Goal: Information Seeking & Learning: Learn about a topic

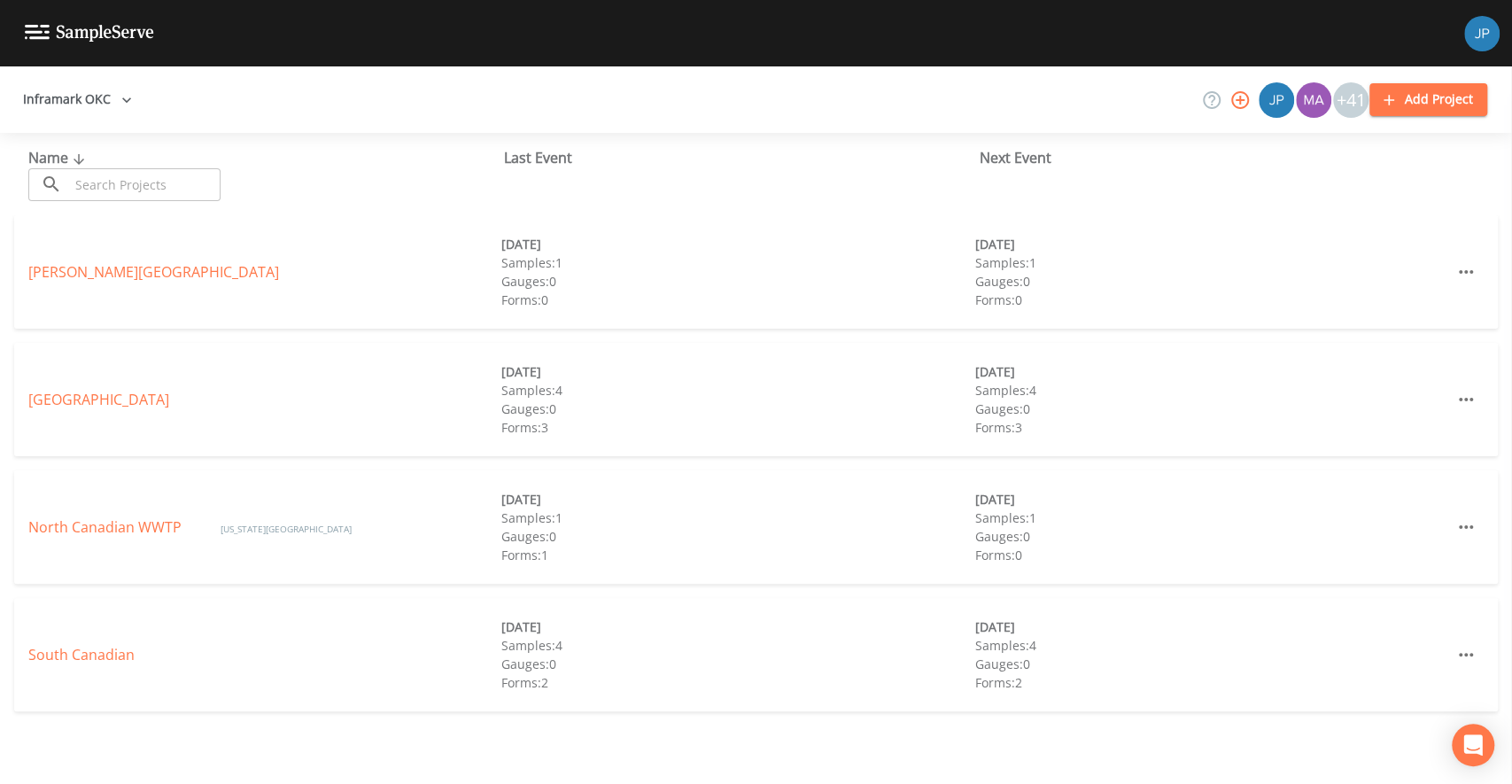
click at [53, 85] on button "Inframark OKC" at bounding box center [78, 100] width 123 height 33
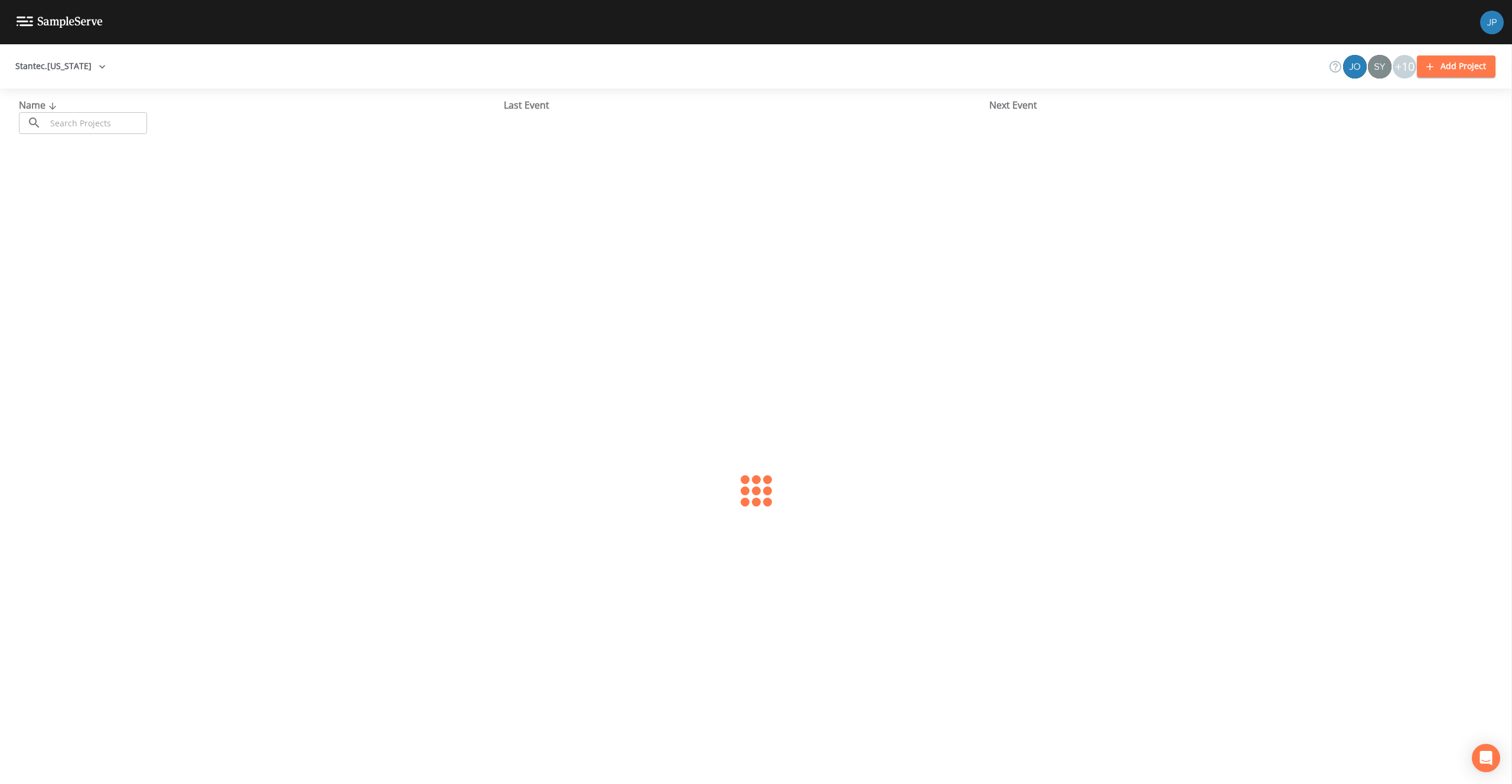
click at [96, 122] on input "text" at bounding box center [97, 123] width 101 height 22
type input "915"
click at [75, 264] on link "91518 - [STREET_ADDRESS][PERSON_NAME]" at bounding box center [116, 266] width 194 height 13
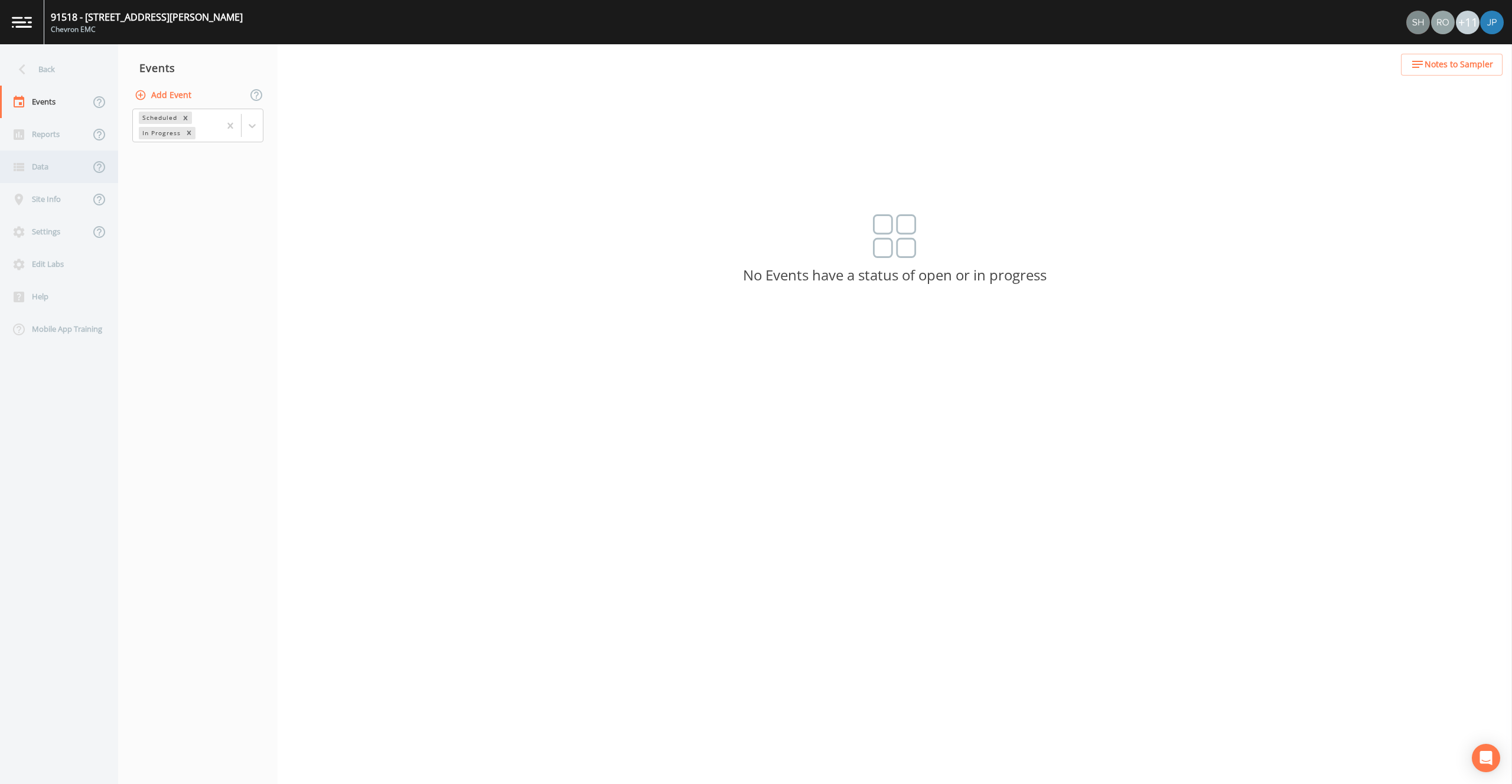
click at [46, 158] on div "Data" at bounding box center [45, 167] width 90 height 33
click at [51, 128] on div "Reports" at bounding box center [45, 134] width 90 height 33
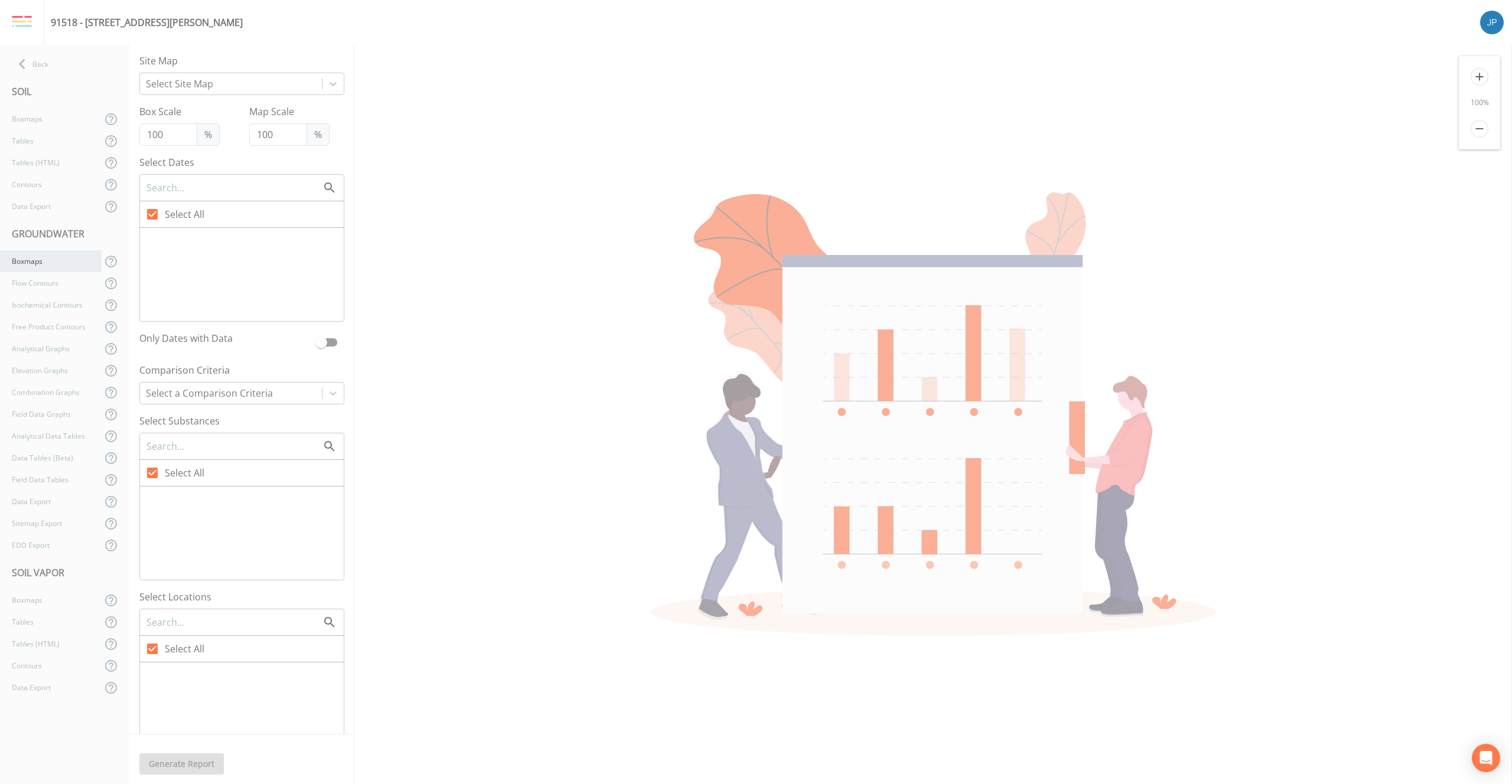
checkbox input "false"
click at [46, 599] on div "Boxmaps" at bounding box center [51, 600] width 102 height 22
checkbox input "true"
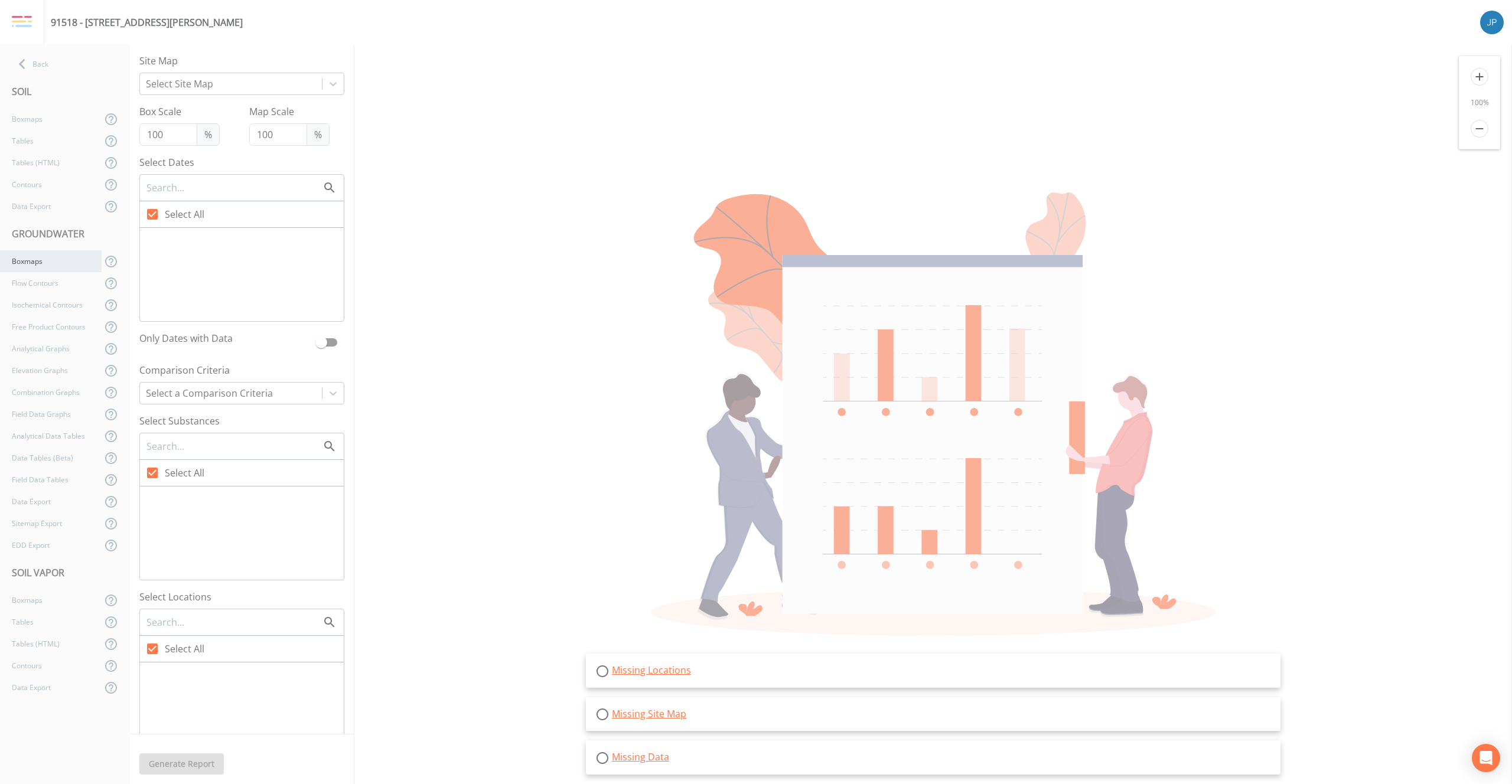
click at [53, 266] on div "Boxmaps" at bounding box center [51, 261] width 102 height 22
checkbox input "false"
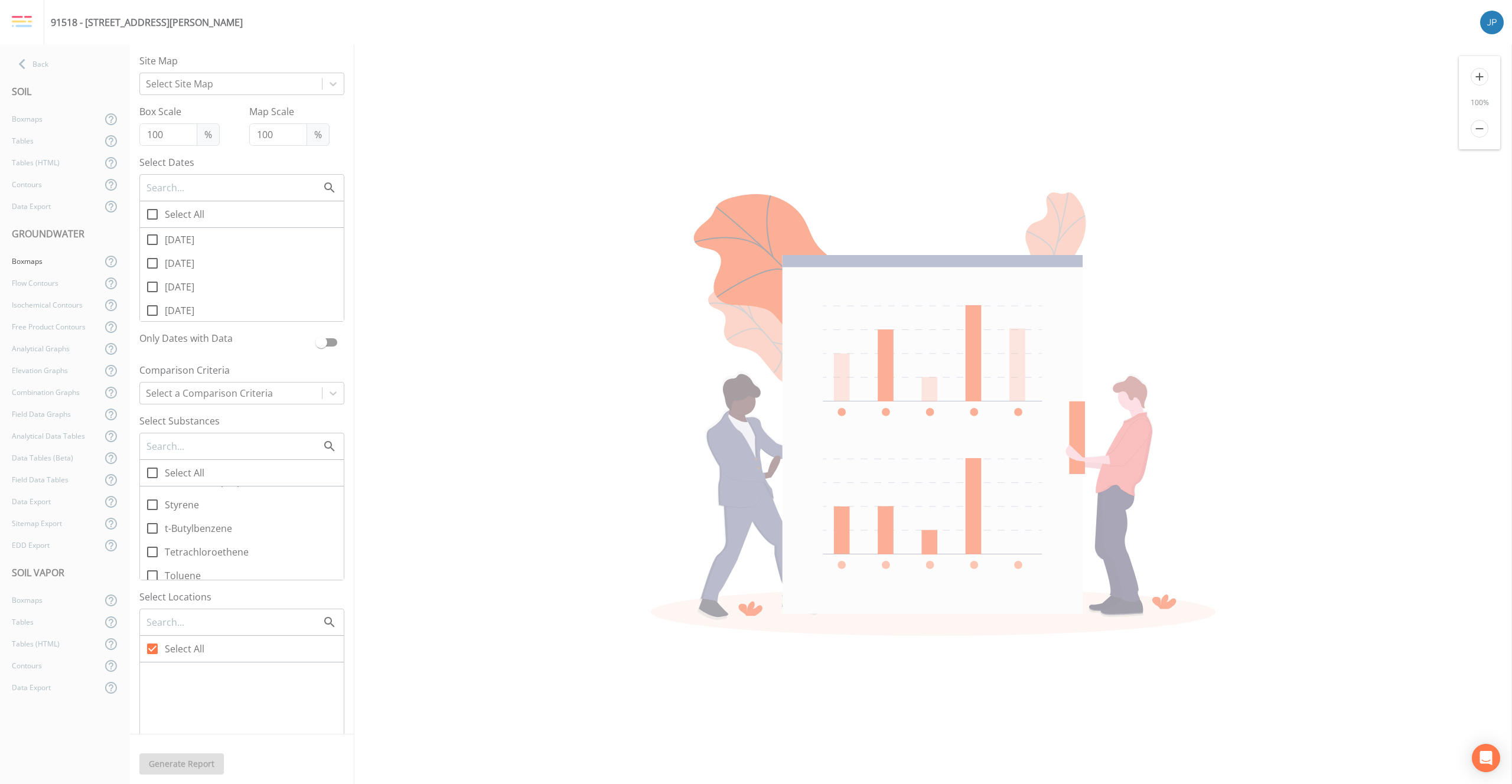
scroll to position [1876, 0]
click at [157, 512] on icon at bounding box center [152, 511] width 11 height 11
click at [152, 511] on input "RRO" at bounding box center [146, 505] width 12 height 12
checkbox input "true"
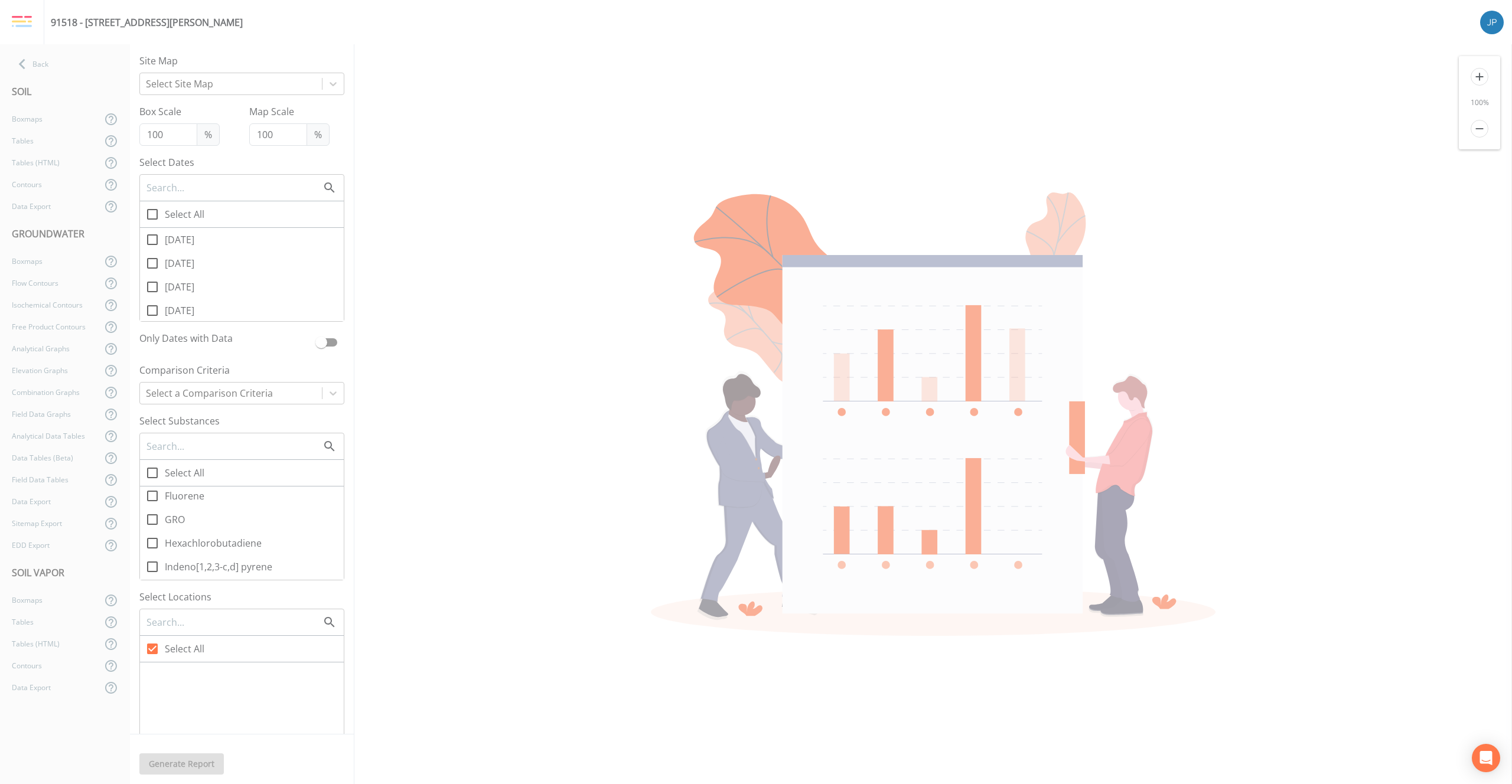
click at [155, 521] on icon at bounding box center [152, 519] width 14 height 14
click at [152, 519] on input "GRO" at bounding box center [146, 513] width 12 height 12
checkbox input "true"
click at [154, 534] on icon at bounding box center [152, 536] width 14 height 14
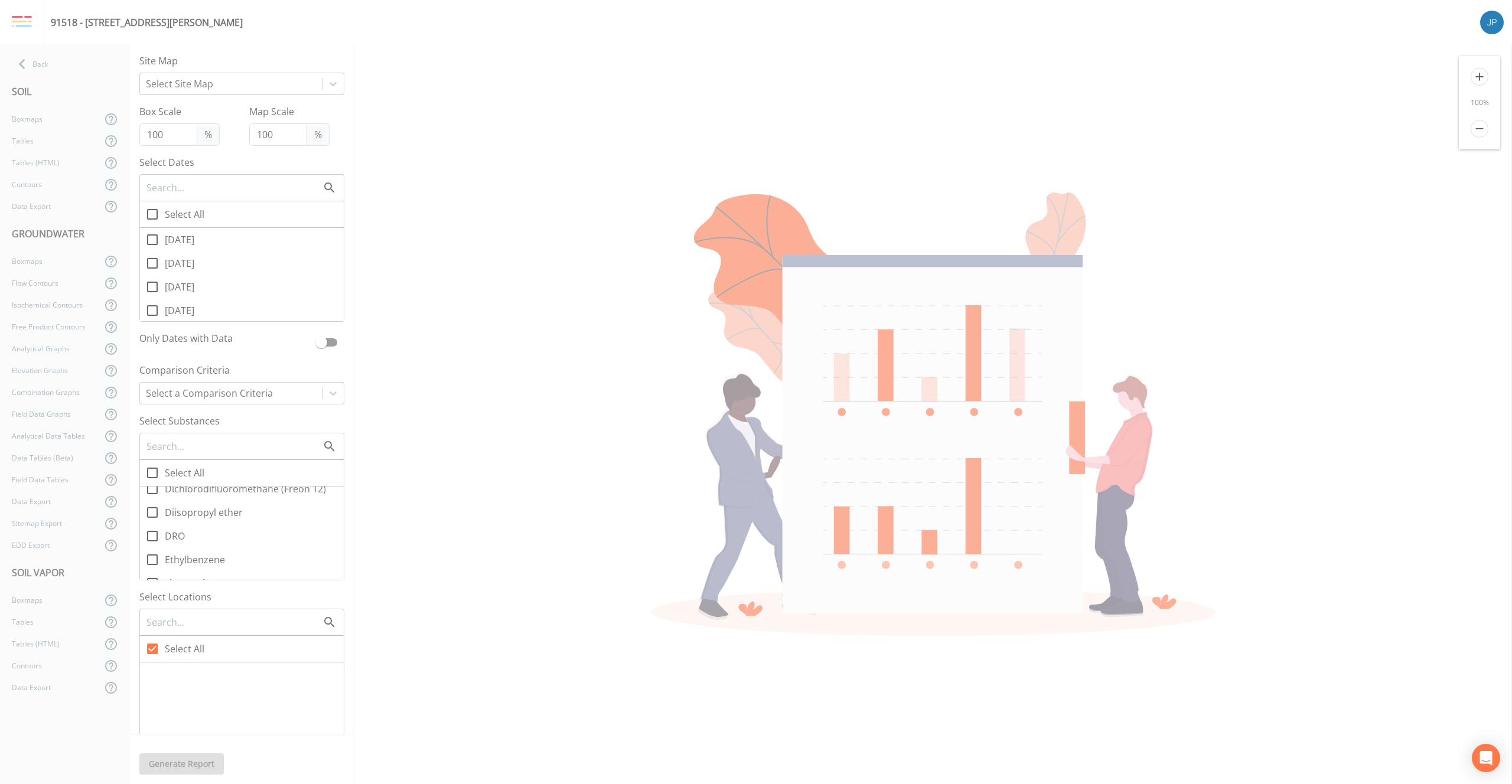
click at [152, 534] on input "DRO" at bounding box center [146, 530] width 12 height 12
checkbox input "true"
click at [154, 240] on icon at bounding box center [152, 240] width 14 height 14
click at [152, 239] on input "[DATE]" at bounding box center [146, 233] width 12 height 12
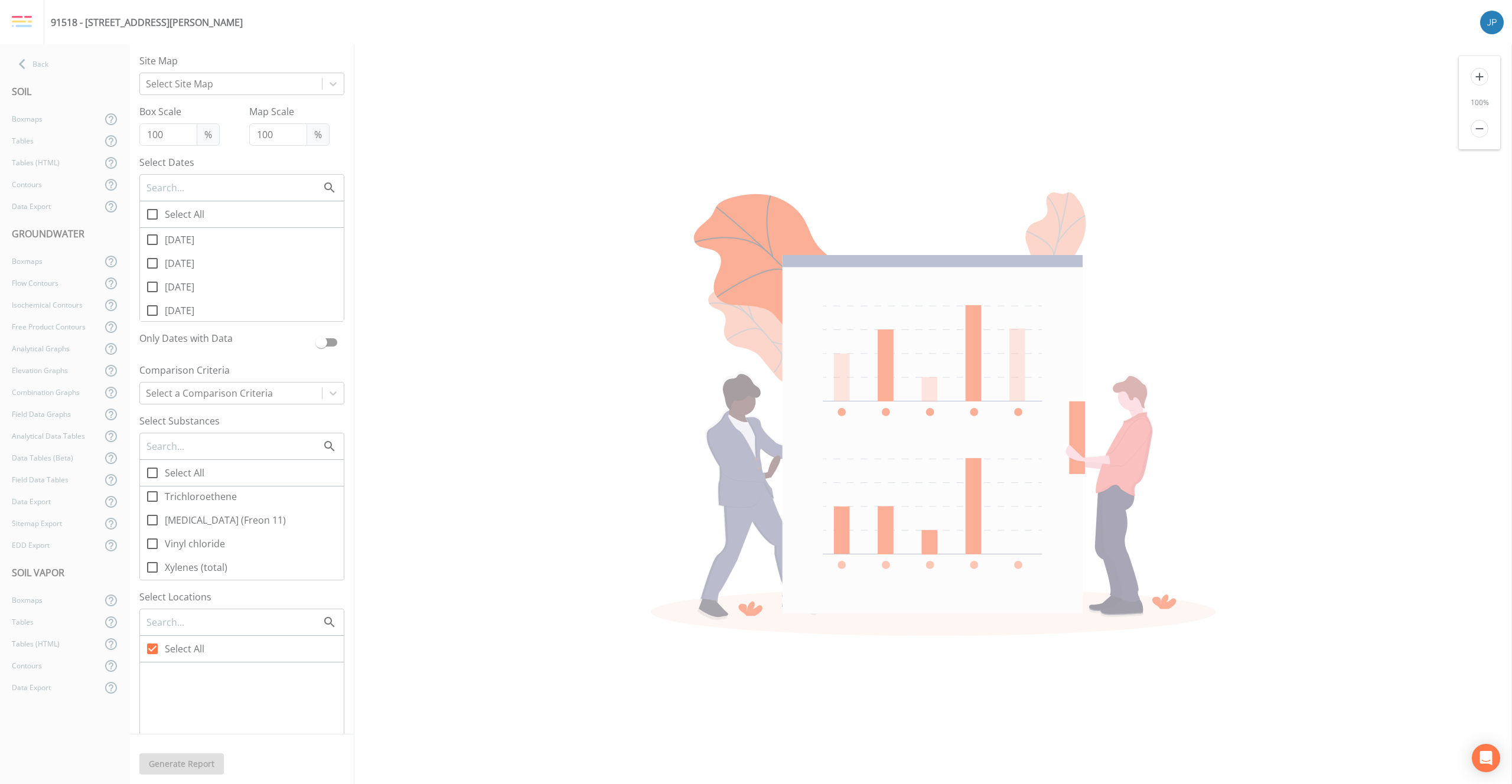
checkbox input "true"
click at [175, 79] on div at bounding box center [231, 84] width 170 height 17
click at [186, 115] on div "Site Plan" at bounding box center [242, 114] width 205 height 24
click at [152, 647] on input "Select All" at bounding box center [146, 642] width 12 height 12
checkbox input "true"
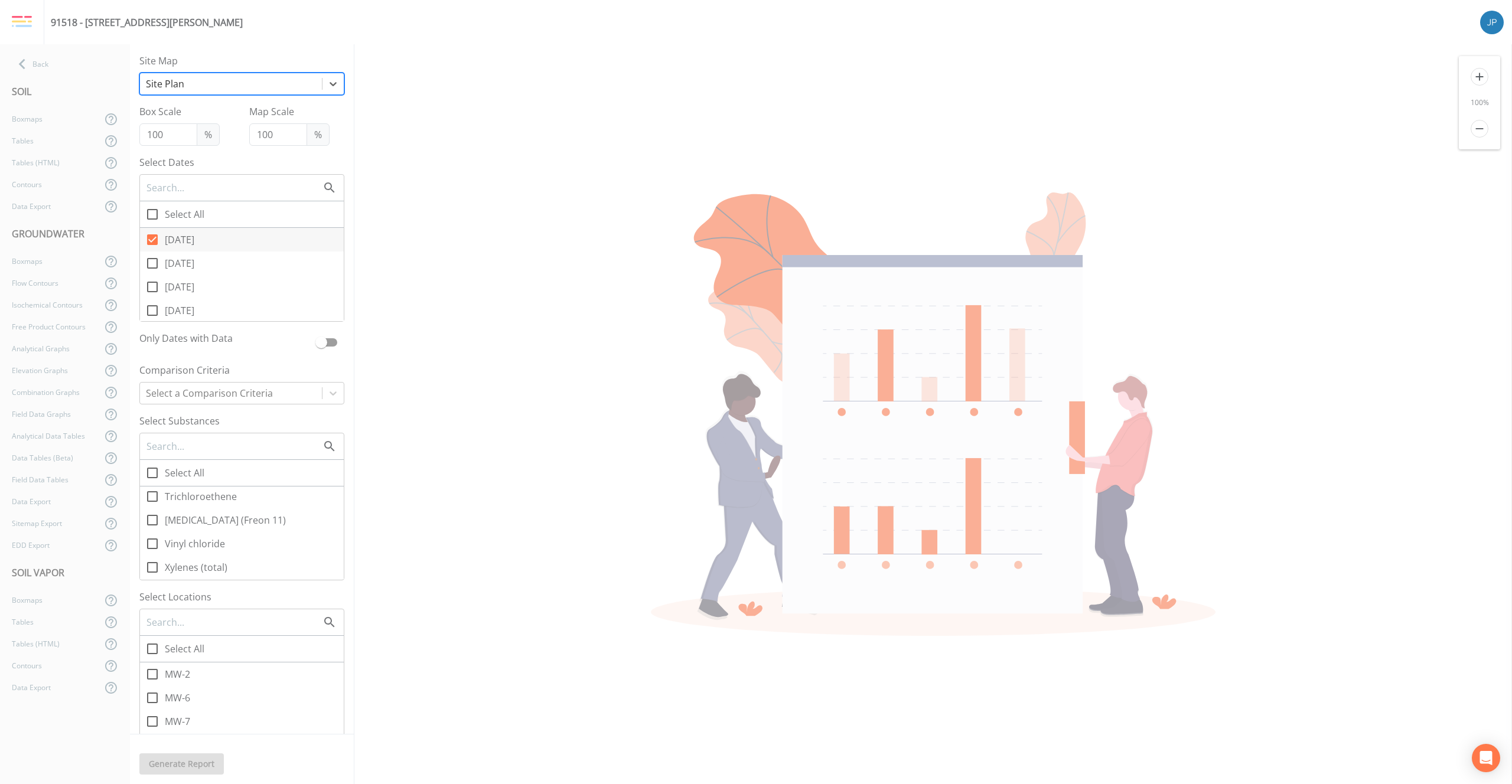
checkbox input "true"
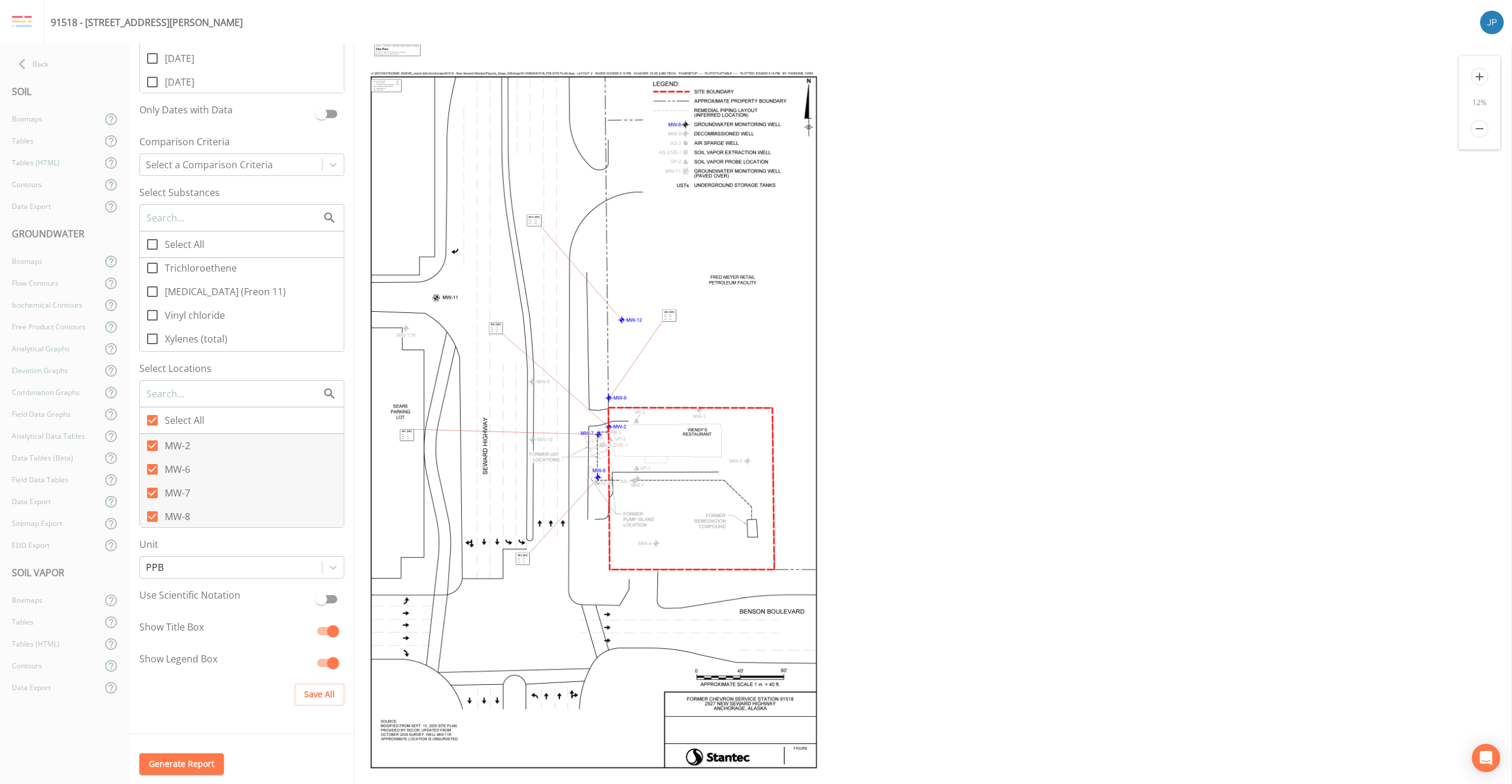
scroll to position [0, 0]
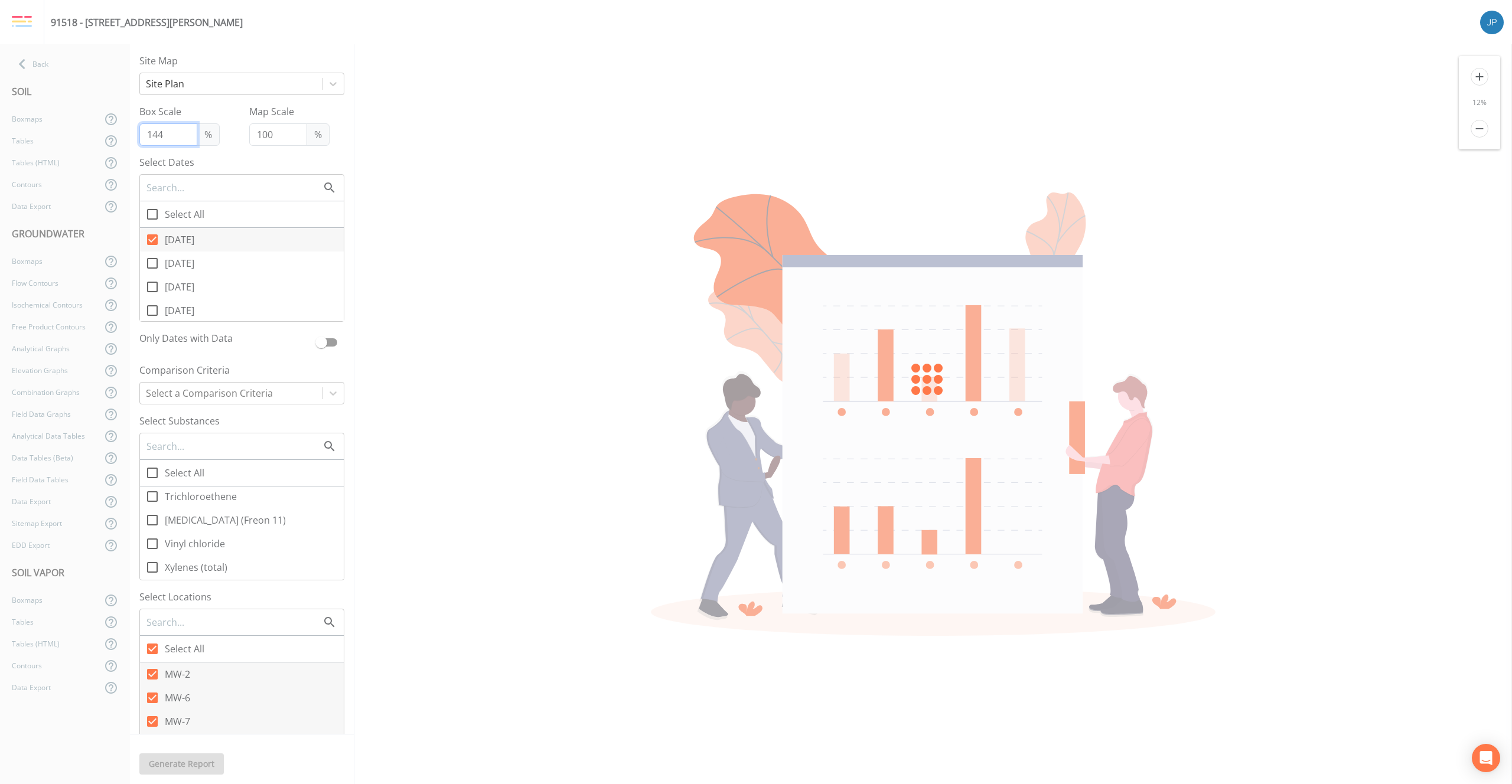
click at [180, 131] on input "144" at bounding box center [168, 134] width 58 height 22
type input "198"
click at [180, 131] on input "198" at bounding box center [168, 134] width 58 height 22
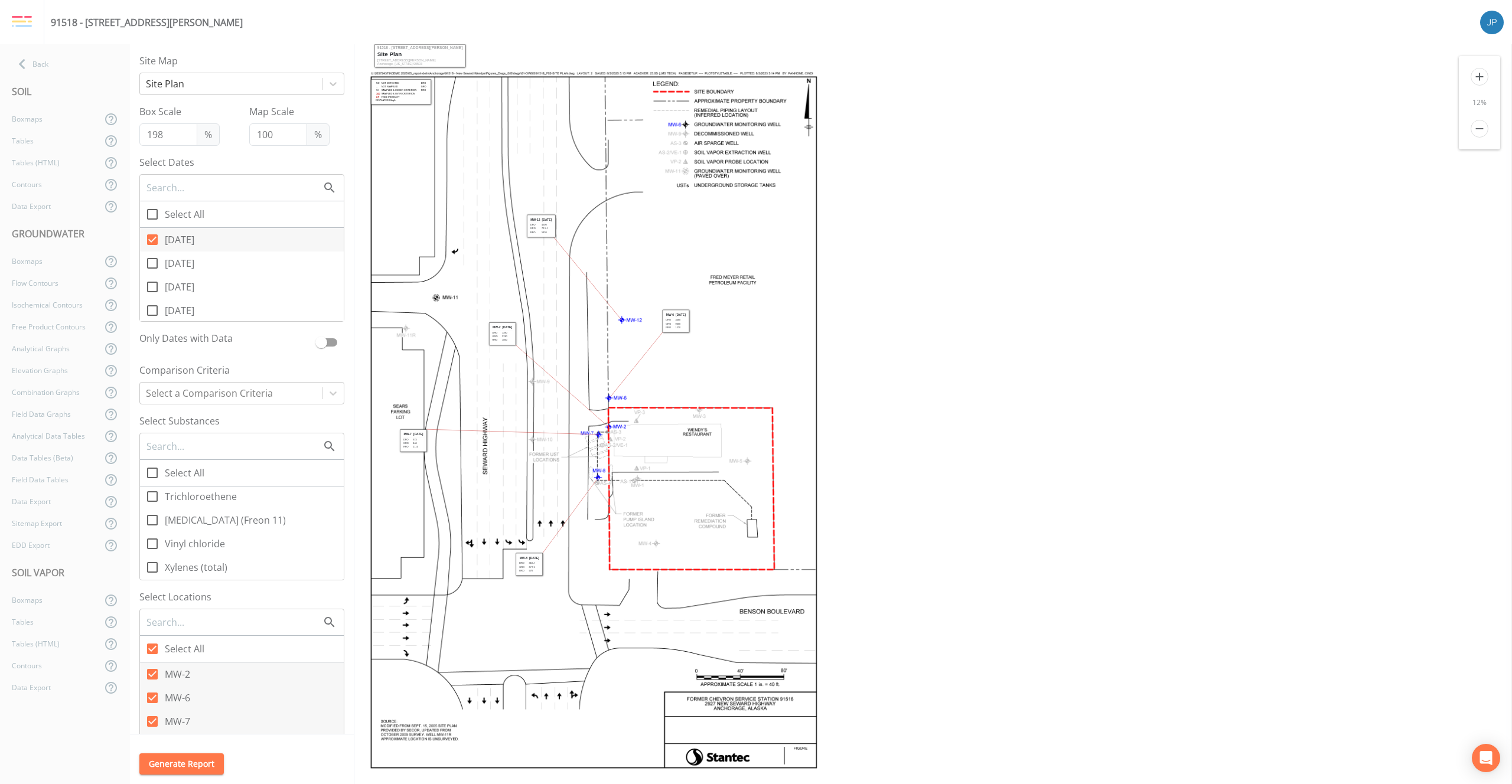
click at [1483, 73] on icon "add" at bounding box center [1480, 77] width 18 height 18
click at [1482, 73] on icon "add" at bounding box center [1480, 77] width 18 height 18
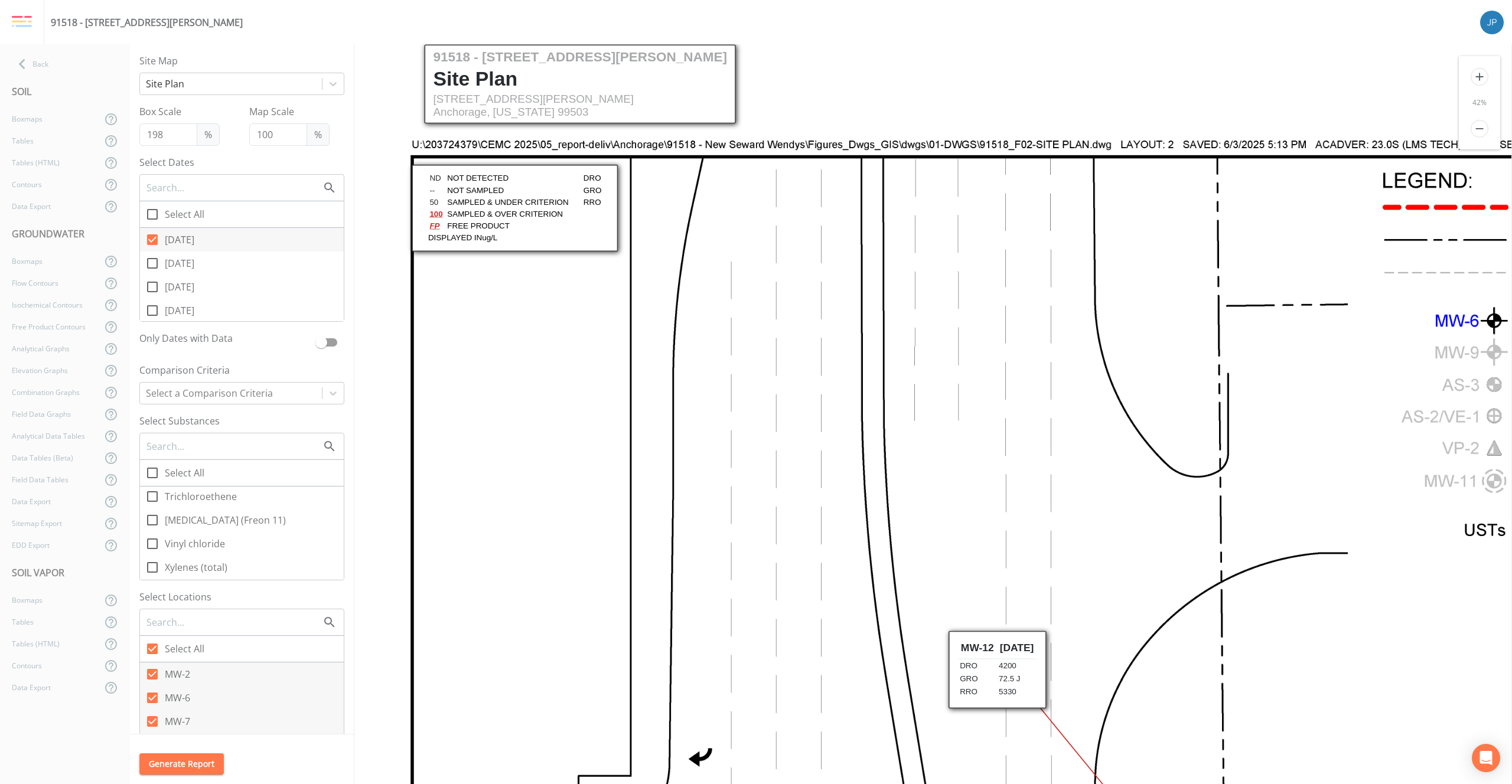
click at [1482, 73] on icon "add" at bounding box center [1480, 77] width 18 height 18
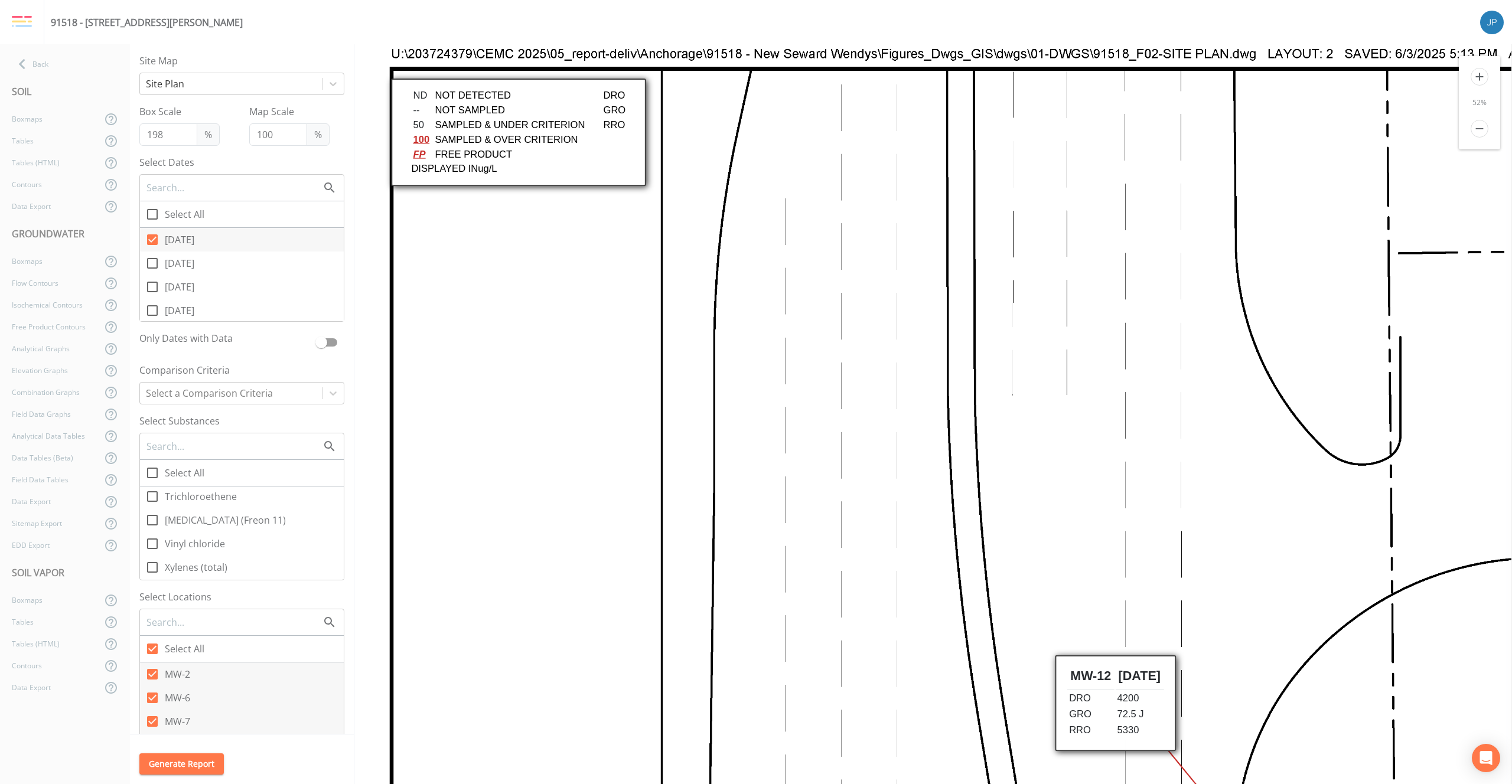
drag, startPoint x: 953, startPoint y: 570, endPoint x: 717, endPoint y: 142, distance: 488.8
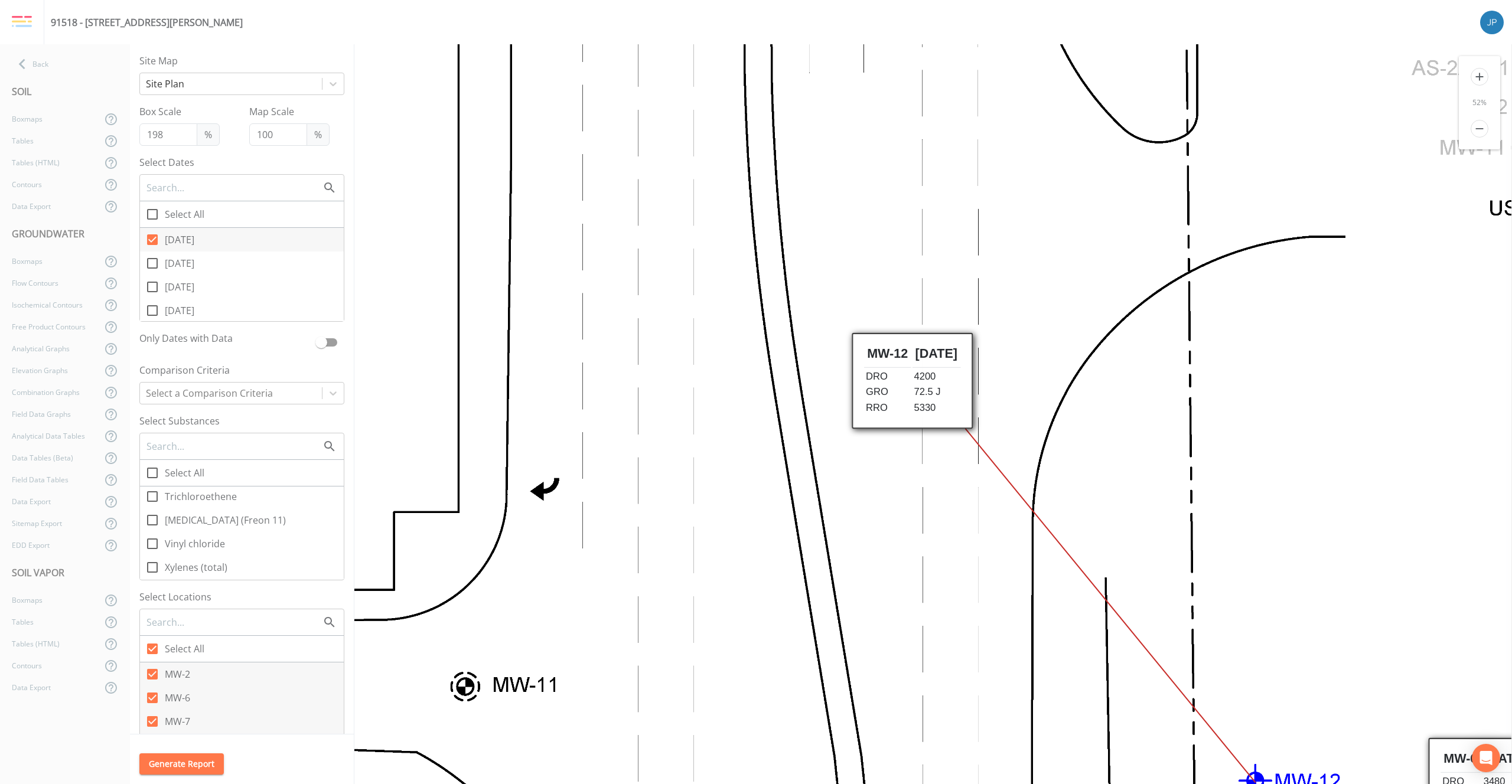
drag, startPoint x: 739, startPoint y: 174, endPoint x: 671, endPoint y: 77, distance: 118.5
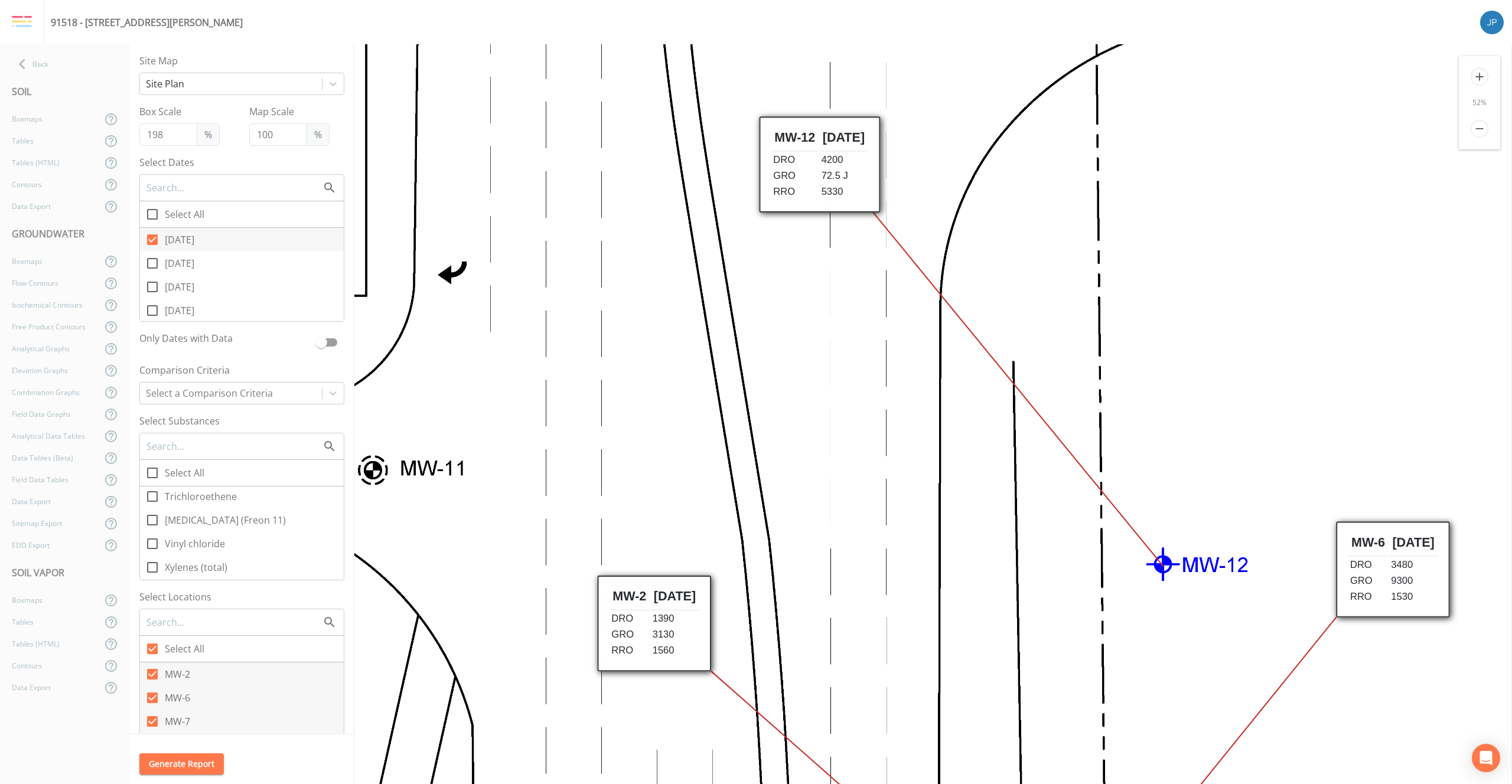
drag, startPoint x: 861, startPoint y: 561, endPoint x: 820, endPoint y: 410, distance: 156.5
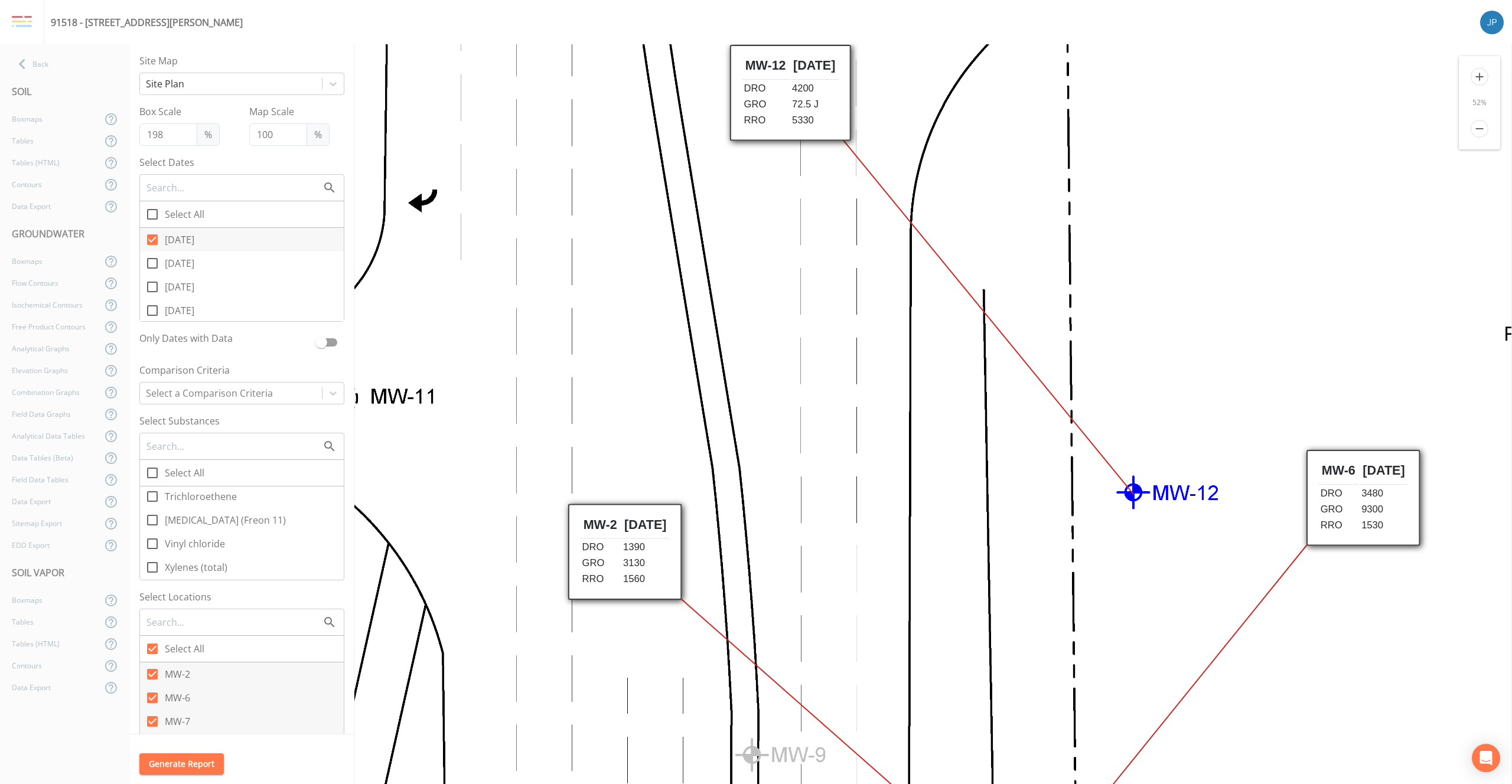
drag, startPoint x: 835, startPoint y: 454, endPoint x: 806, endPoint y: 386, distance: 73.9
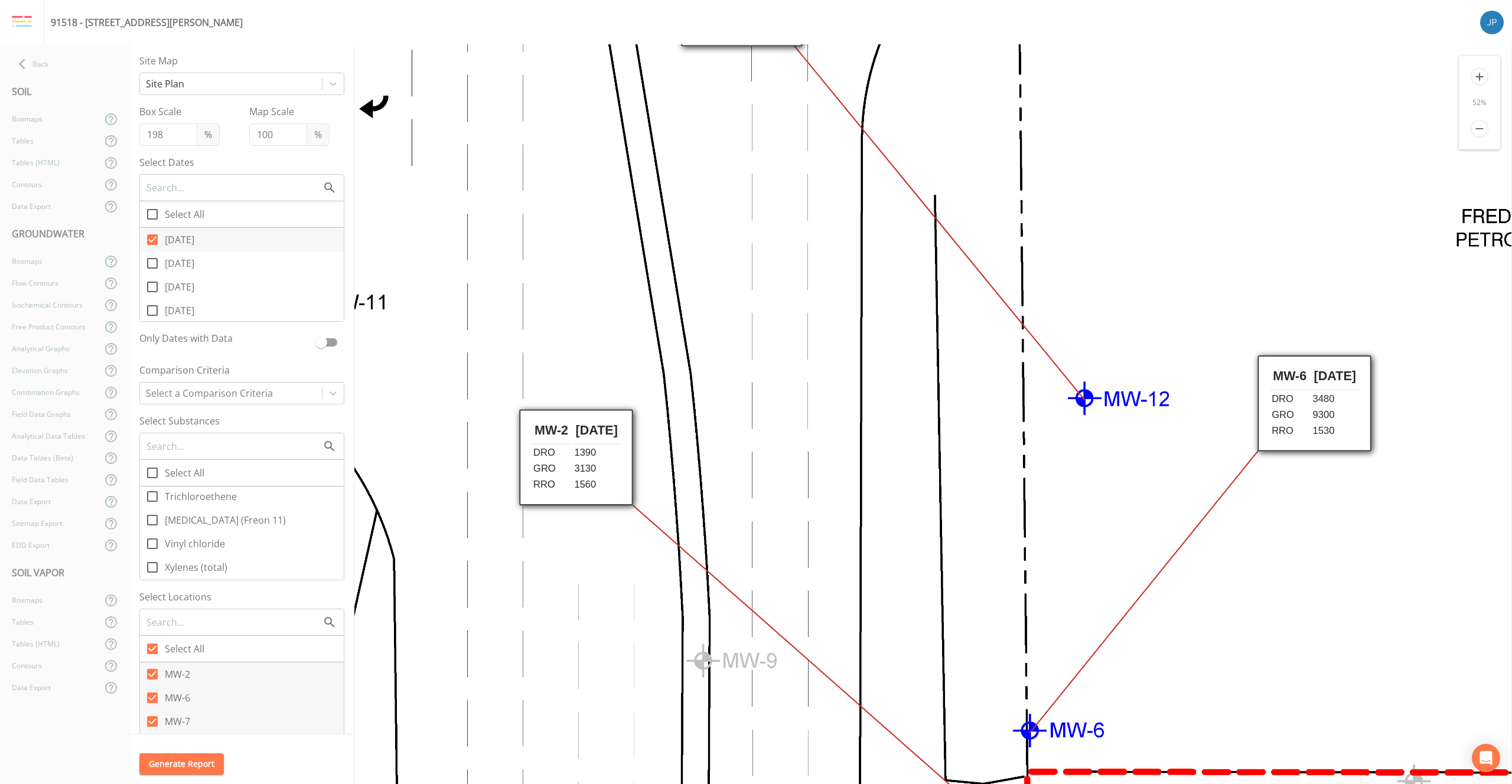
drag, startPoint x: 854, startPoint y: 492, endPoint x: 818, endPoint y: 420, distance: 80.5
click at [818, 420] on icon at bounding box center [965, 799] width 2038 height 3148
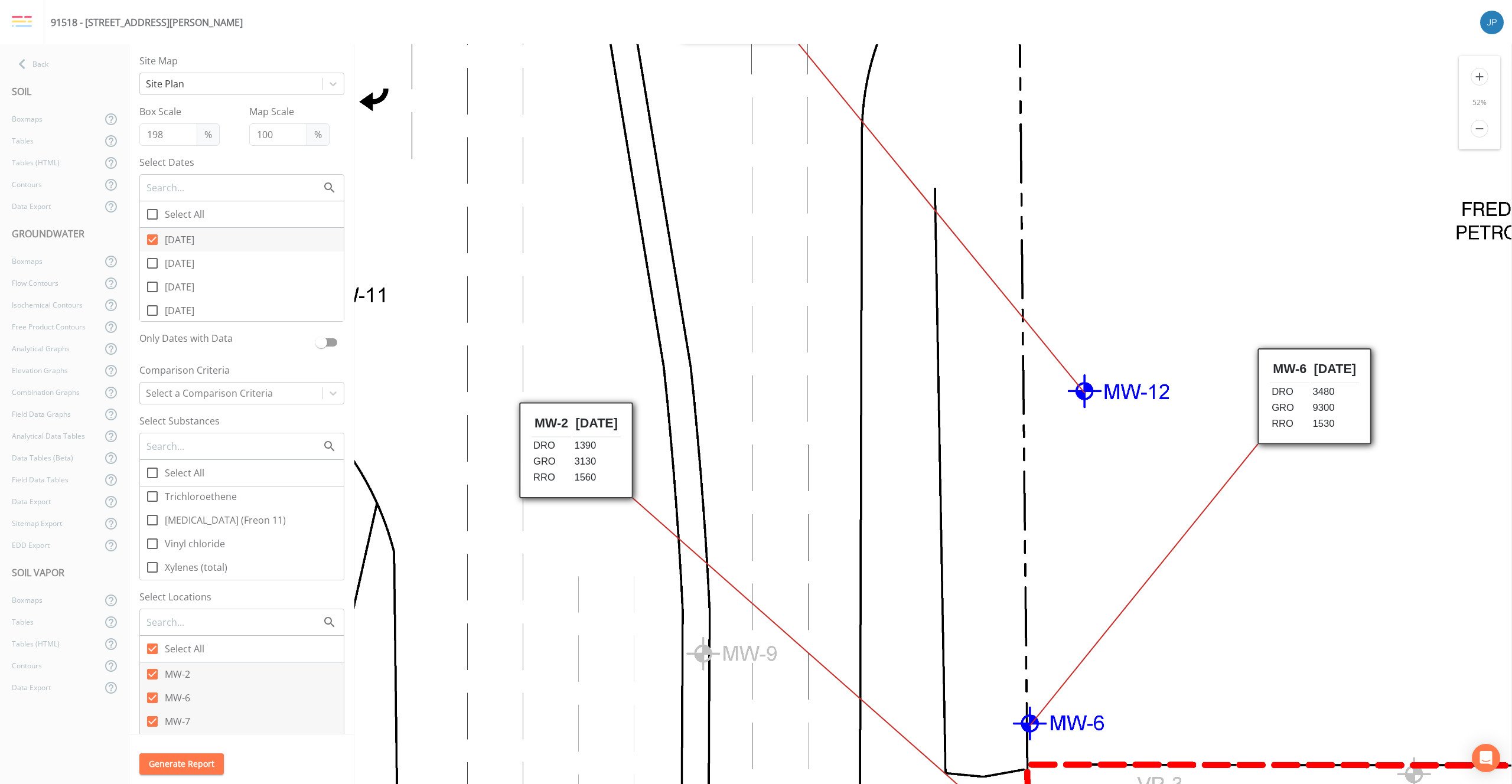
scroll to position [15, 0]
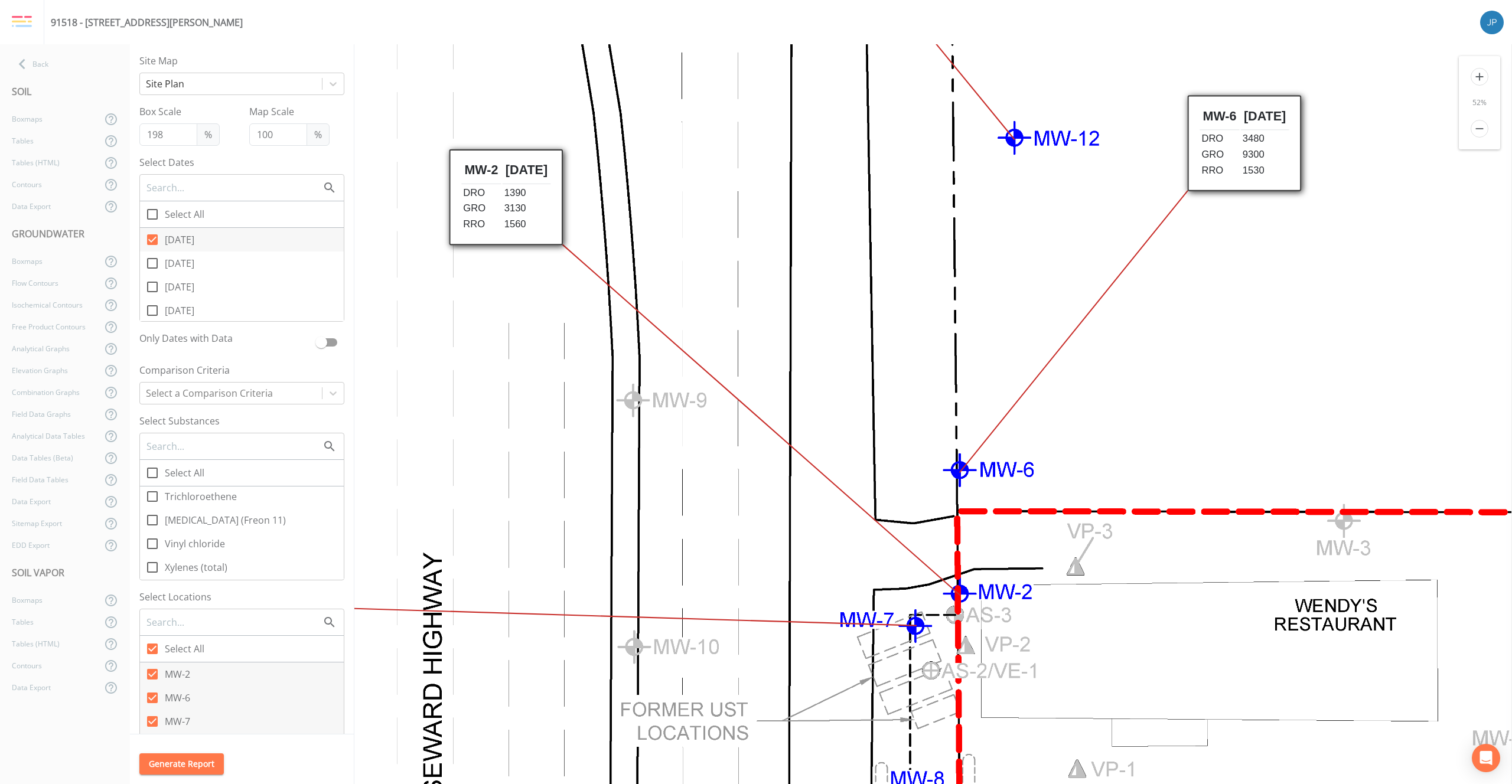
drag, startPoint x: 928, startPoint y: 621, endPoint x: 857, endPoint y: 376, distance: 255.1
click at [857, 374] on icon at bounding box center [895, 538] width 2038 height 3148
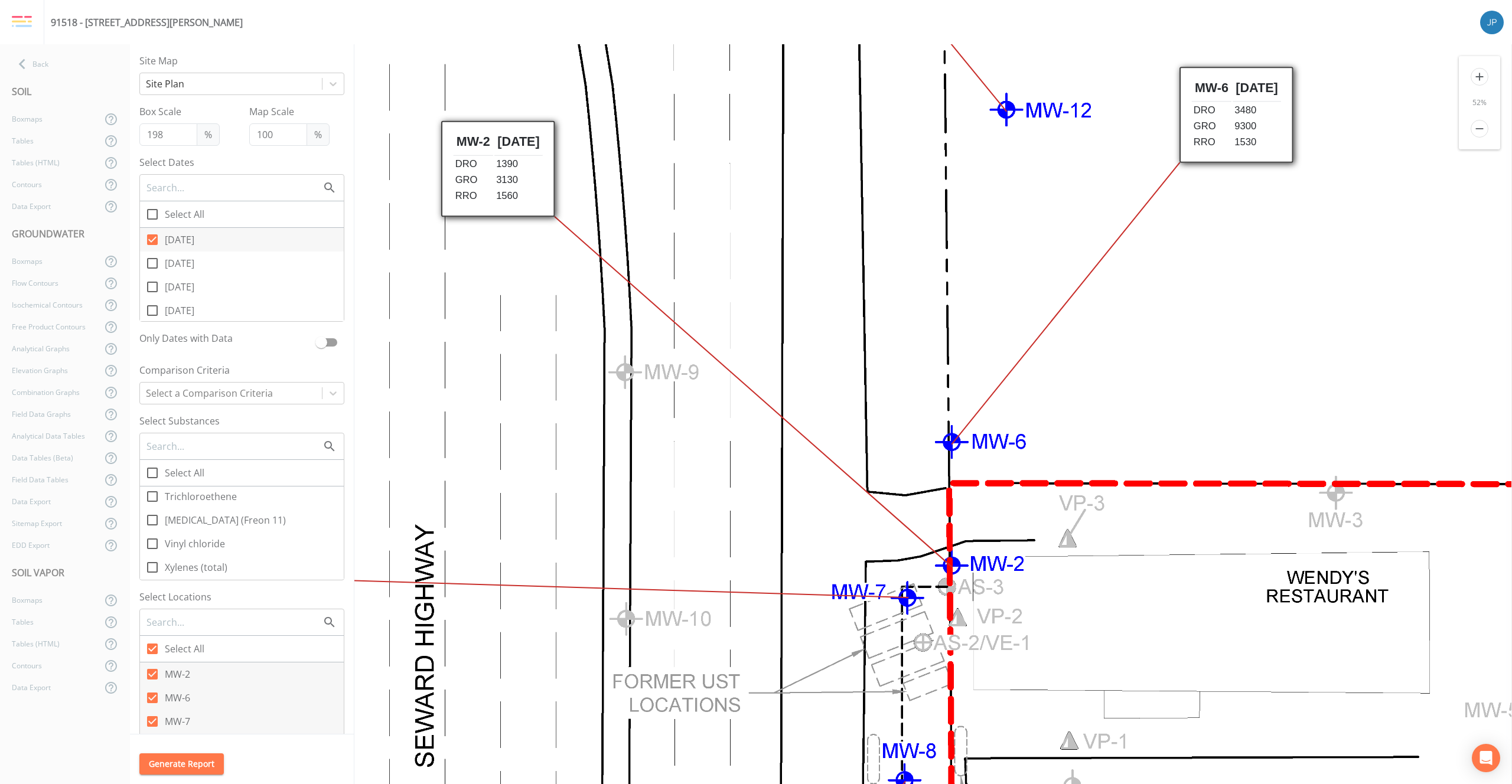
drag, startPoint x: 850, startPoint y: 433, endPoint x: 843, endPoint y: 402, distance: 31.8
click at [843, 406] on icon at bounding box center [887, 511] width 2038 height 3148
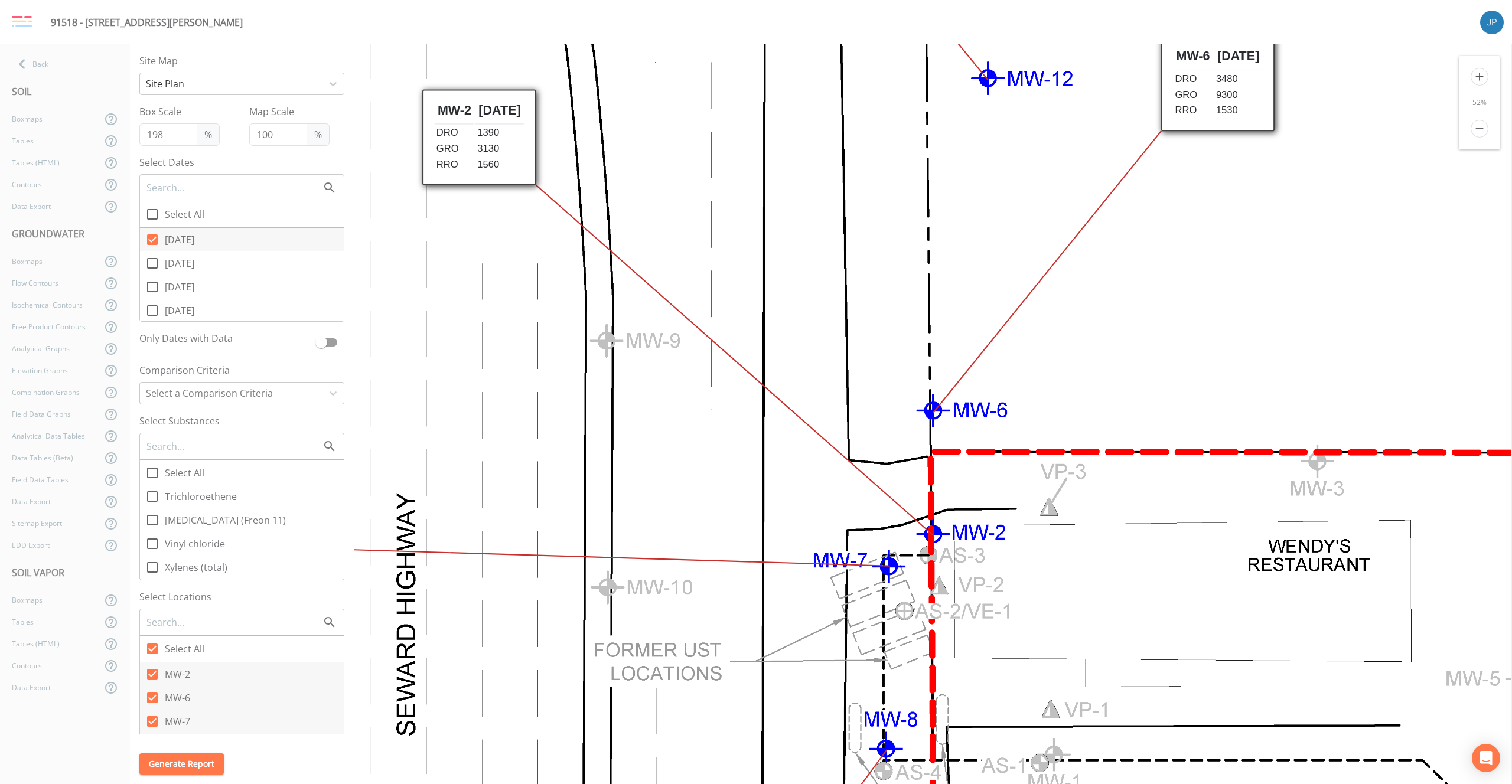
drag, startPoint x: 834, startPoint y: 383, endPoint x: 768, endPoint y: 308, distance: 99.9
click at [769, 308] on icon at bounding box center [868, 479] width 2038 height 3148
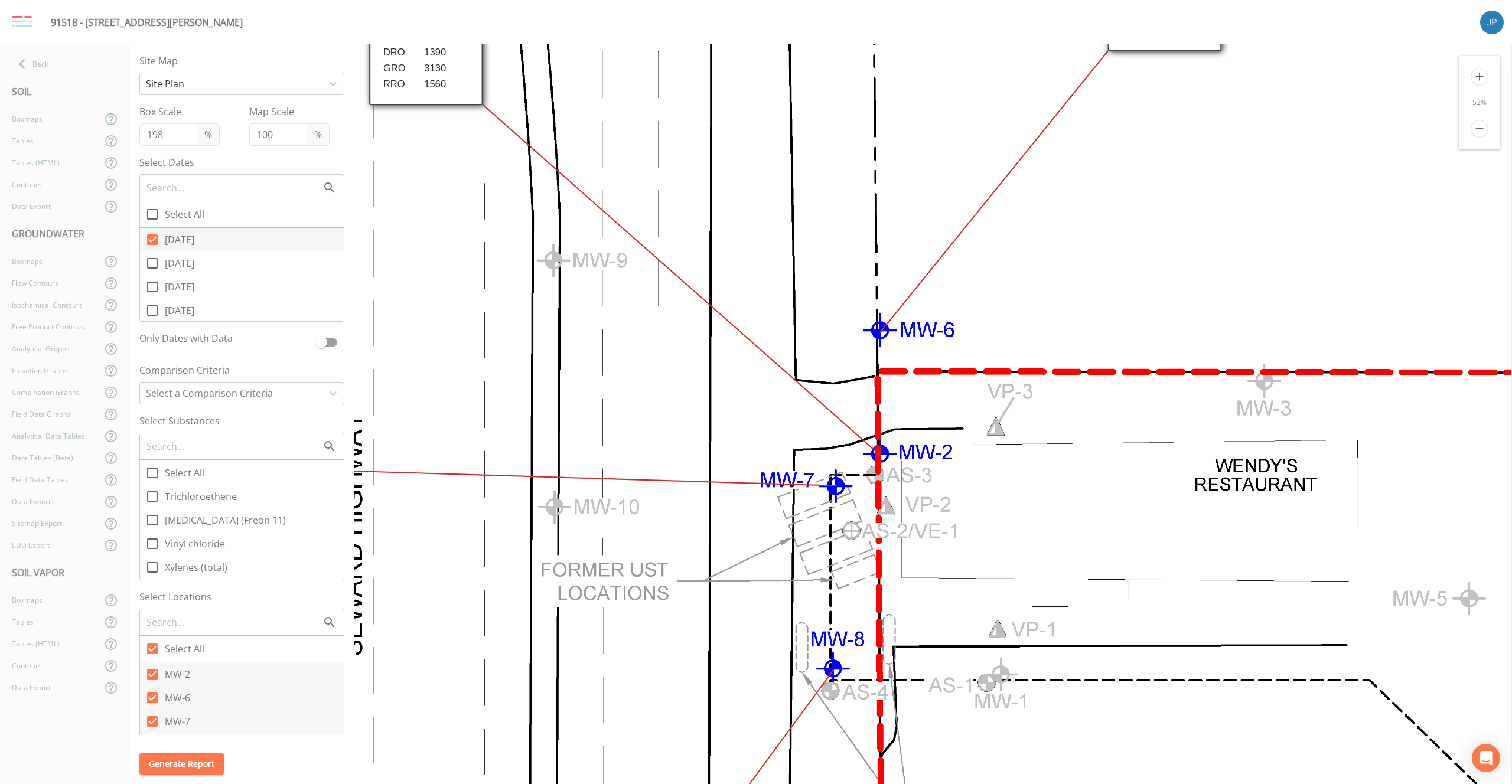
drag, startPoint x: 772, startPoint y: 424, endPoint x: 822, endPoint y: 296, distance: 137.4
click at [822, 296] on icon at bounding box center [815, 398] width 2038 height 3148
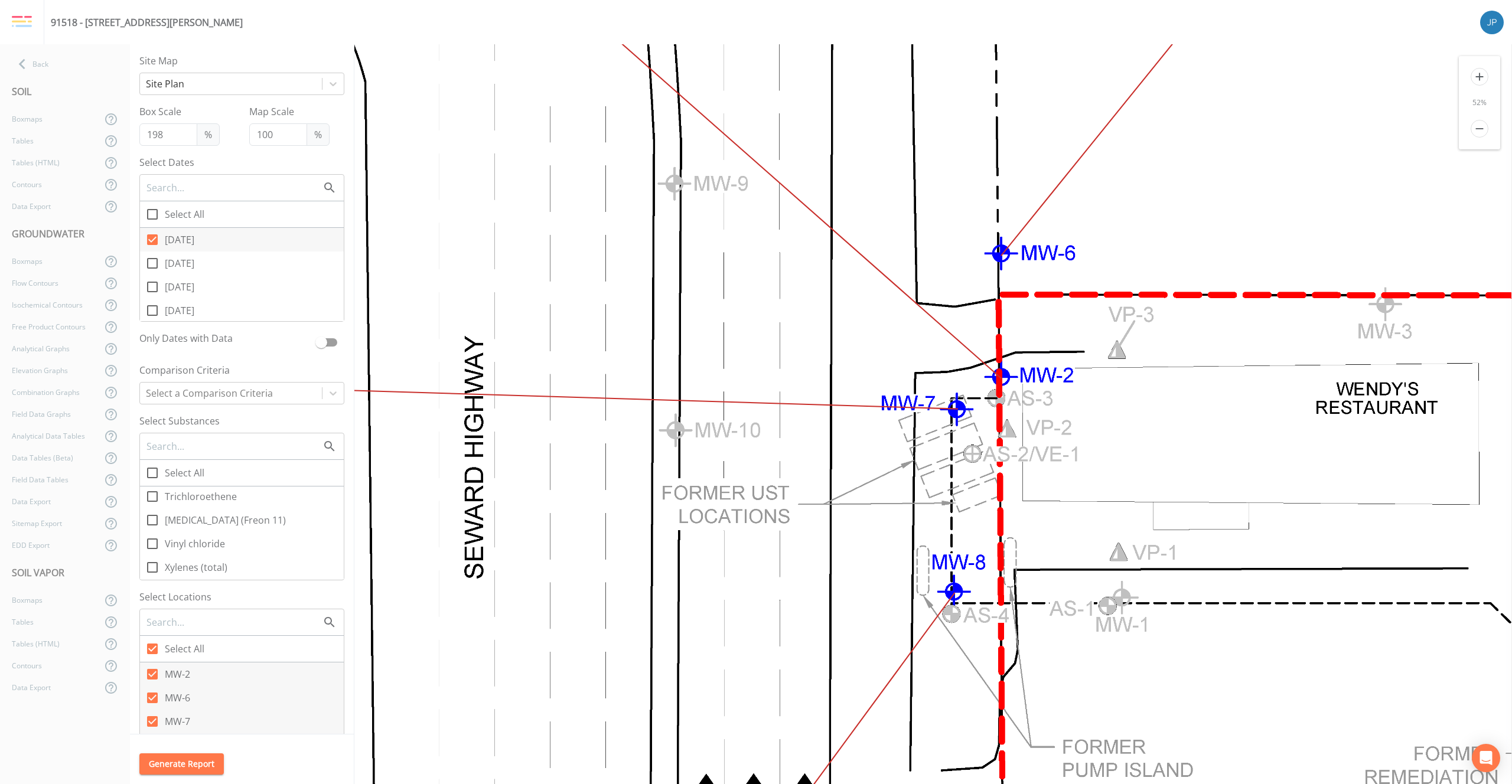
drag, startPoint x: 868, startPoint y: 331, endPoint x: 899, endPoint y: 341, distance: 32.6
click at [899, 341] on icon at bounding box center [937, 321] width 2038 height 3148
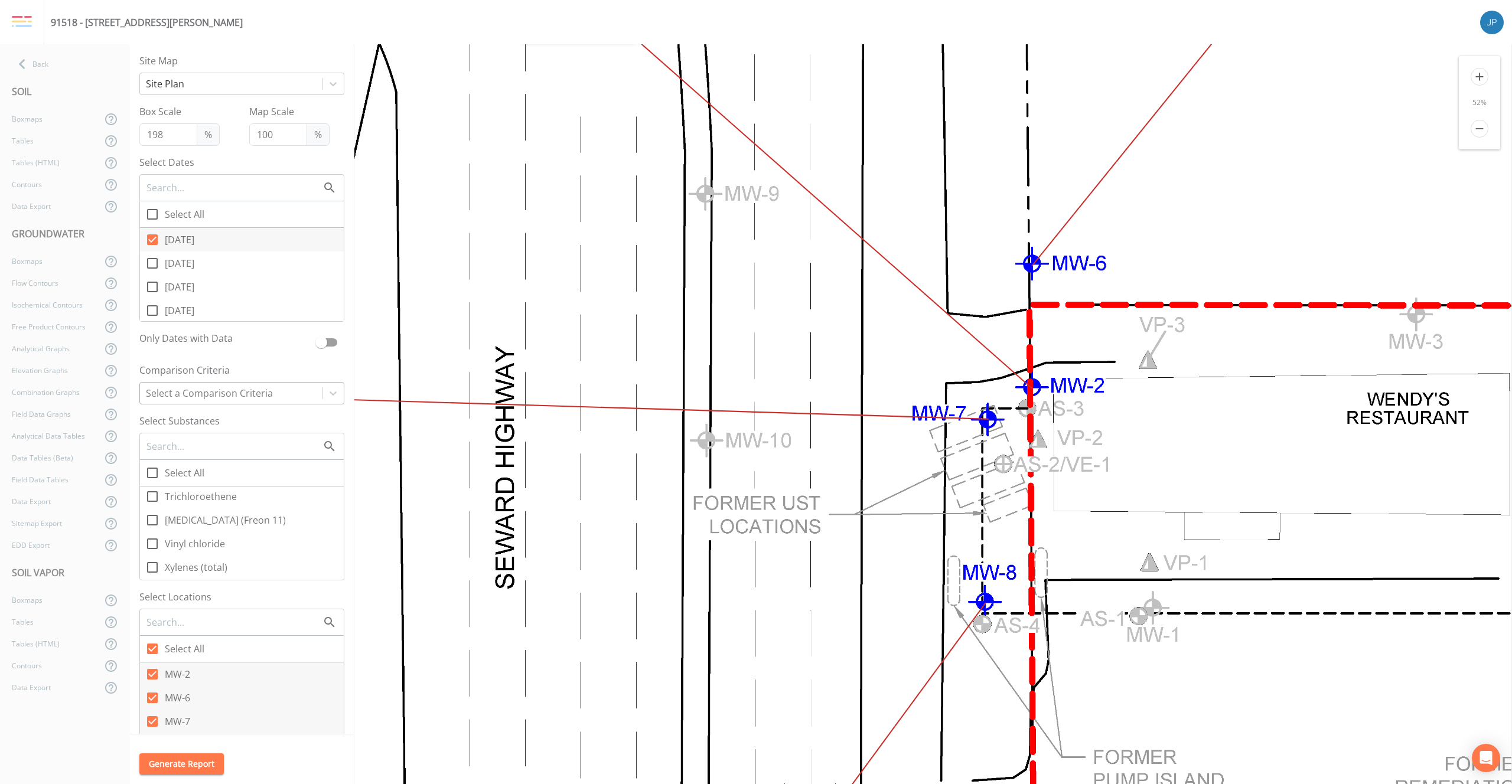
click at [208, 387] on div at bounding box center [231, 393] width 170 height 17
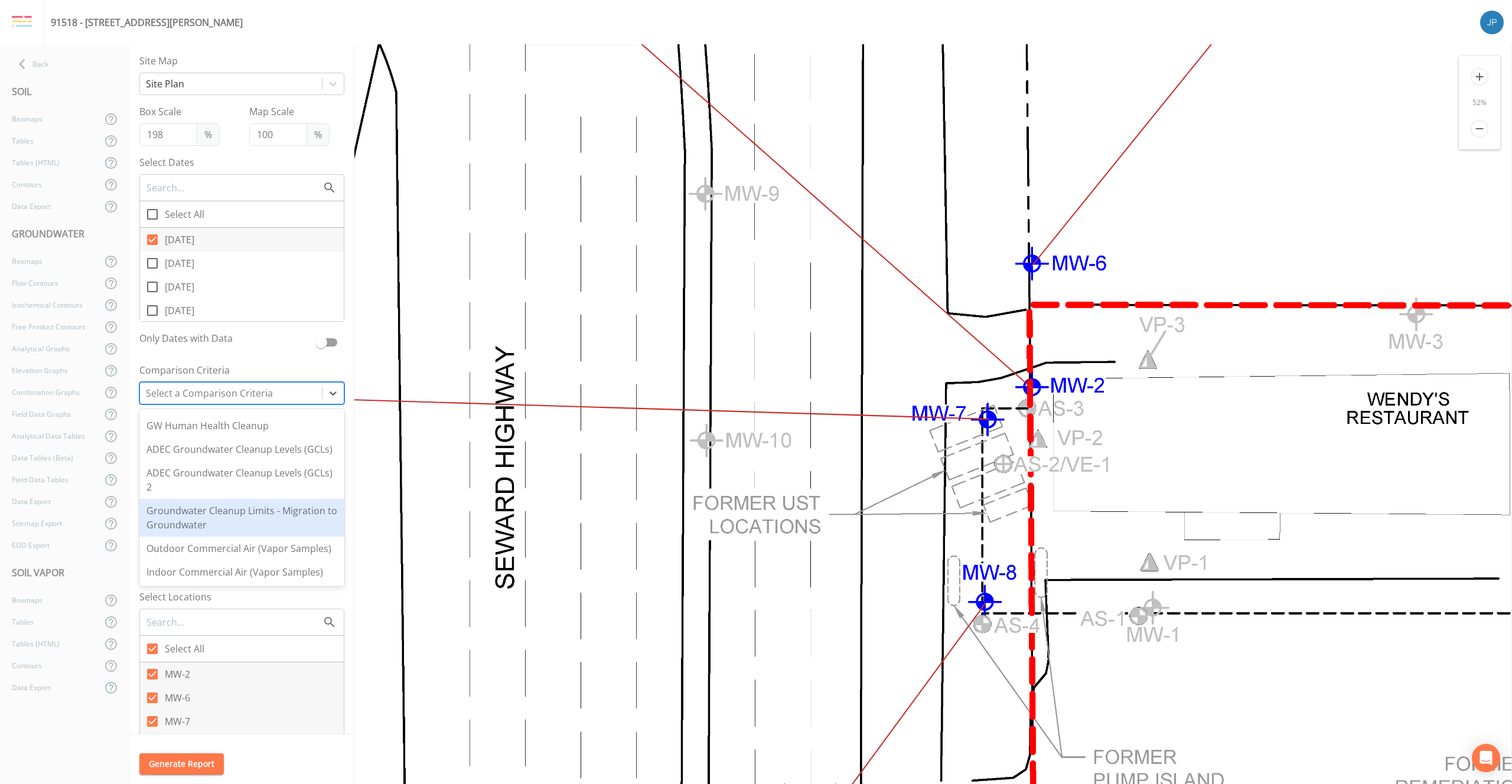
scroll to position [29, 0]
click at [224, 528] on div "Groundwater Cleanup Limits - Migration to Groundwater" at bounding box center [242, 518] width 205 height 38
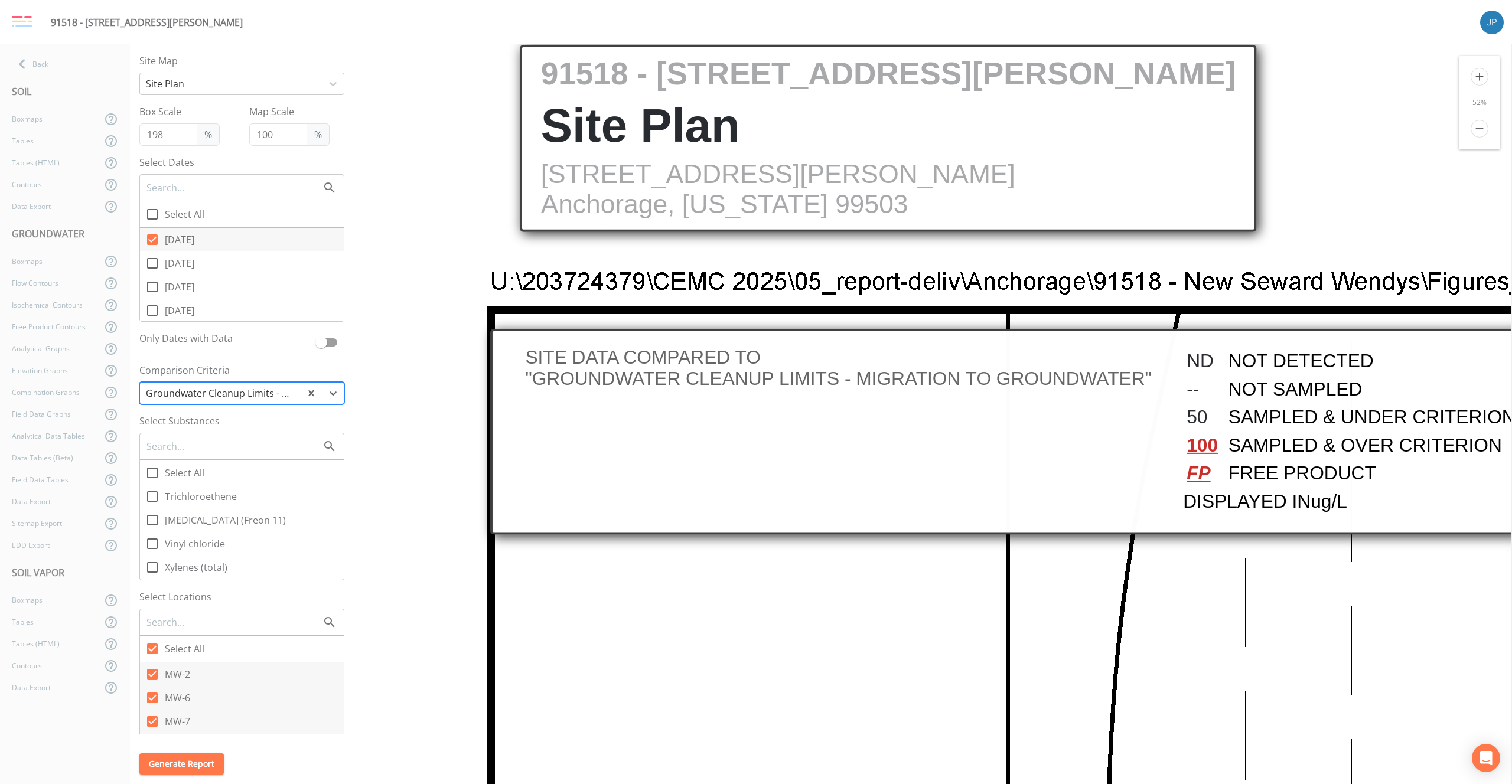
scroll to position [0, 0]
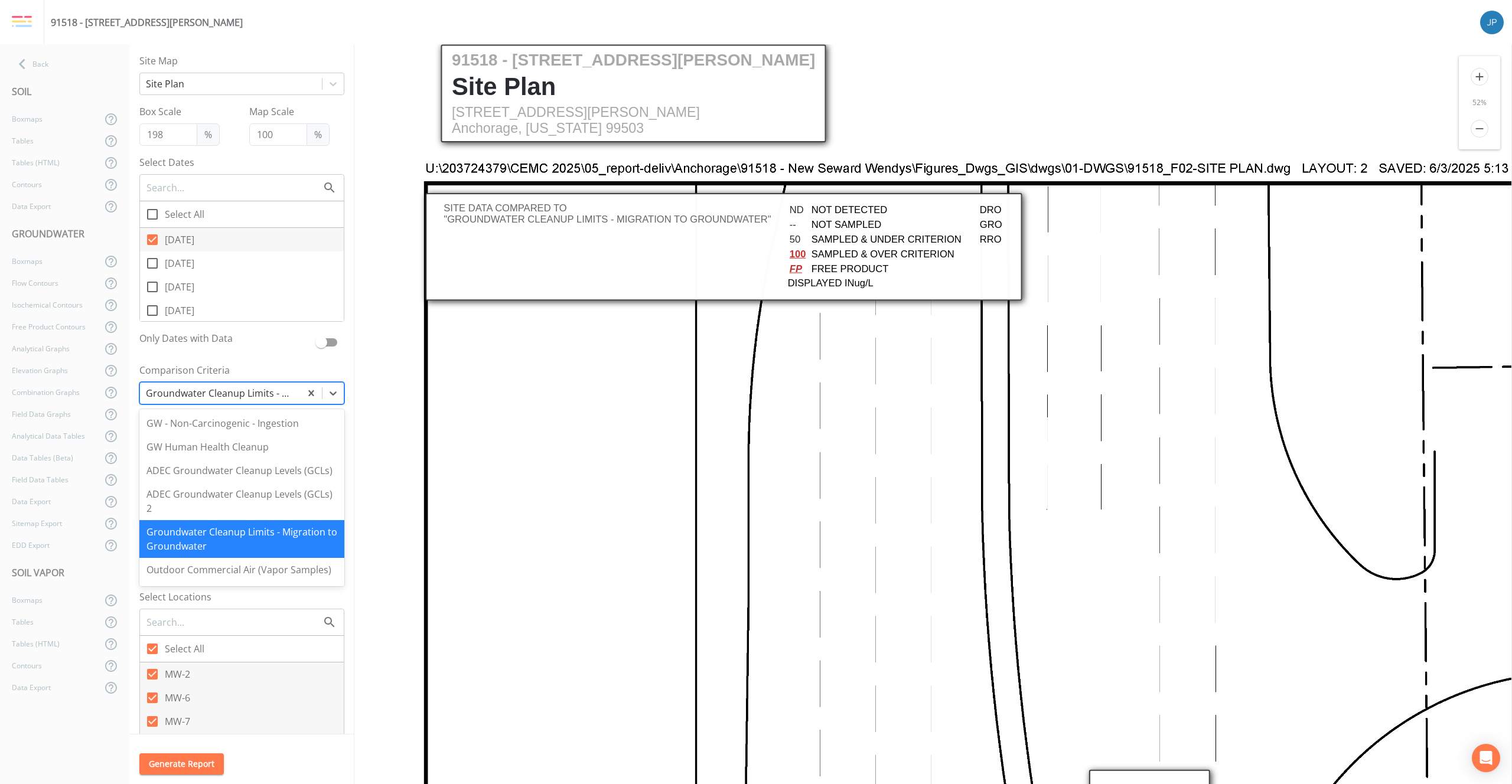
click at [176, 399] on div at bounding box center [220, 393] width 149 height 17
click at [57, 124] on div "Boxmaps" at bounding box center [51, 119] width 102 height 22
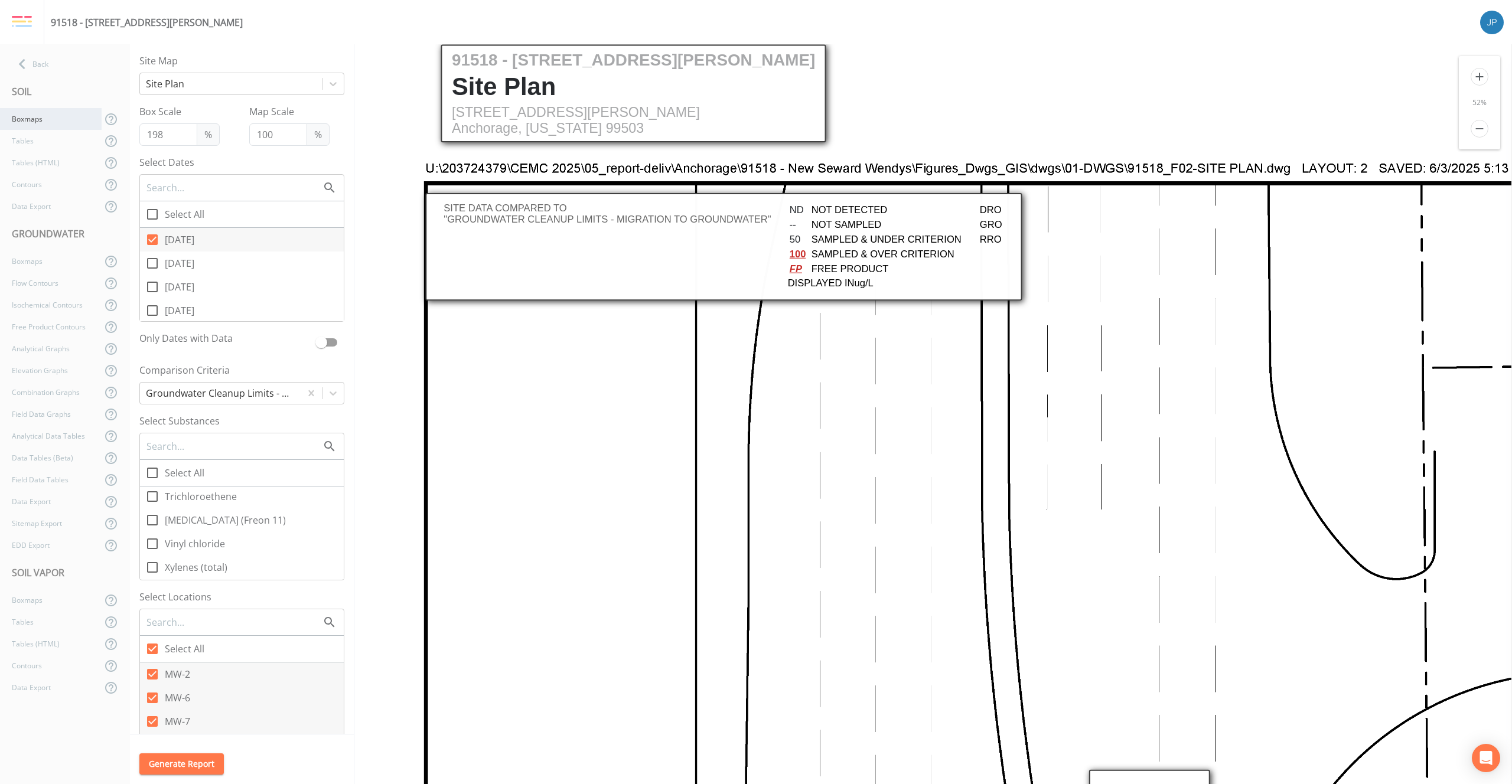
checkbox input "false"
type input "100"
checkbox input "true"
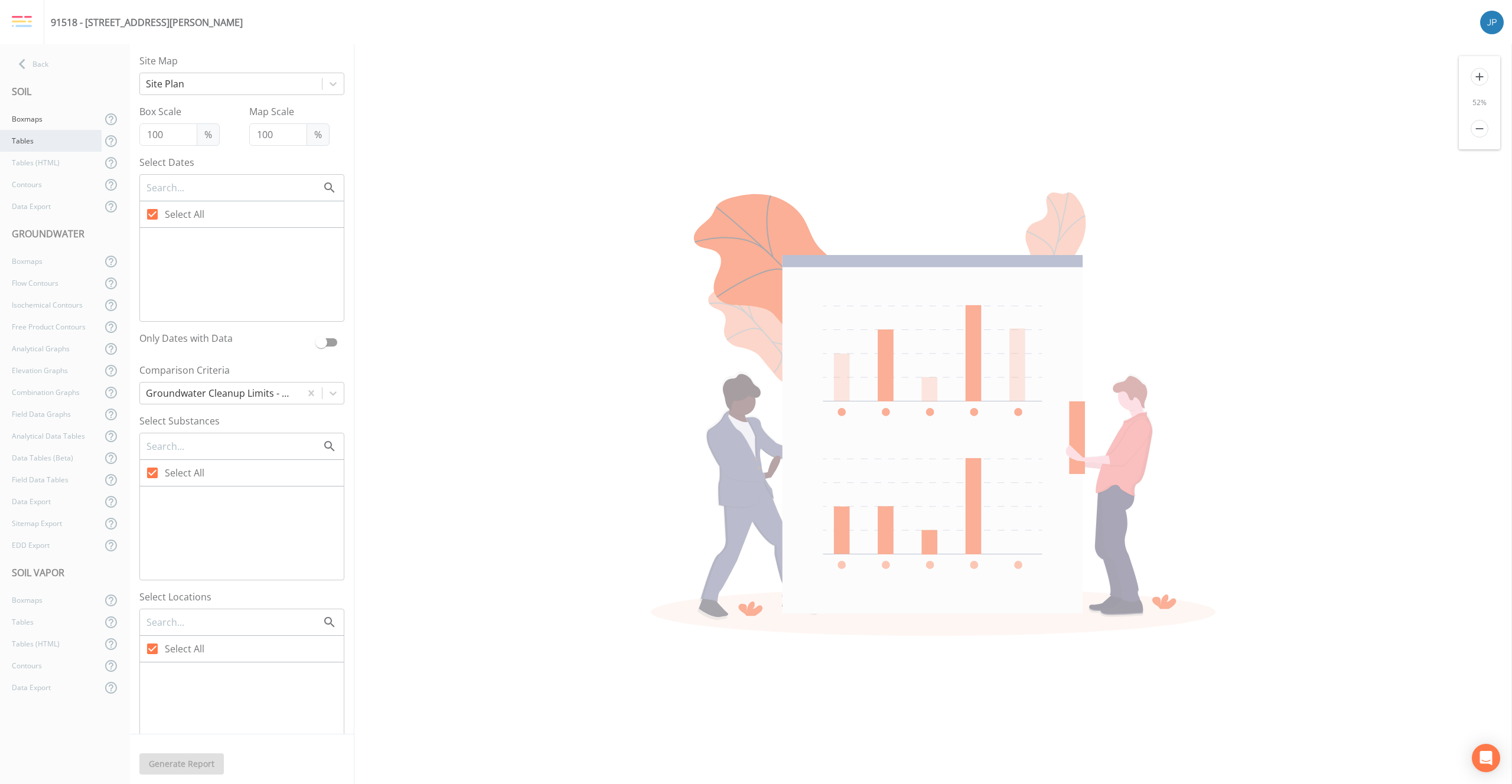
checkbox input "false"
click at [154, 503] on icon at bounding box center [152, 500] width 14 height 14
click at [152, 500] on input "GRO" at bounding box center [146, 493] width 12 height 12
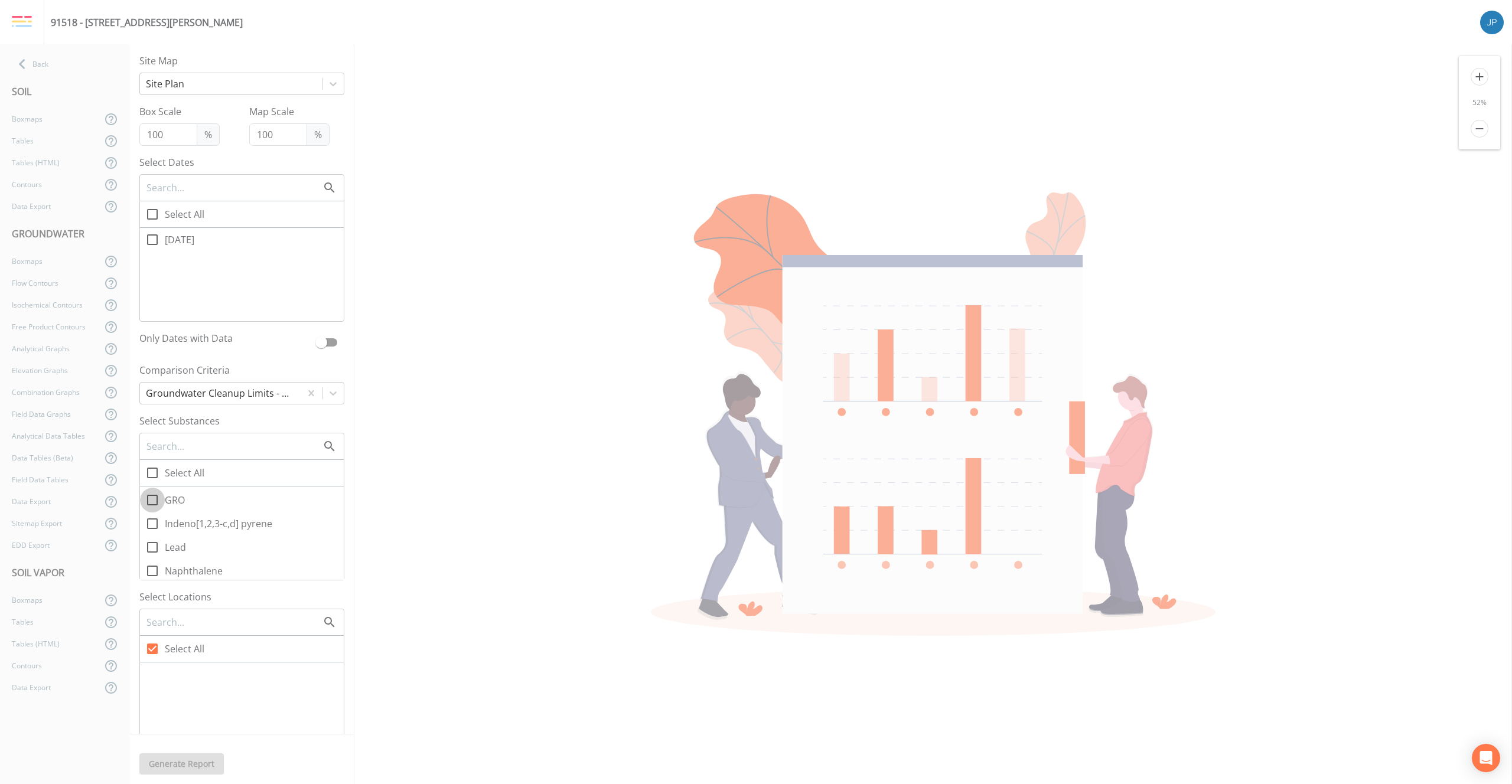
checkbox input "true"
click at [153, 517] on icon at bounding box center [152, 514] width 14 height 14
click at [152, 513] on input "DRO" at bounding box center [146, 507] width 12 height 12
checkbox input "true"
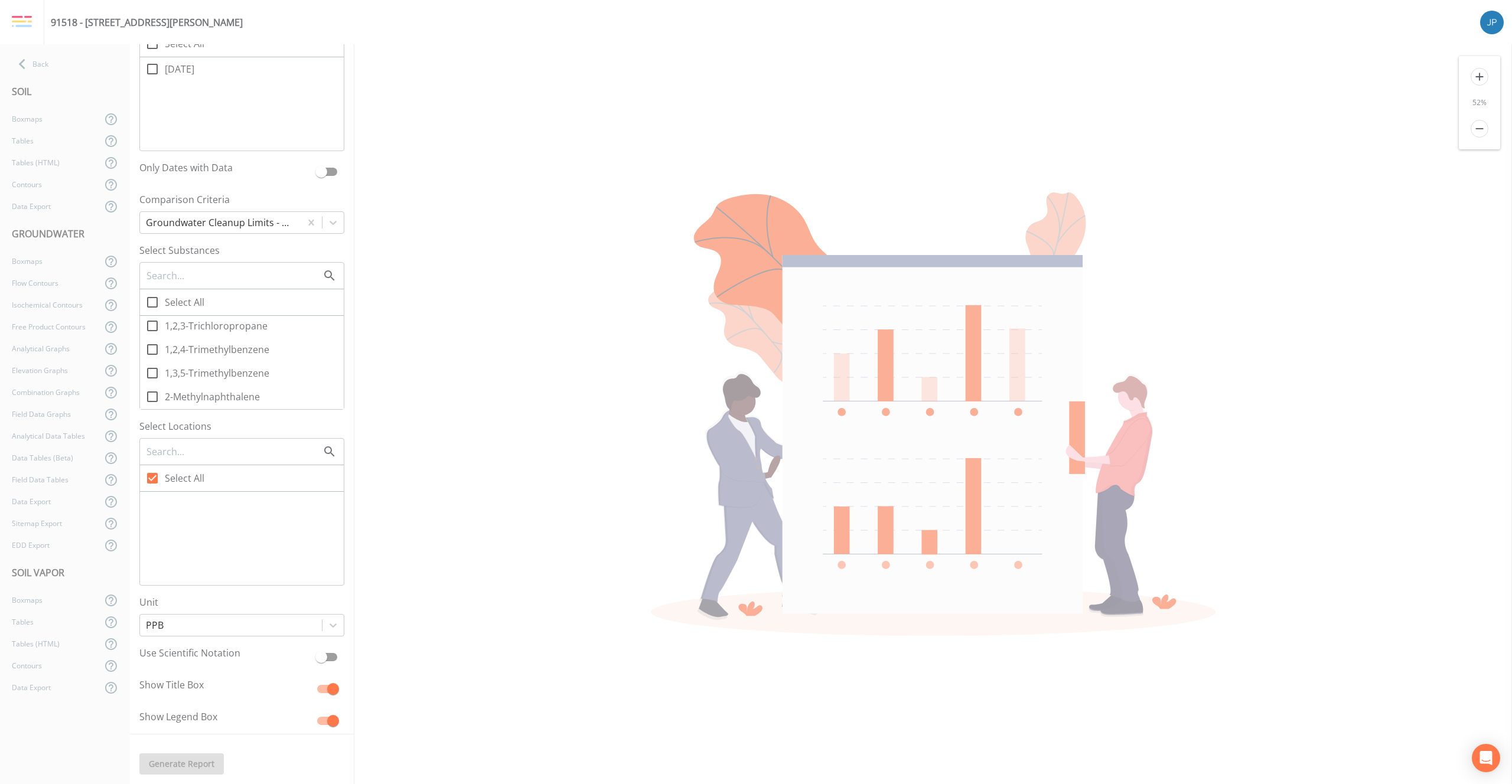
scroll to position [40, 0]
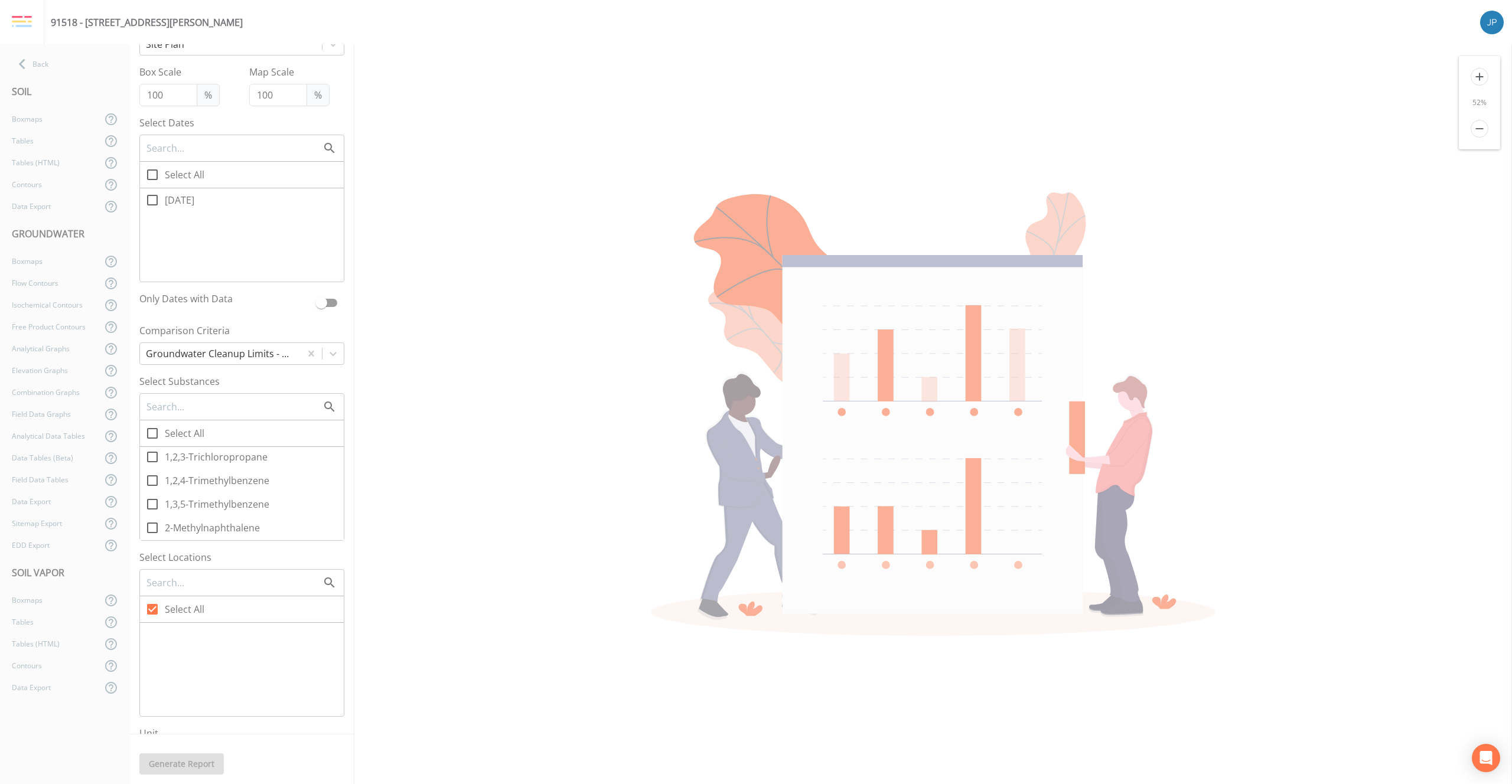
click at [153, 205] on icon at bounding box center [152, 200] width 11 height 11
click at [152, 199] on input "[DATE]" at bounding box center [146, 194] width 12 height 12
checkbox input "true"
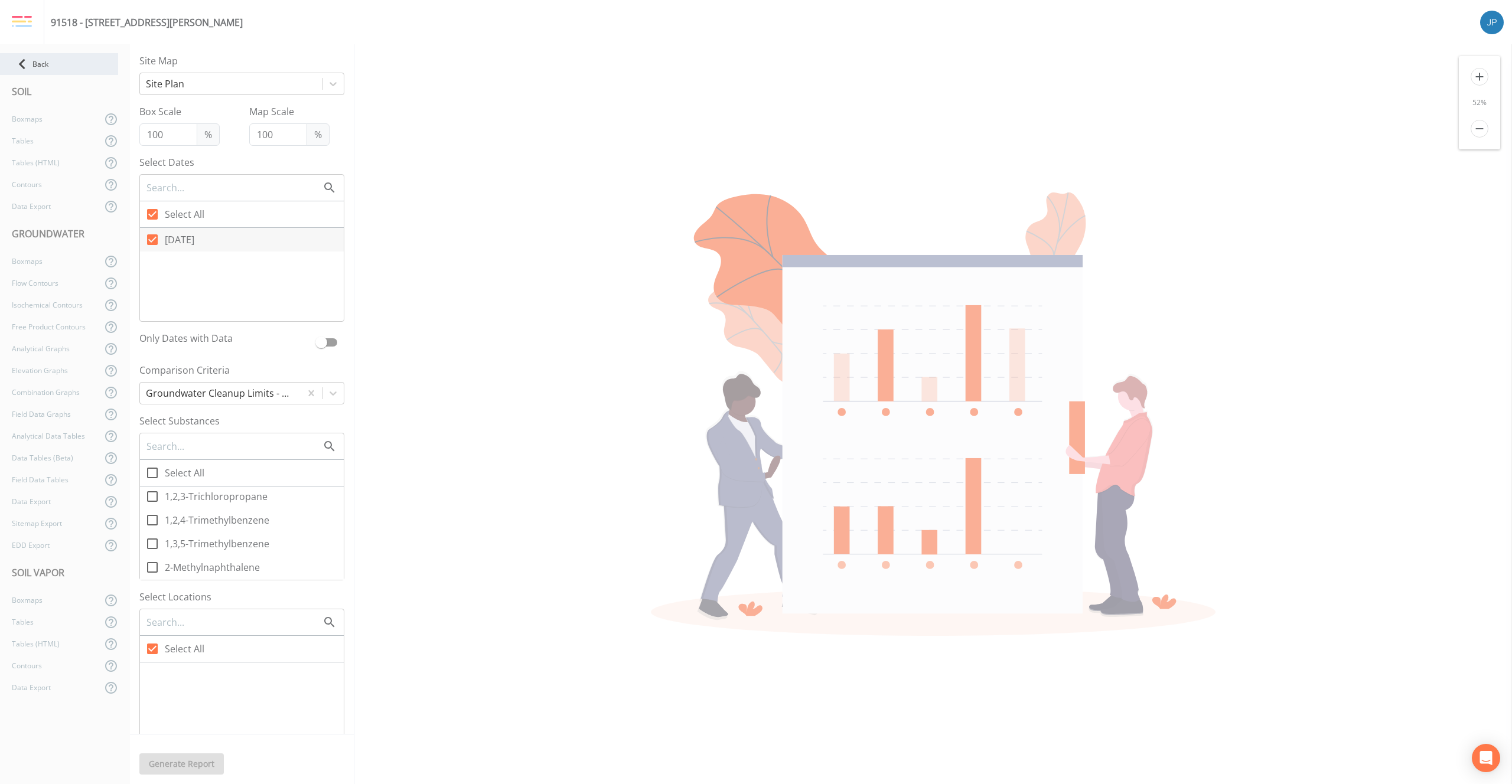
click at [45, 70] on div "Back" at bounding box center [59, 64] width 118 height 22
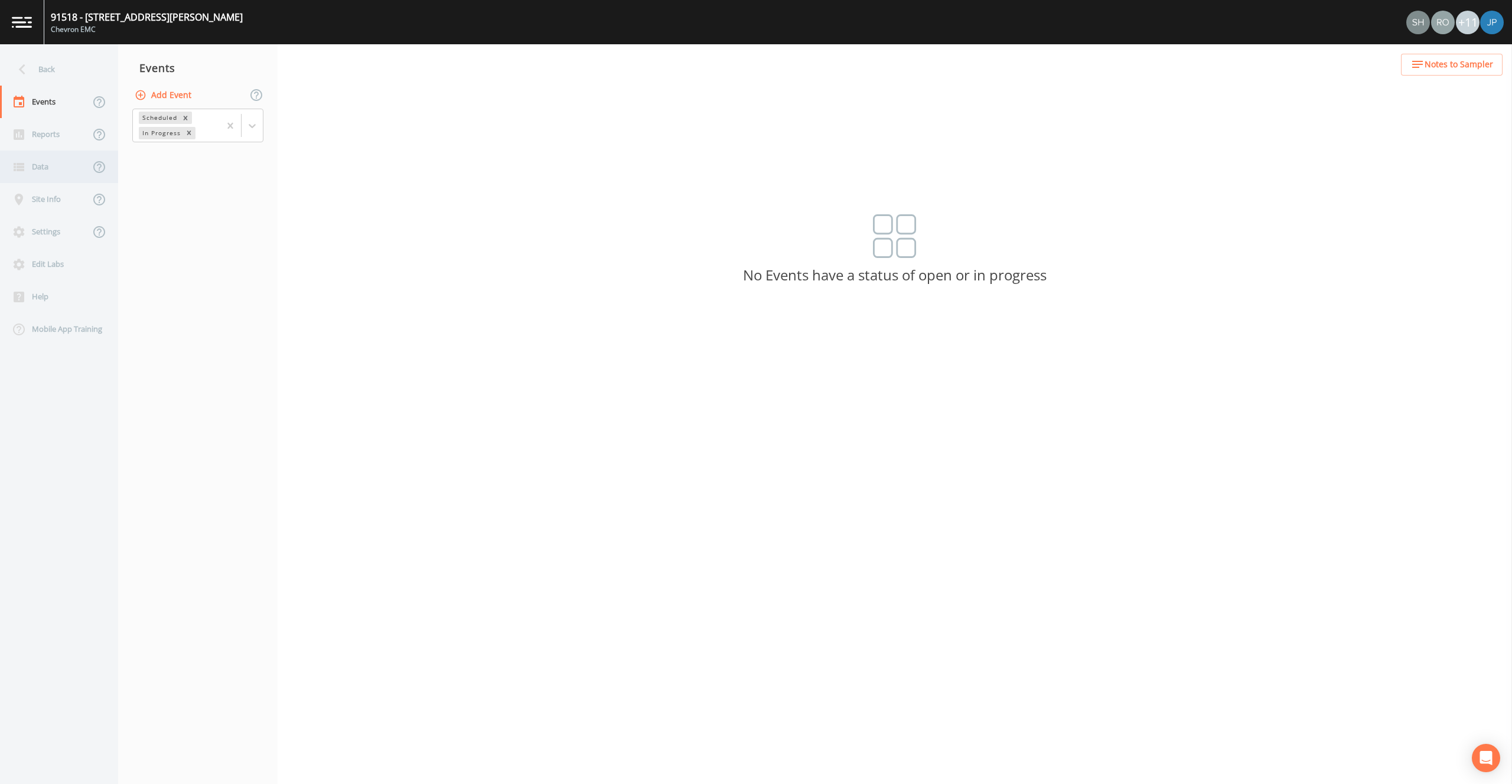
click at [46, 172] on div "Data" at bounding box center [45, 167] width 90 height 33
click at [164, 86] on div "Lab Data" at bounding box center [169, 97] width 102 height 22
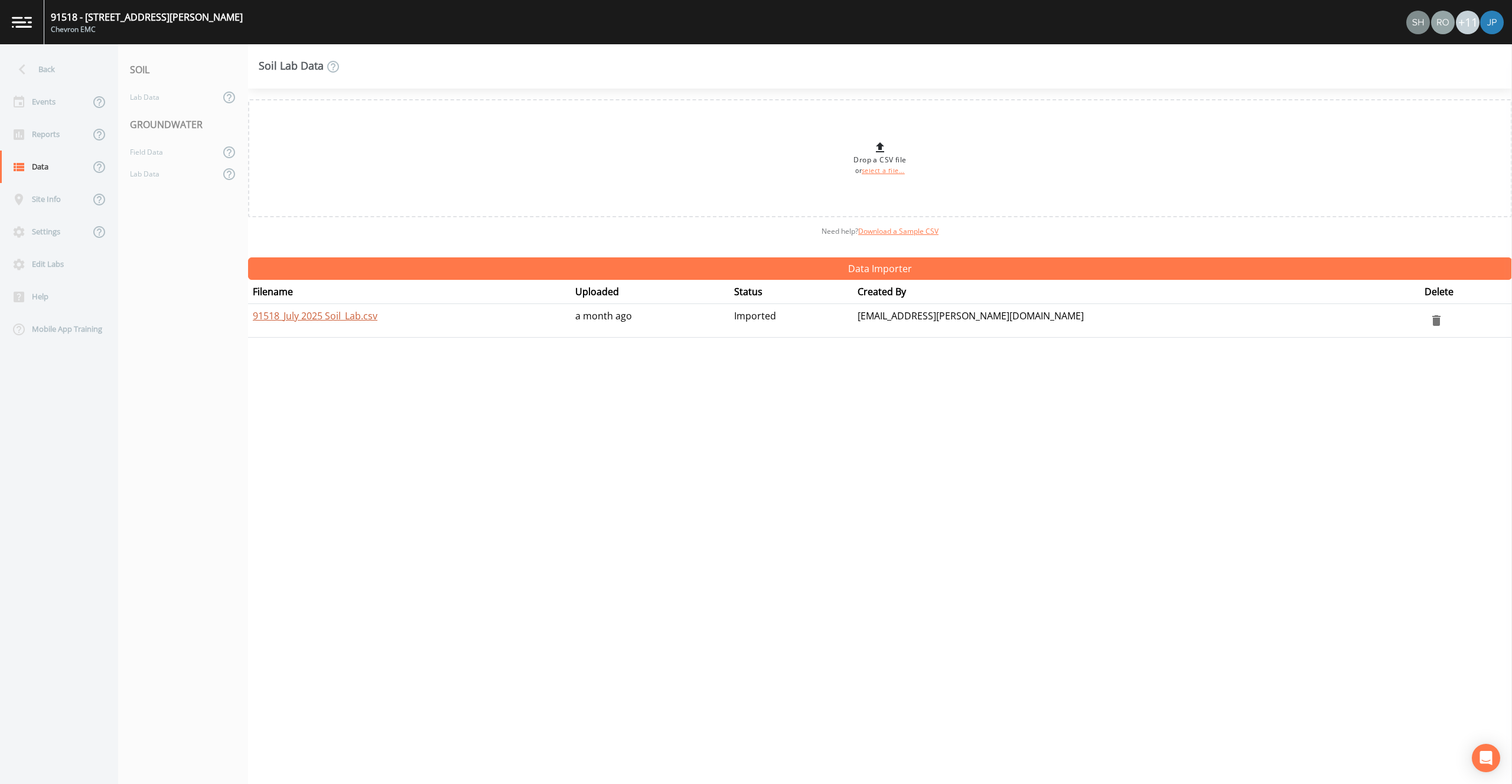
click at [337, 319] on link "91518_July 2025 Soil_Lab.csv" at bounding box center [315, 316] width 125 height 13
click at [54, 199] on div "Site Info" at bounding box center [45, 199] width 90 height 33
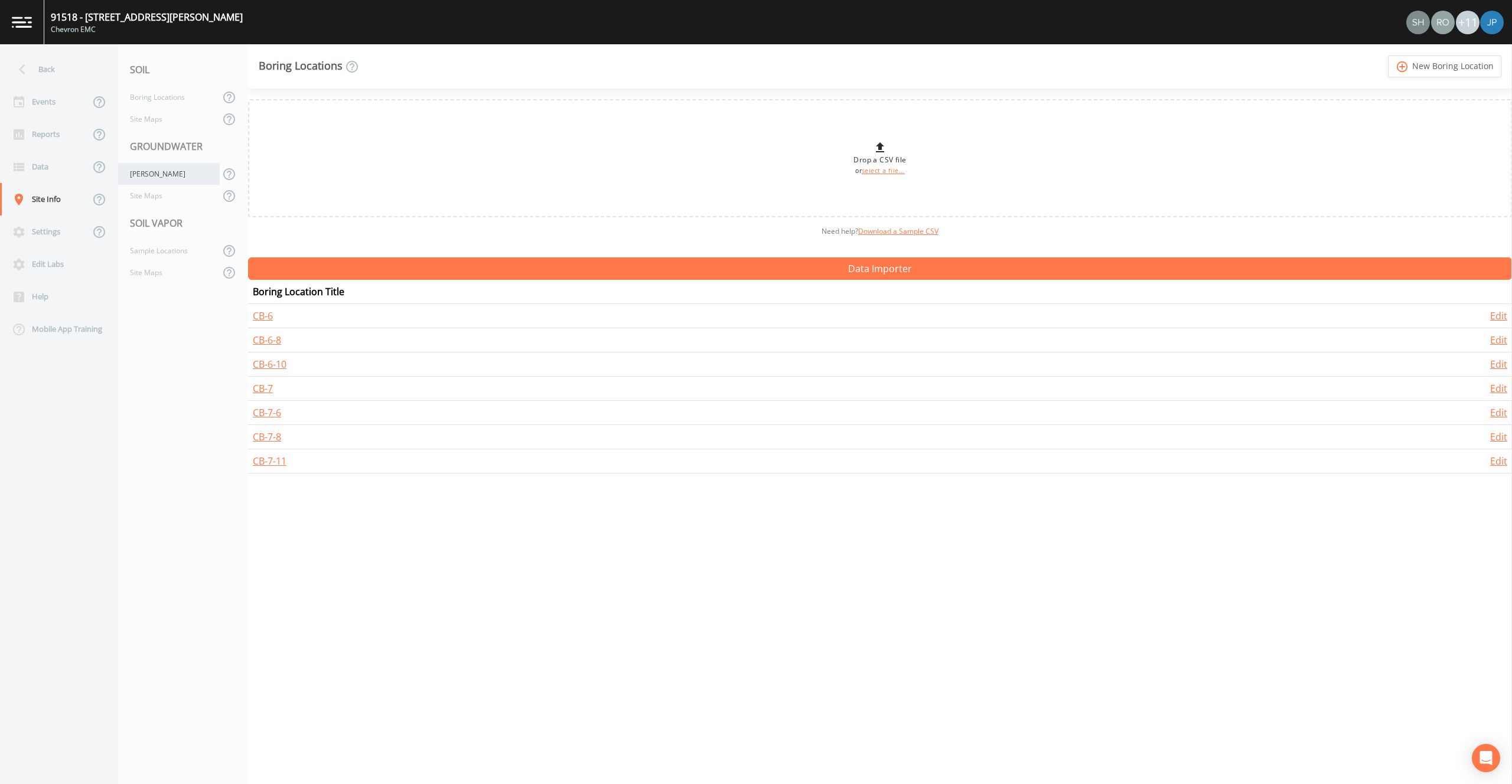
click at [159, 172] on div "Wells" at bounding box center [169, 174] width 102 height 22
click at [161, 95] on div "Boring Locations" at bounding box center [169, 97] width 102 height 22
click at [162, 248] on div "Sample Locations" at bounding box center [169, 250] width 102 height 22
click at [153, 181] on div "Wells" at bounding box center [169, 174] width 102 height 22
click at [167, 96] on div "Boring Locations" at bounding box center [169, 97] width 102 height 22
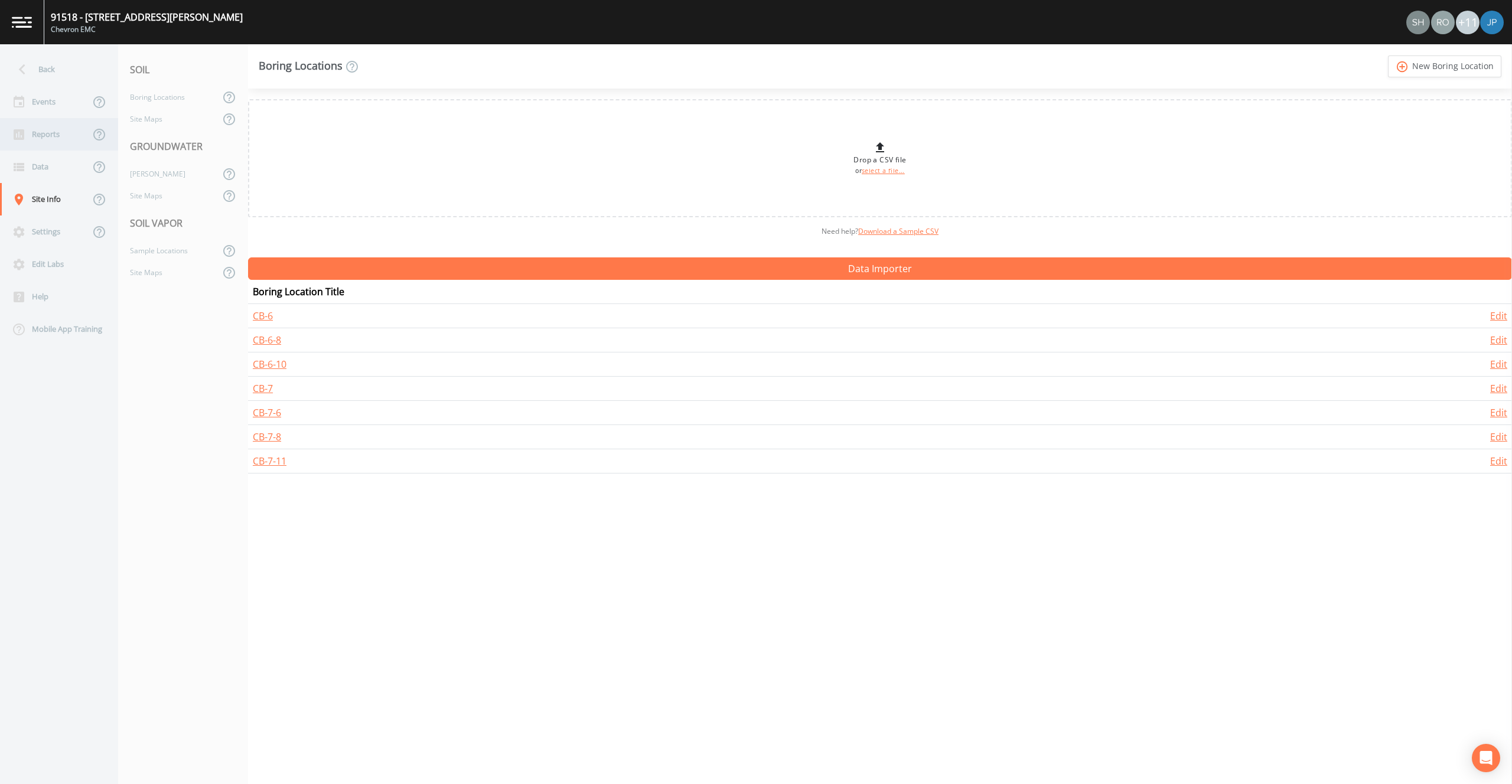
click at [56, 123] on div "Reports" at bounding box center [45, 134] width 90 height 33
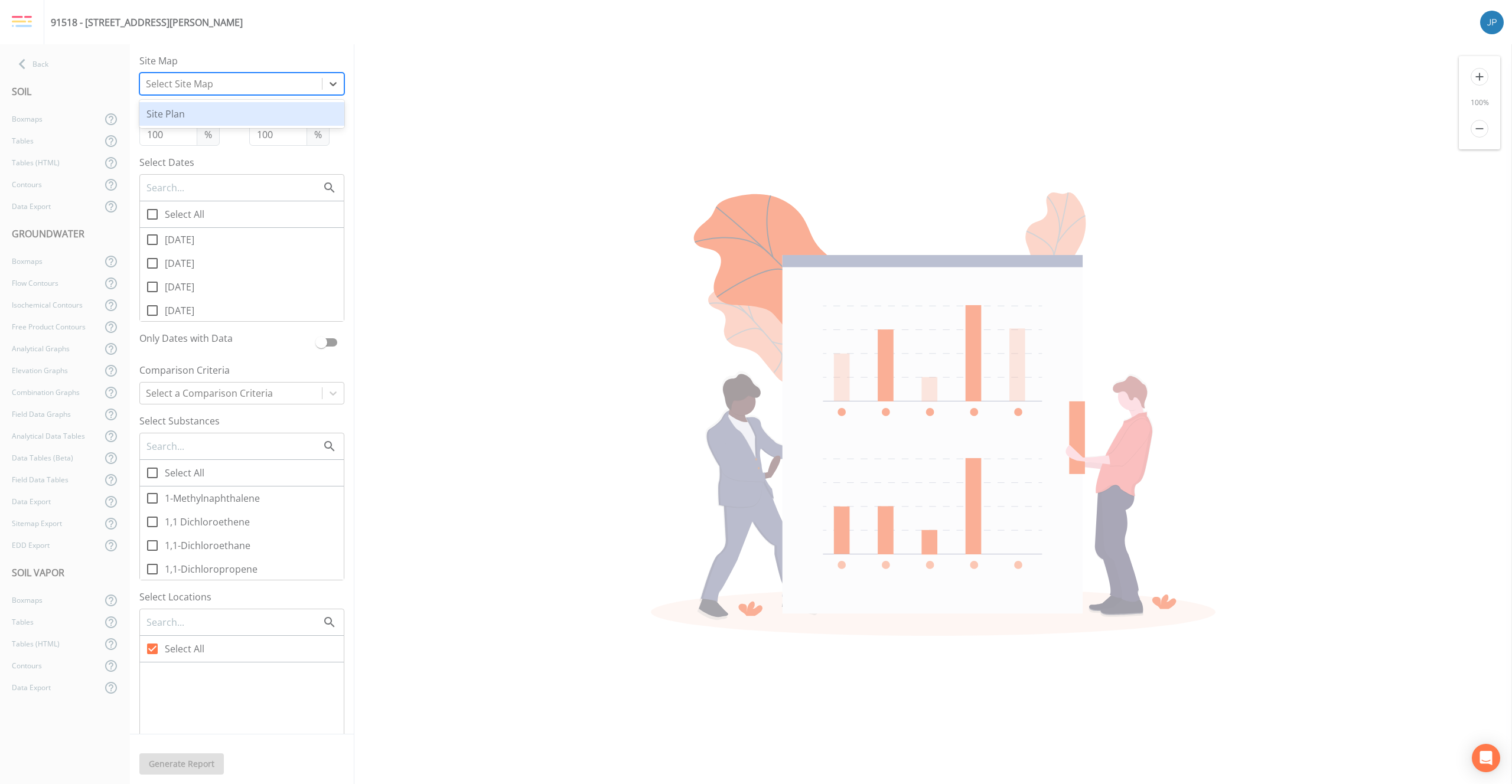
click at [195, 86] on div at bounding box center [231, 84] width 170 height 17
click at [58, 119] on div "Boxmaps" at bounding box center [51, 119] width 102 height 22
click at [208, 93] on div "Select Site Map" at bounding box center [231, 84] width 182 height 21
click at [199, 122] on div "Site Map - Soil" at bounding box center [242, 114] width 205 height 24
checkbox input "false"
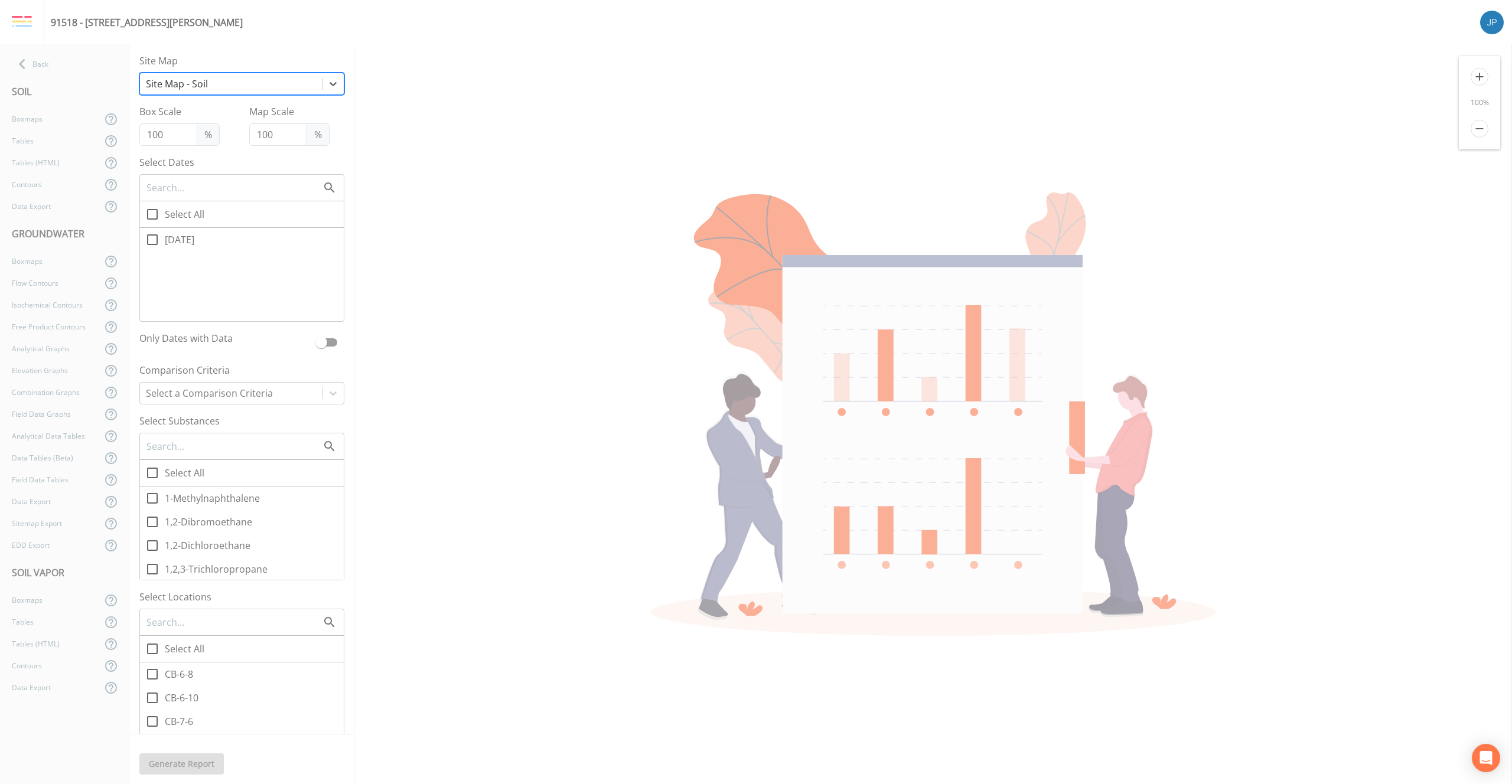
click at [150, 243] on icon at bounding box center [152, 240] width 14 height 14
click at [150, 239] on input "[DATE]" at bounding box center [146, 233] width 12 height 12
checkbox input "true"
click at [199, 447] on input "text" at bounding box center [233, 446] width 177 height 15
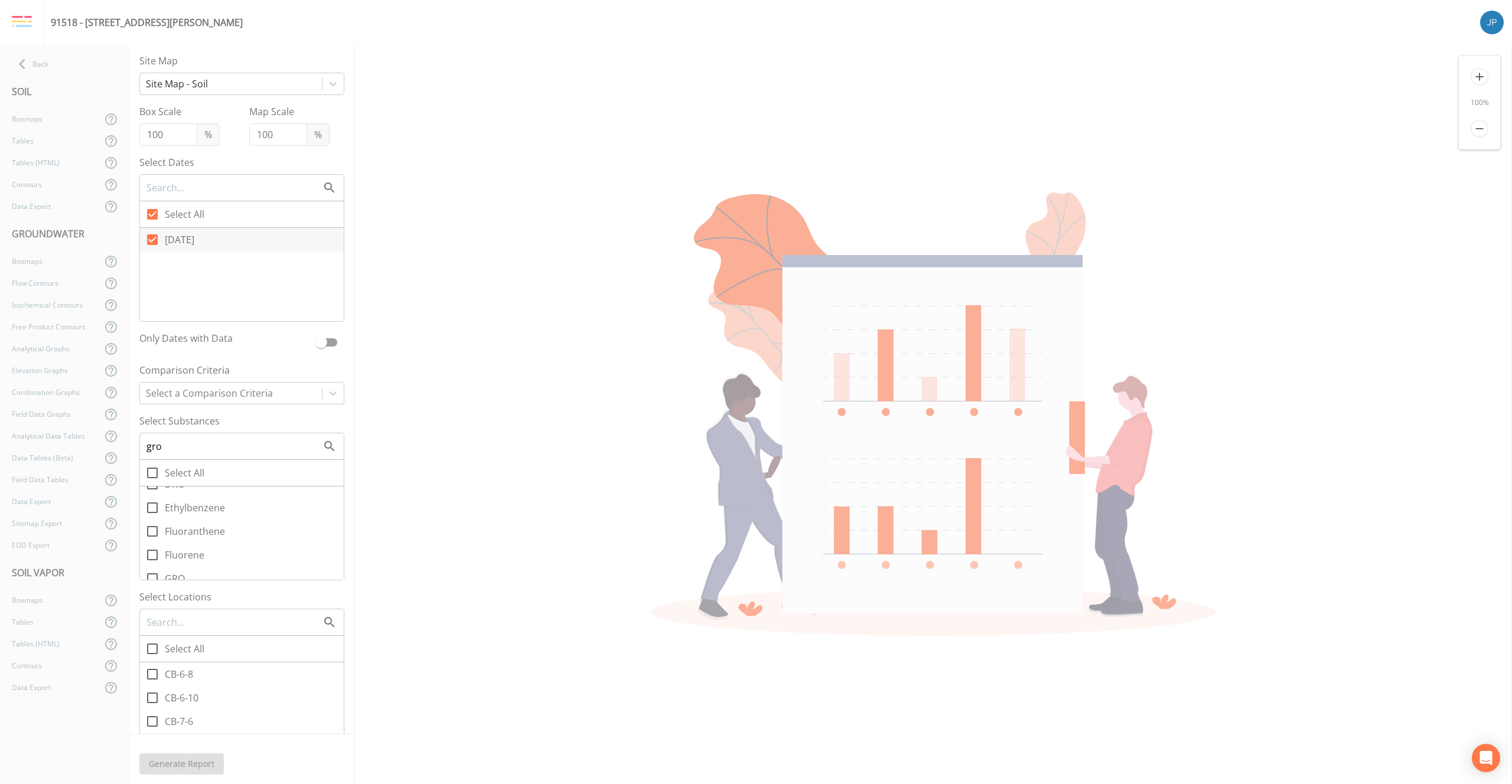
scroll to position [447, 0]
type input "gro"
click at [157, 567] on icon at bounding box center [152, 571] width 11 height 11
click at [152, 567] on input "GRO" at bounding box center [146, 564] width 12 height 12
checkbox input "true"
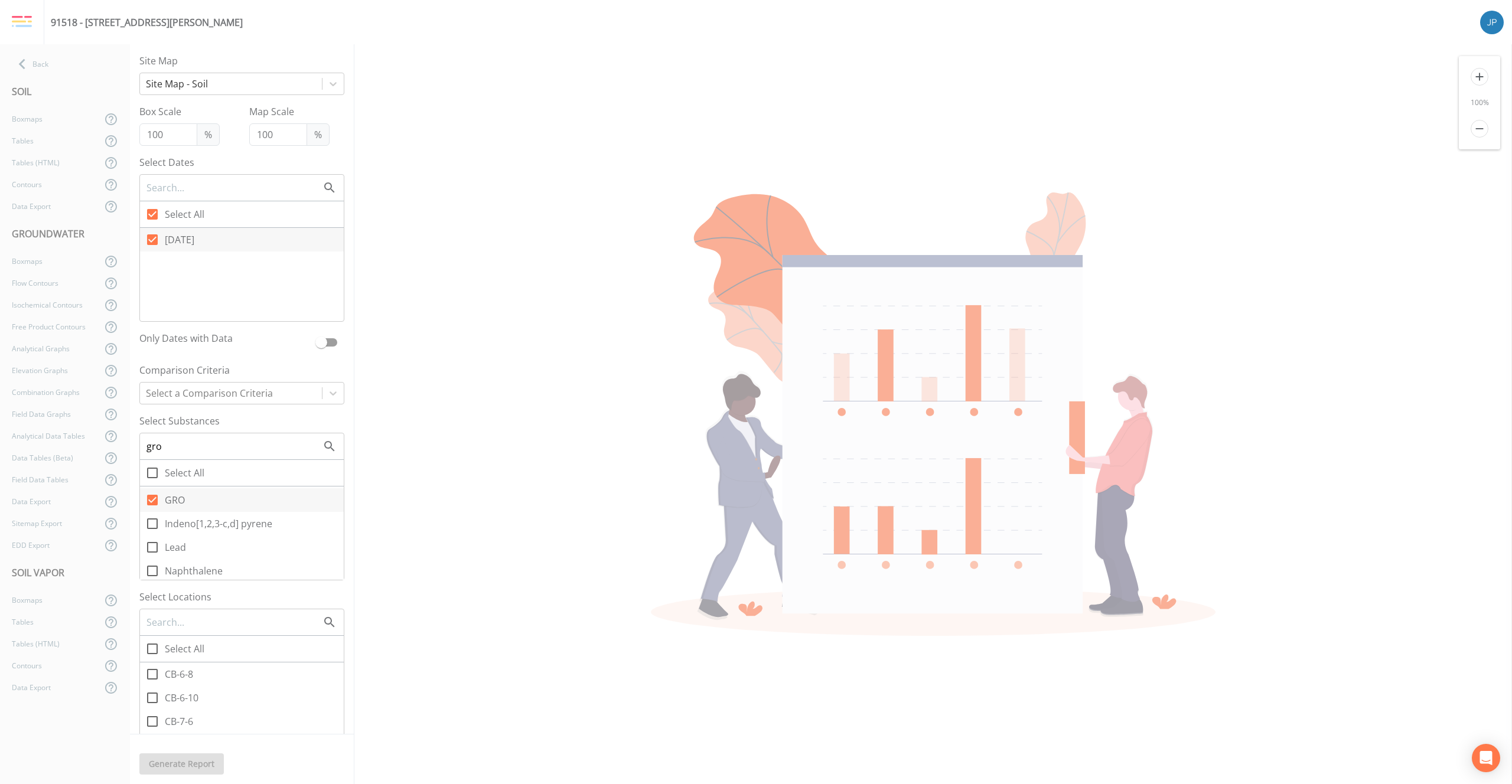
scroll to position [525, 0]
click at [155, 648] on icon at bounding box center [152, 649] width 14 height 14
click at [152, 648] on input "Select All" at bounding box center [146, 642] width 12 height 12
checkbox input "true"
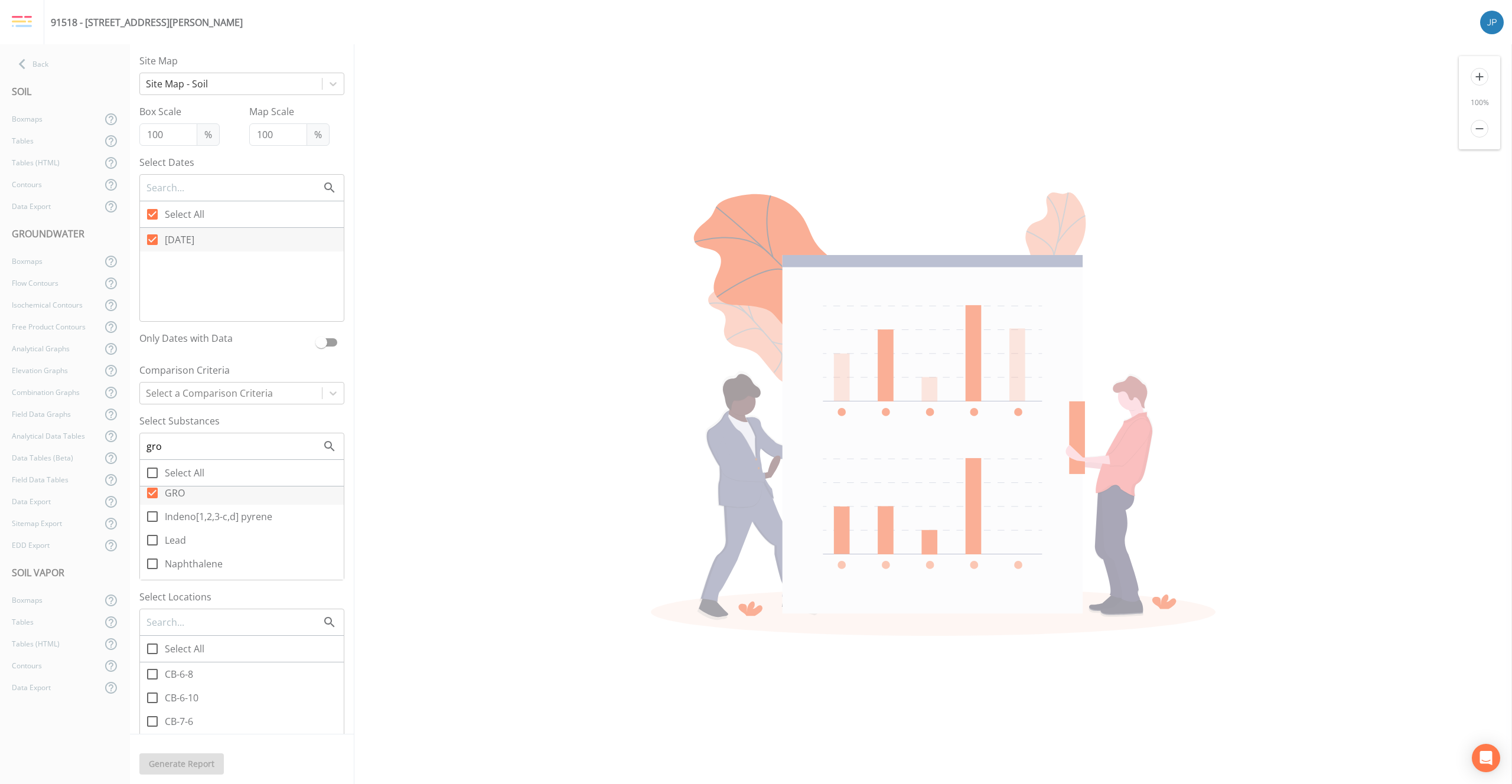
checkbox input "true"
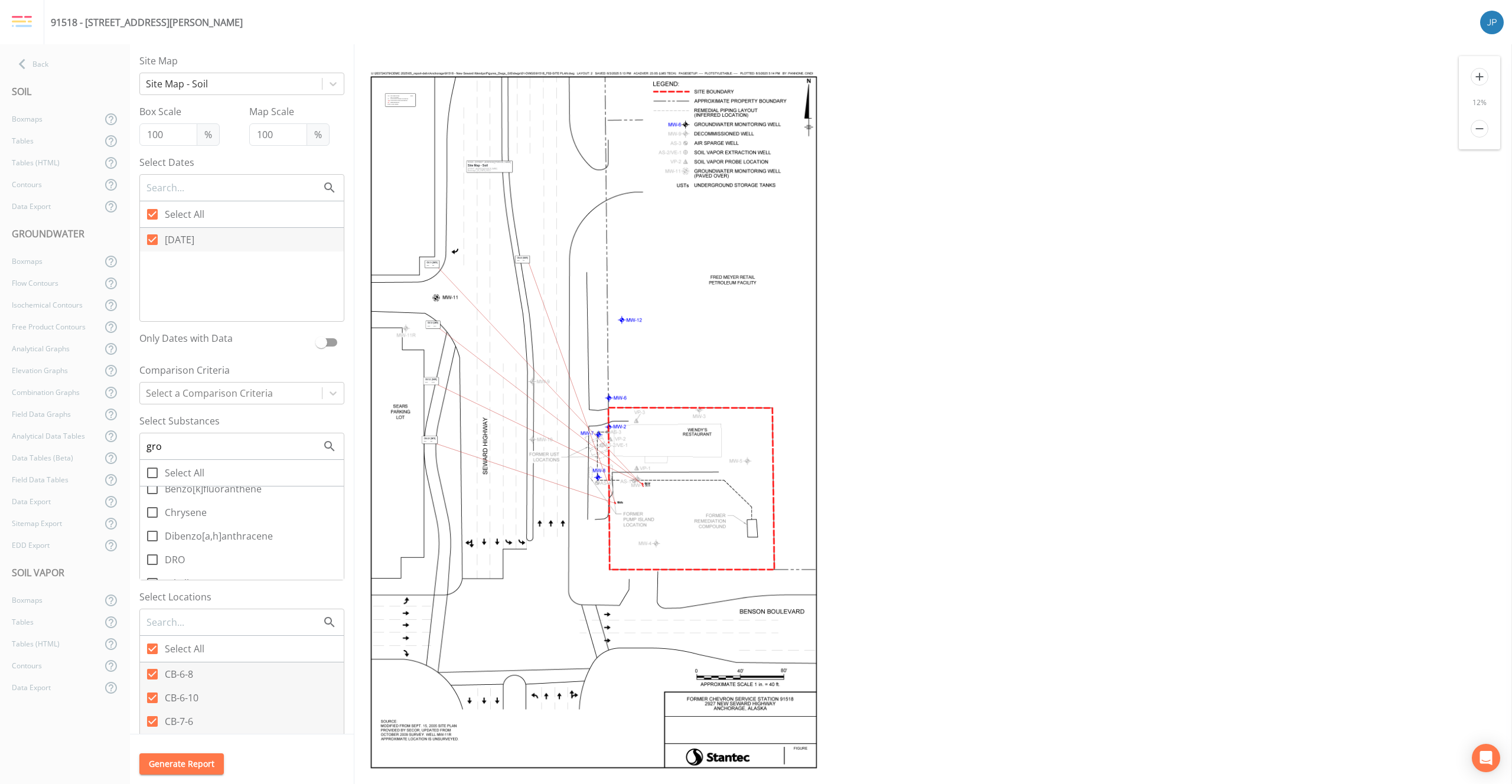
scroll to position [379, 0]
click at [157, 544] on icon at bounding box center [152, 544] width 11 height 11
click at [152, 544] on input "DRO" at bounding box center [146, 537] width 12 height 12
checkbox input "true"
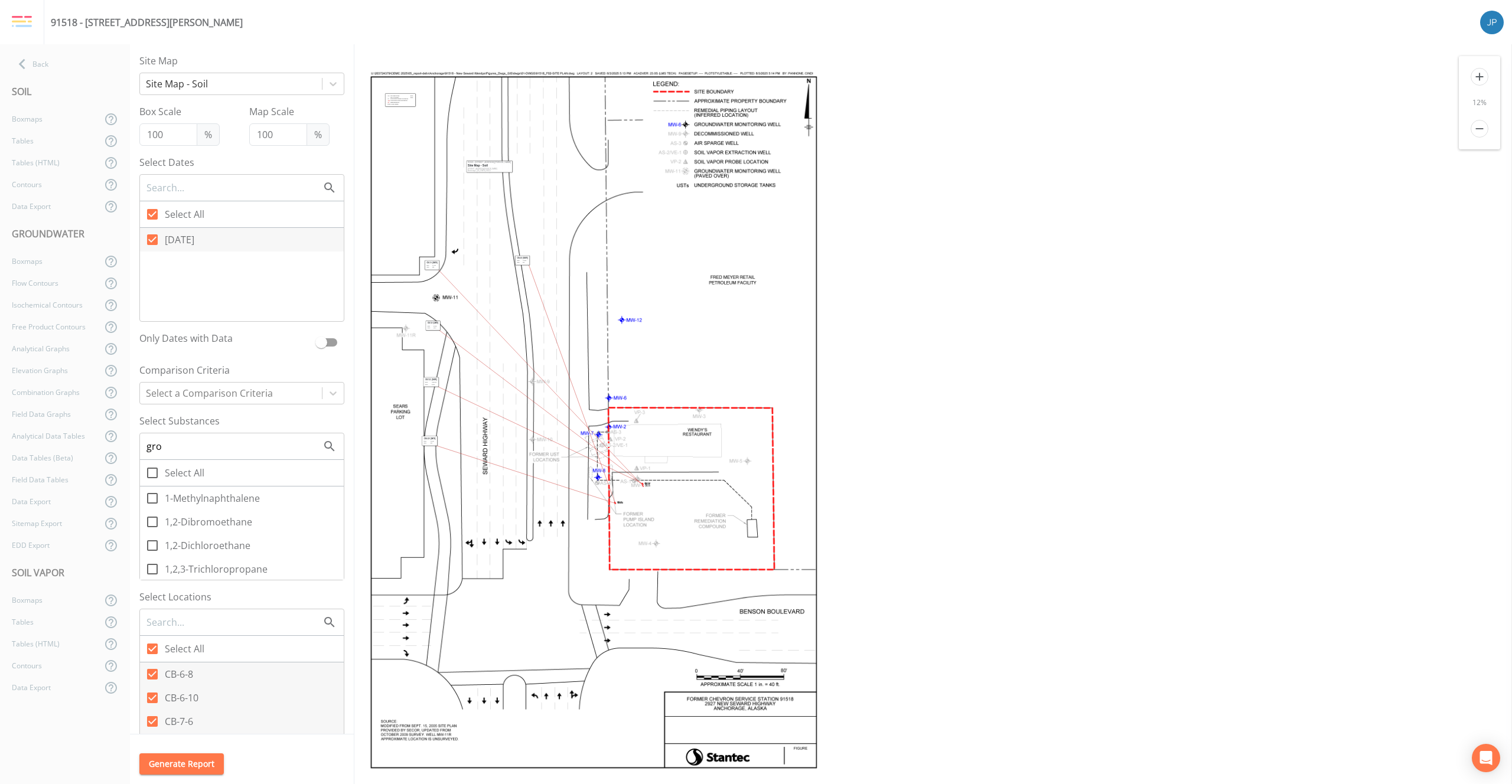
click at [1479, 79] on icon "add" at bounding box center [1480, 77] width 18 height 18
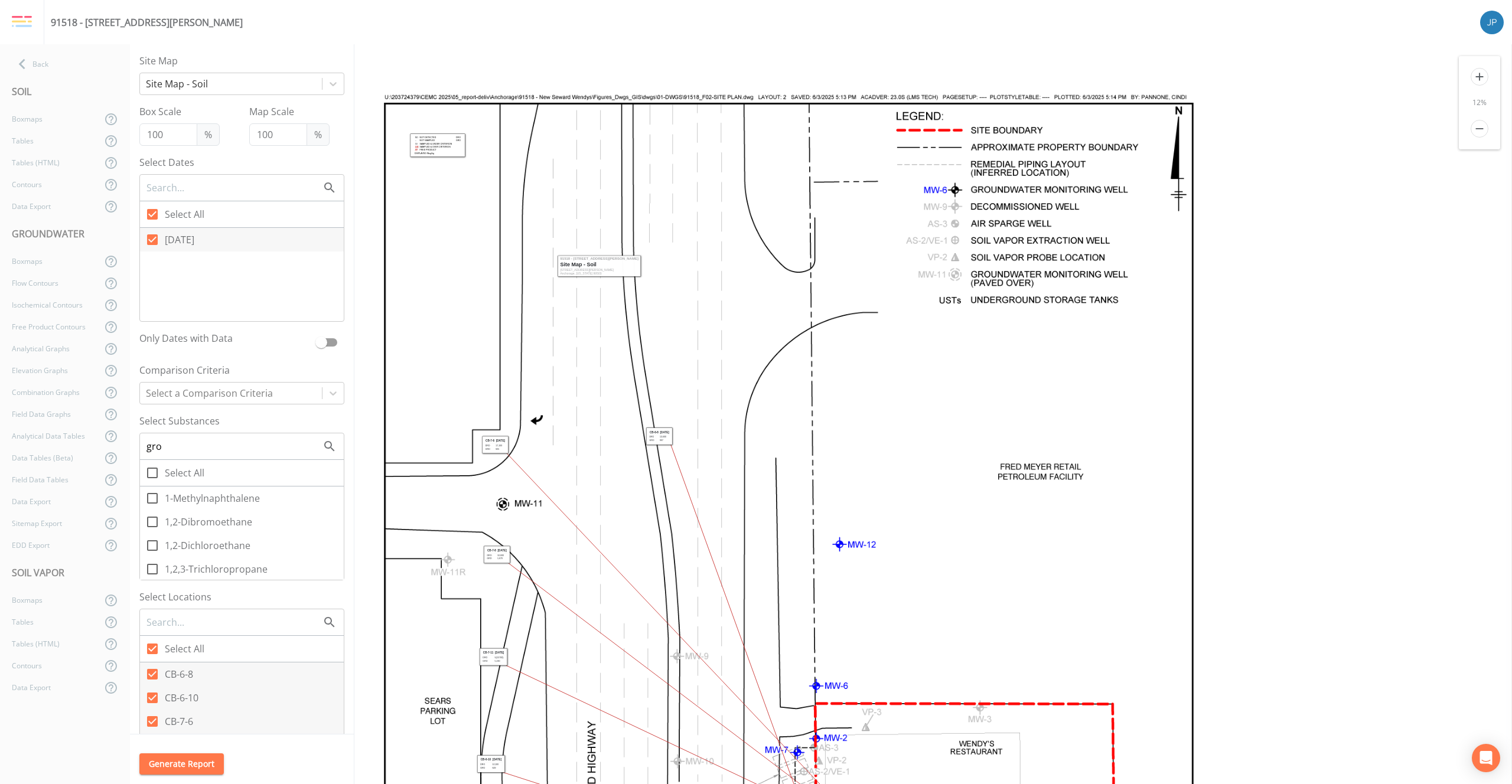
click at [1479, 79] on icon "add" at bounding box center [1480, 77] width 18 height 18
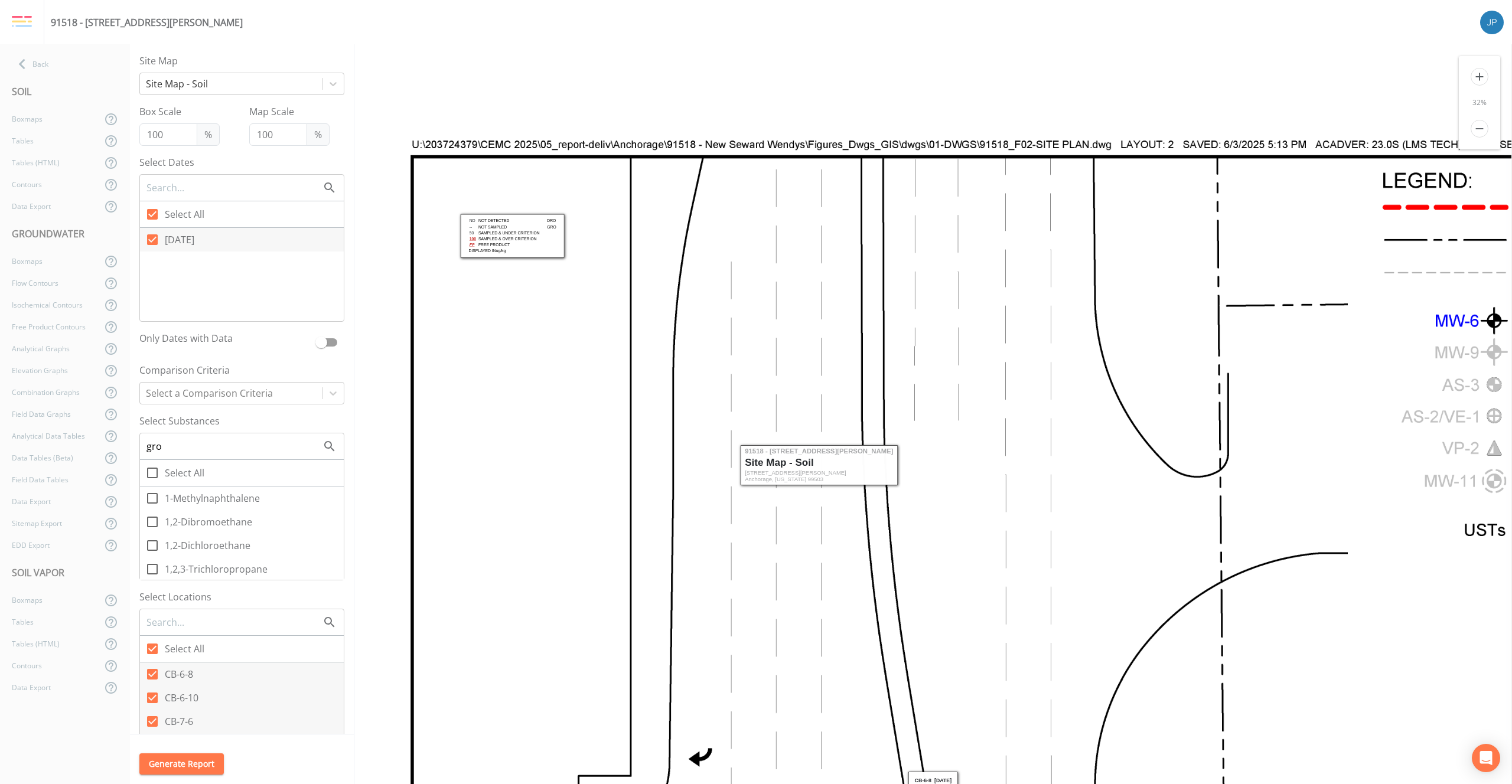
click at [1479, 79] on icon "add" at bounding box center [1480, 77] width 18 height 18
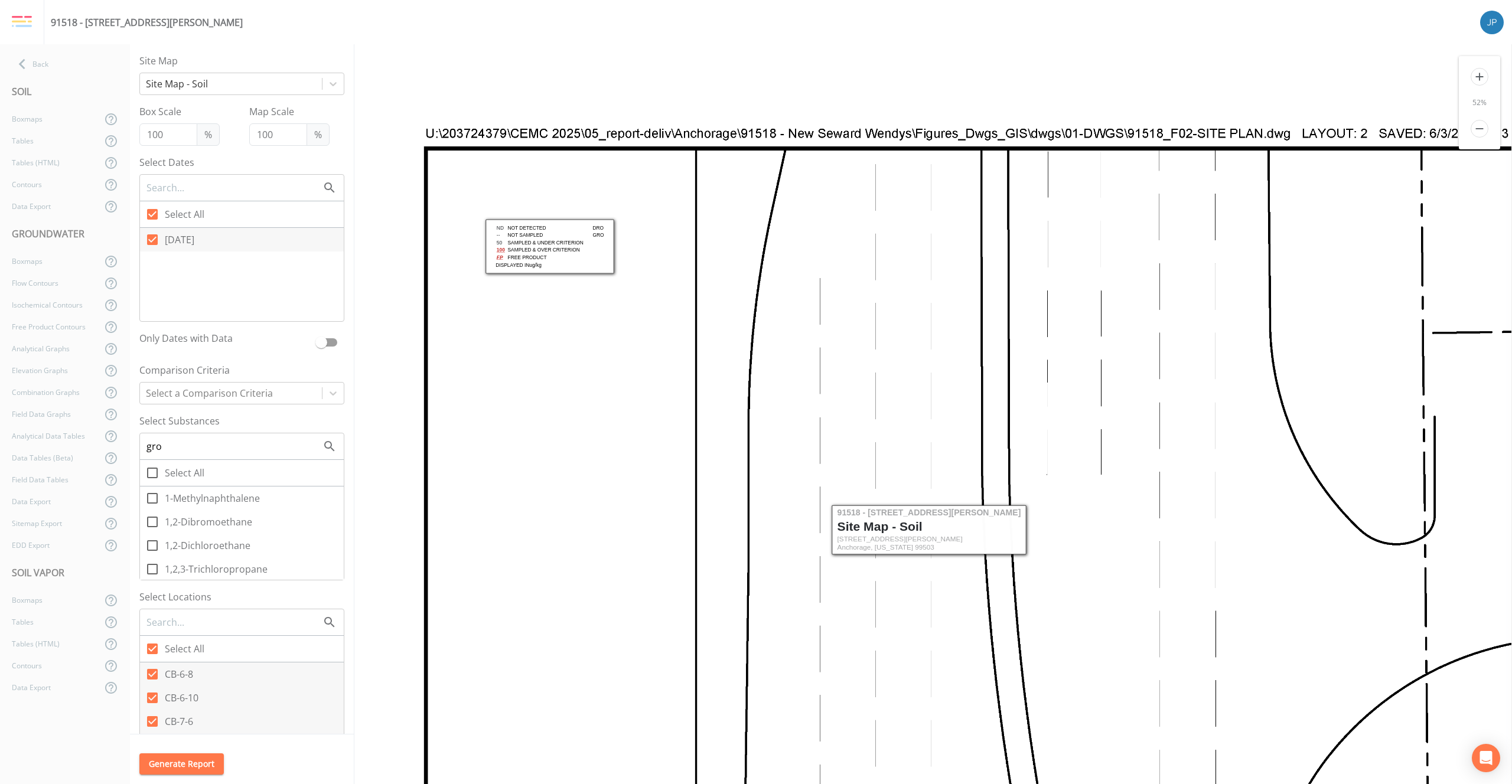
scroll to position [157, 0]
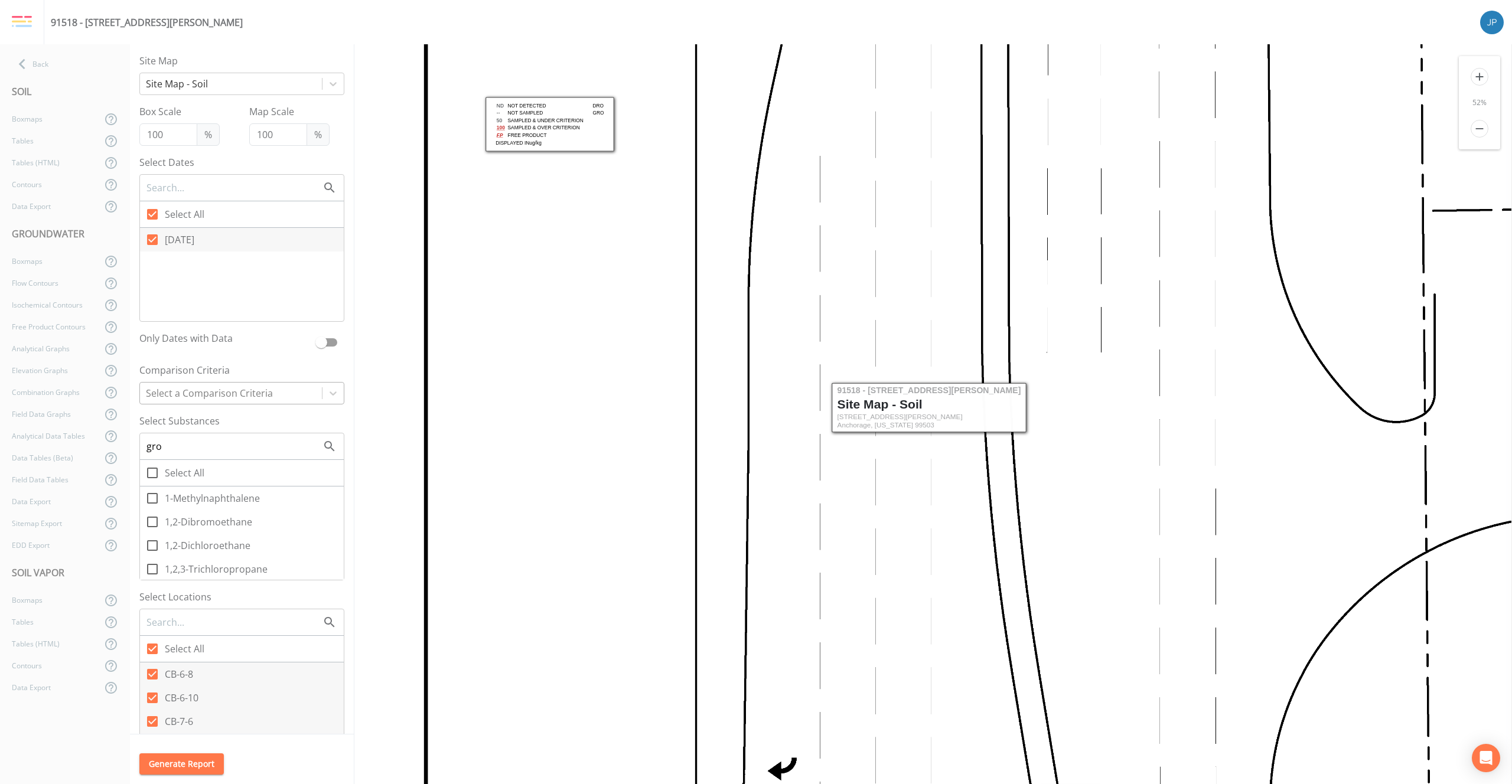
click at [261, 402] on div "Select a Comparison Criteria" at bounding box center [231, 393] width 182 height 21
click at [244, 419] on div "Soil Cleanup Limits - Migration to Groundwater" at bounding box center [242, 430] width 205 height 38
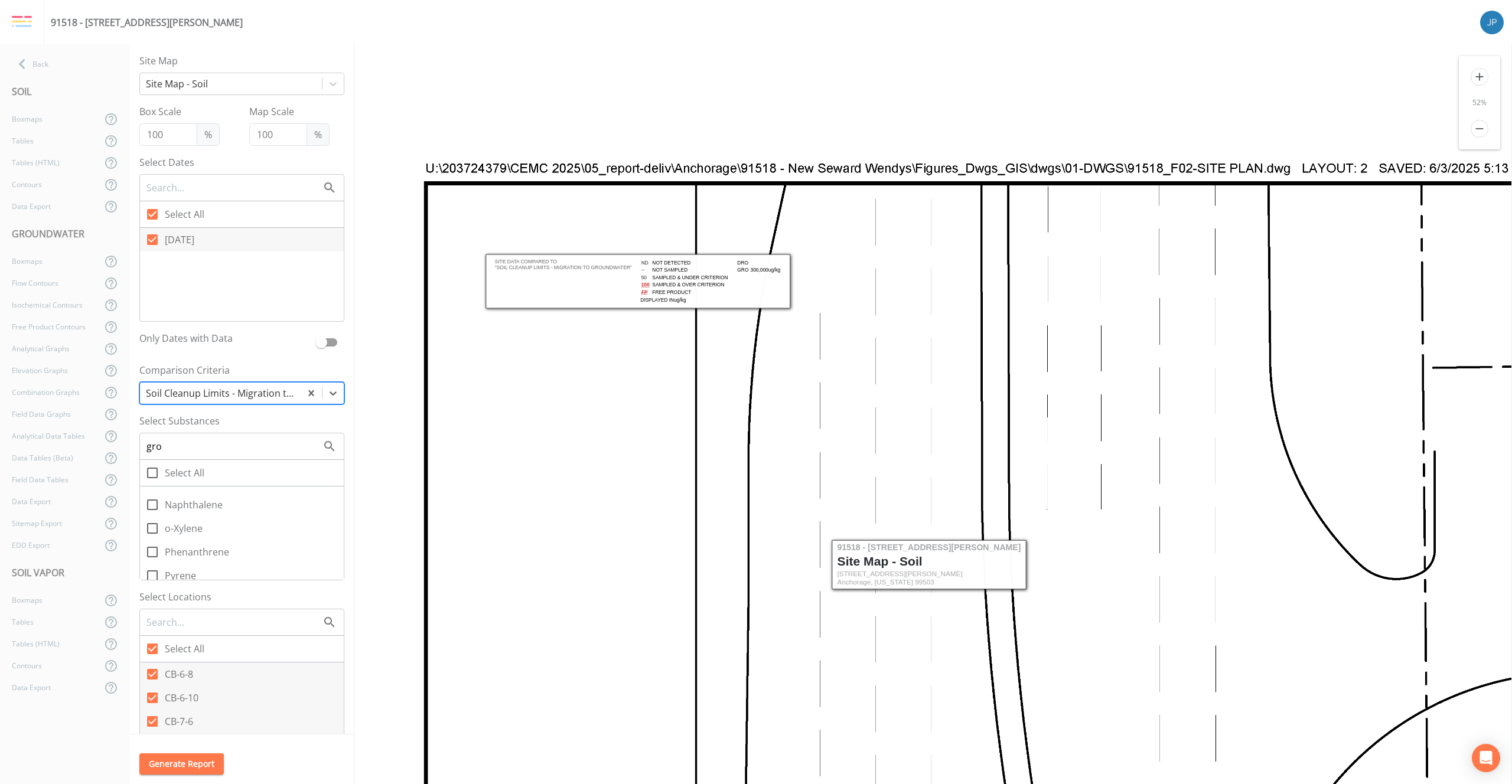
scroll to position [229, 0]
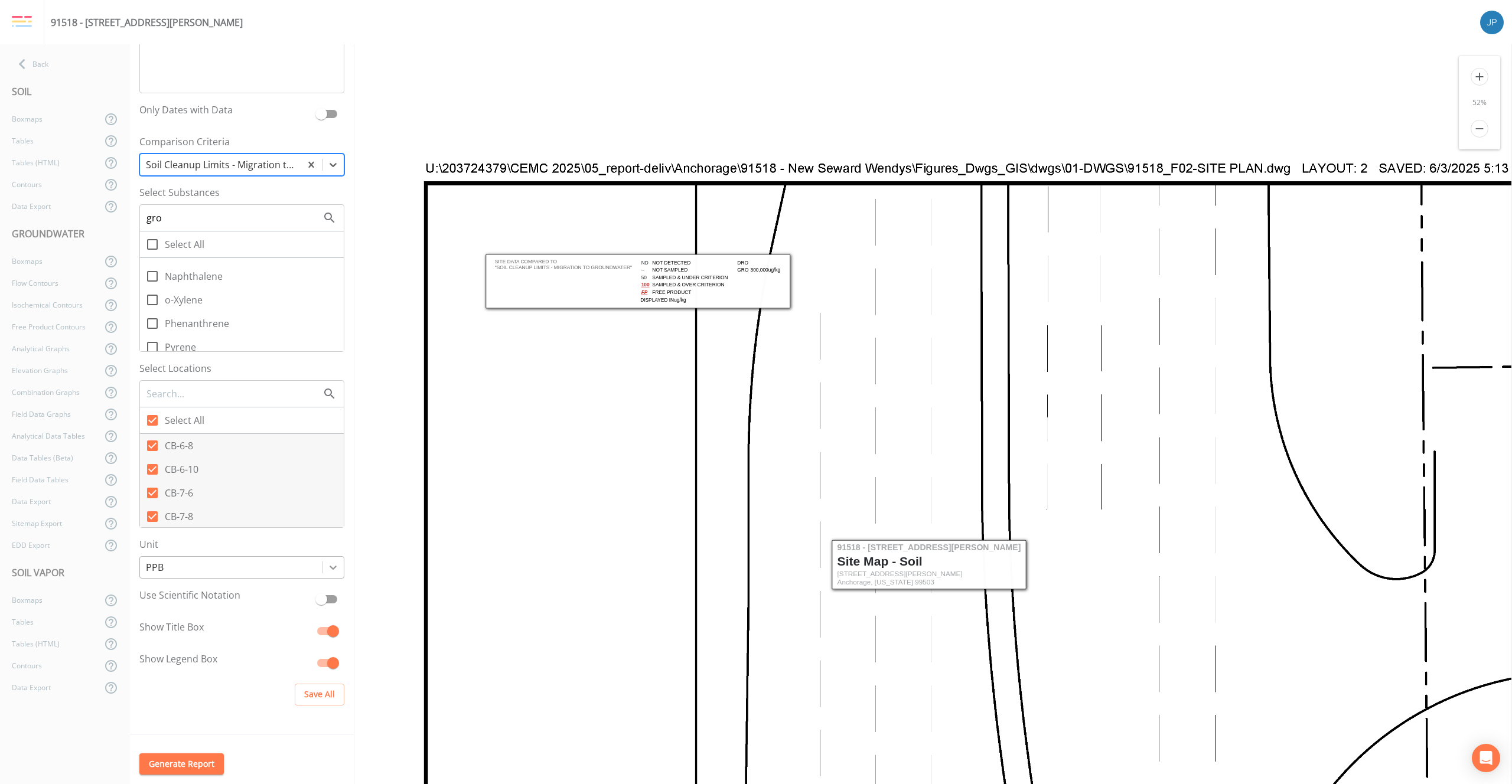
click at [322, 558] on div at bounding box center [332, 567] width 21 height 21
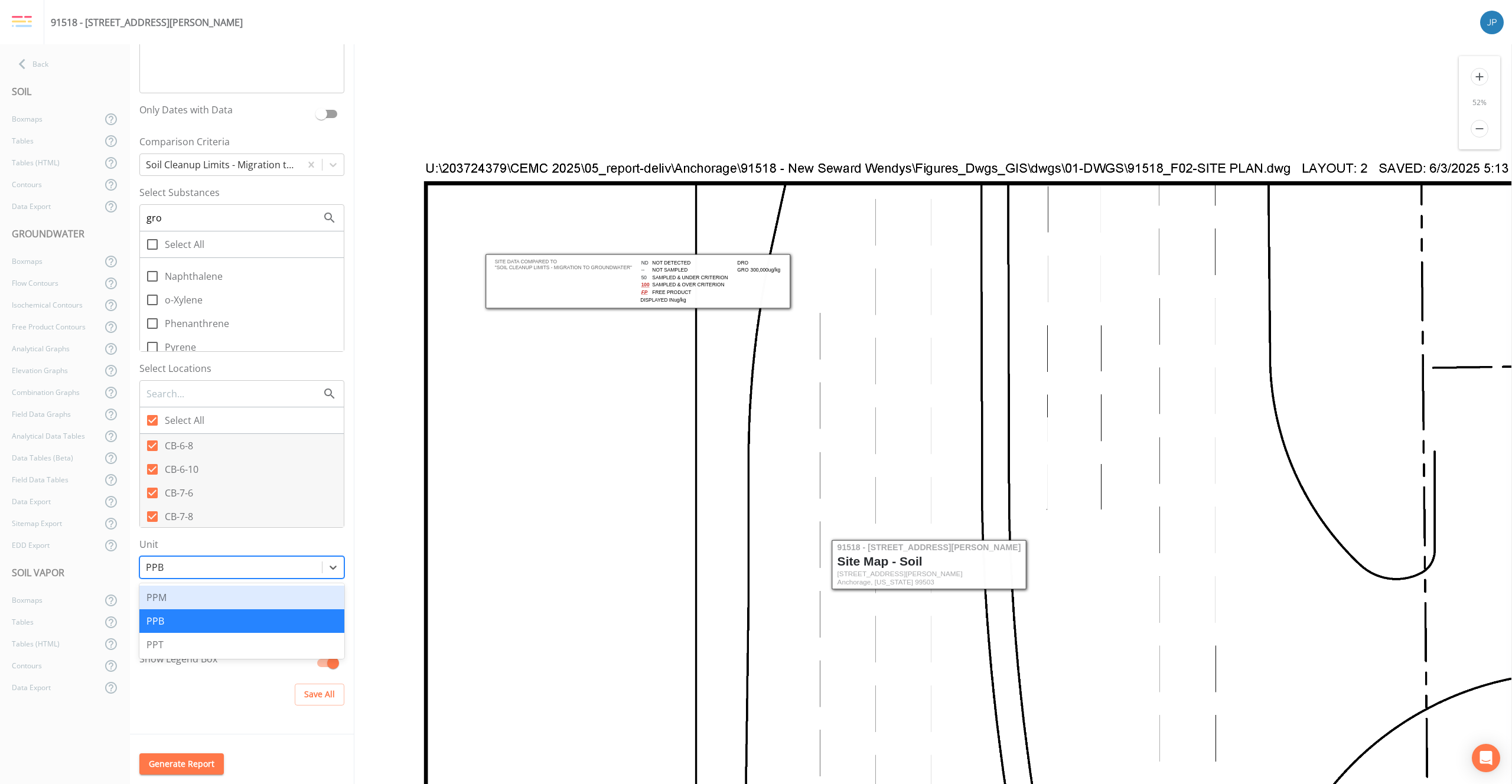
click at [251, 602] on div "PPM" at bounding box center [242, 597] width 205 height 24
click at [300, 702] on button "Save All" at bounding box center [320, 695] width 50 height 22
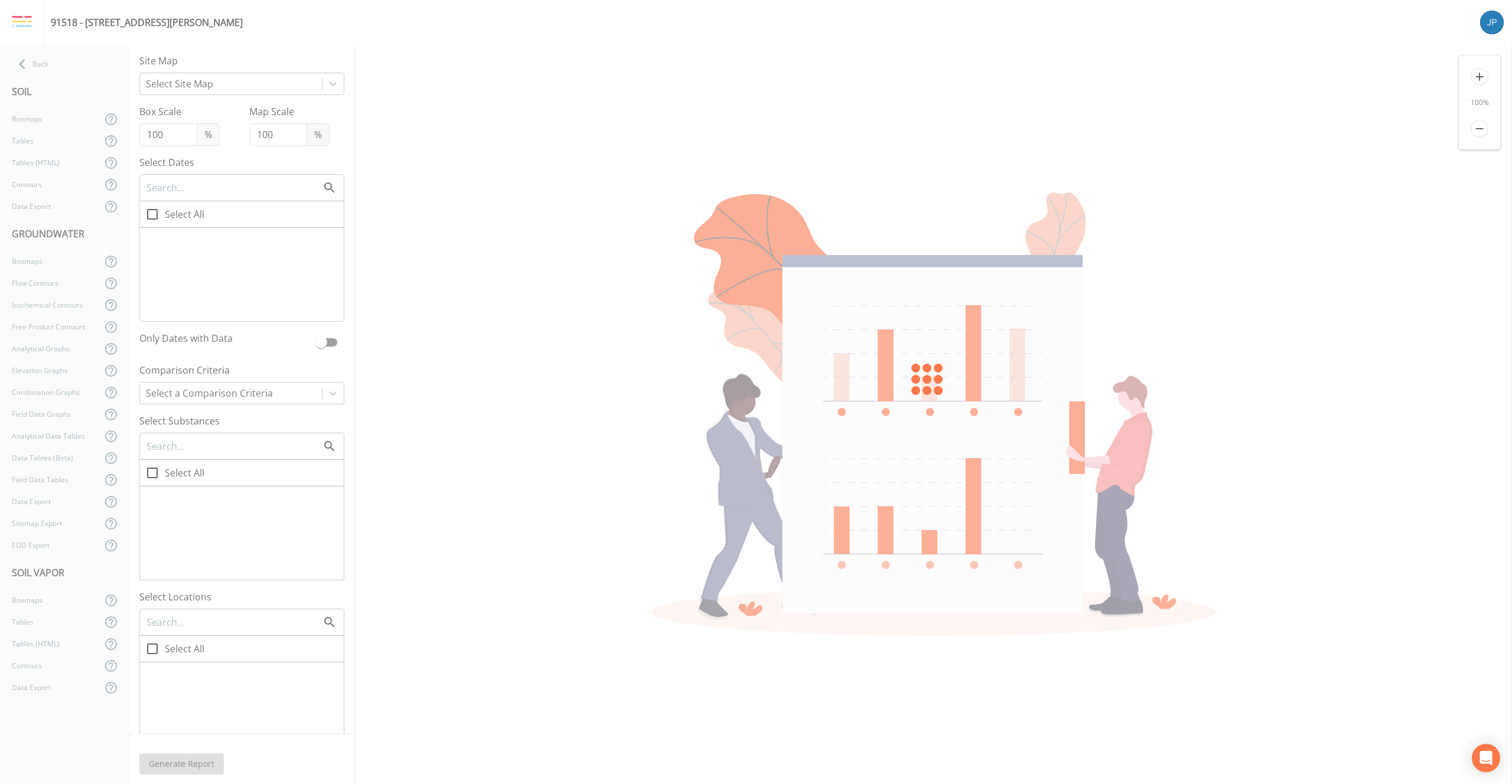
checkbox input "true"
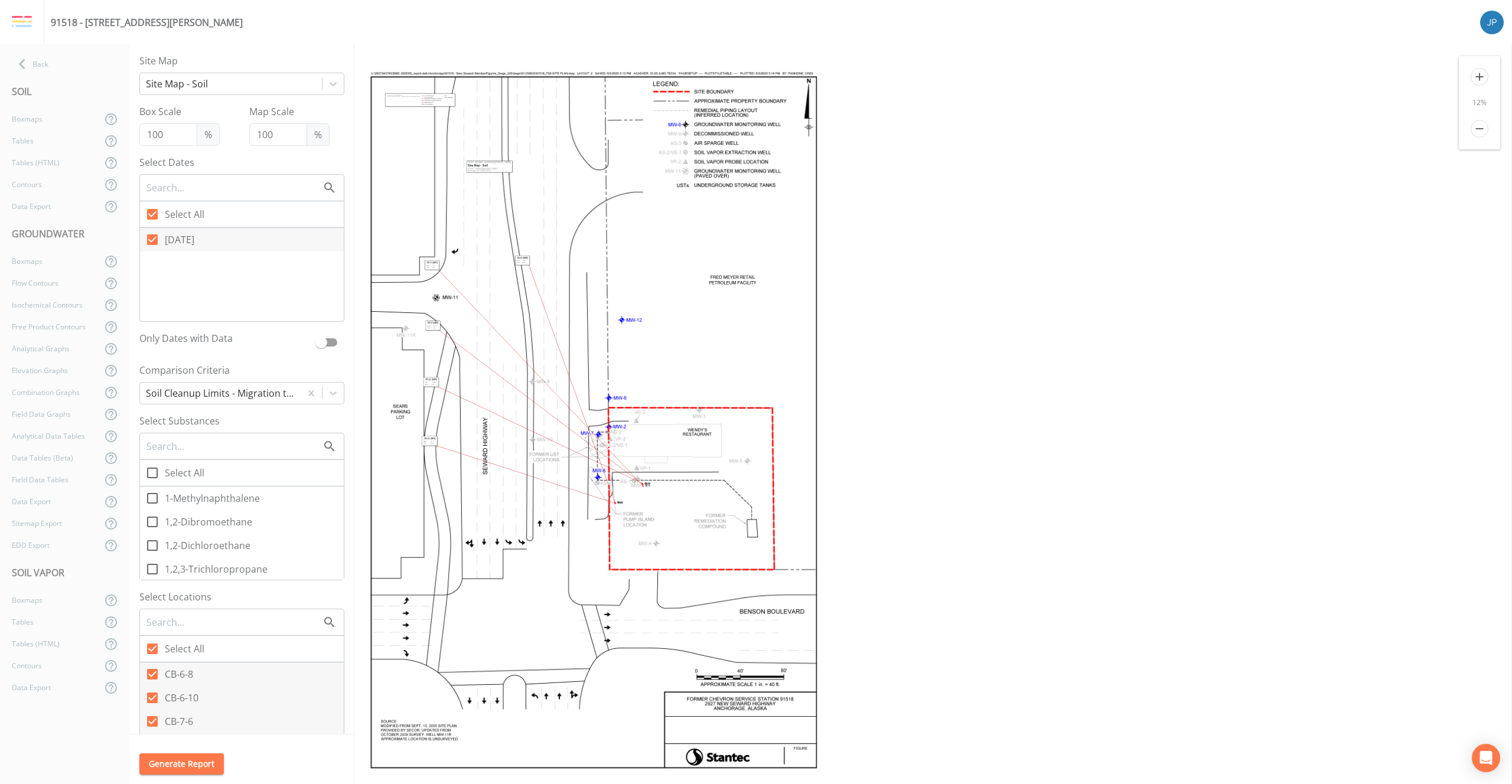
click at [1483, 73] on icon "add" at bounding box center [1480, 77] width 18 height 18
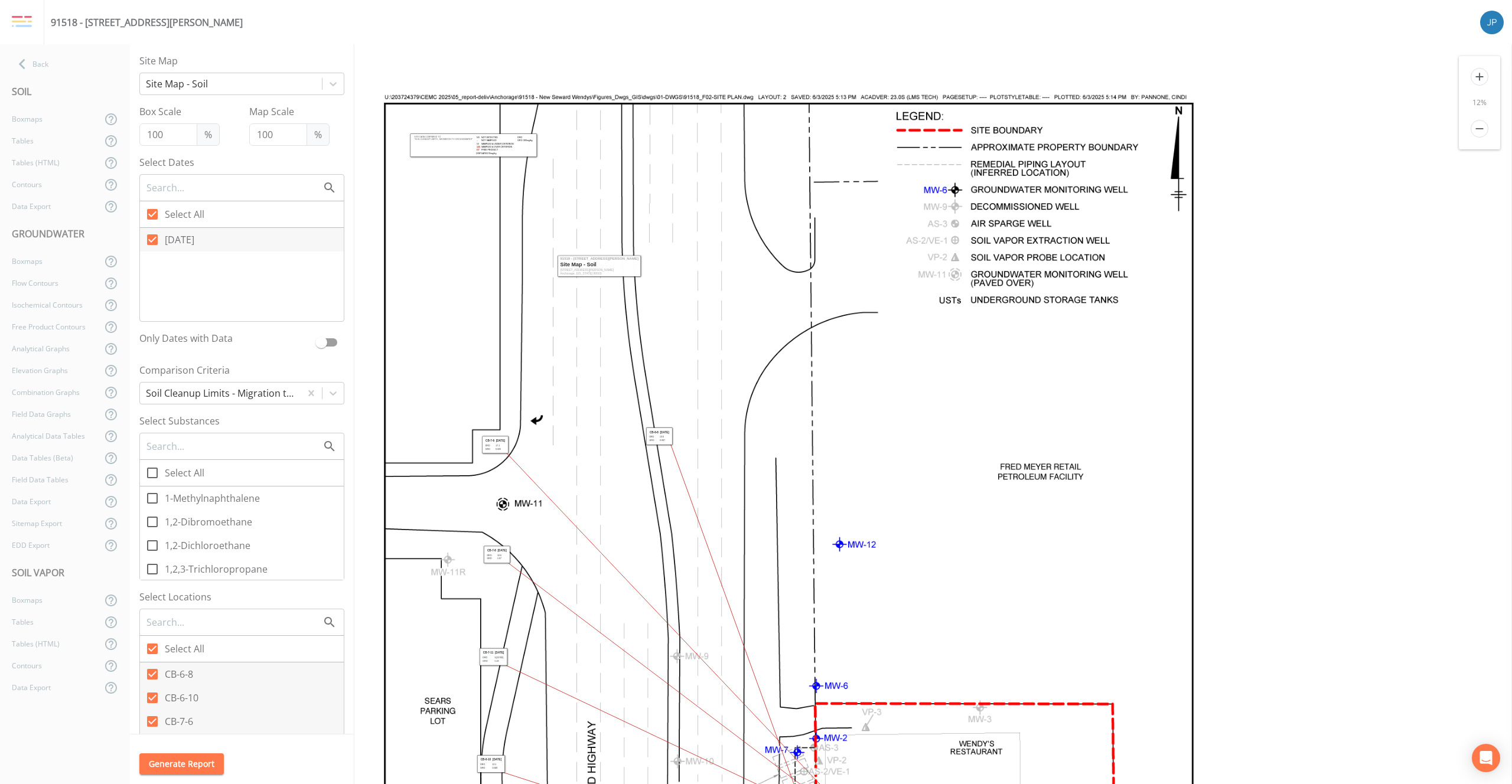
click at [1483, 73] on icon "add" at bounding box center [1480, 77] width 18 height 18
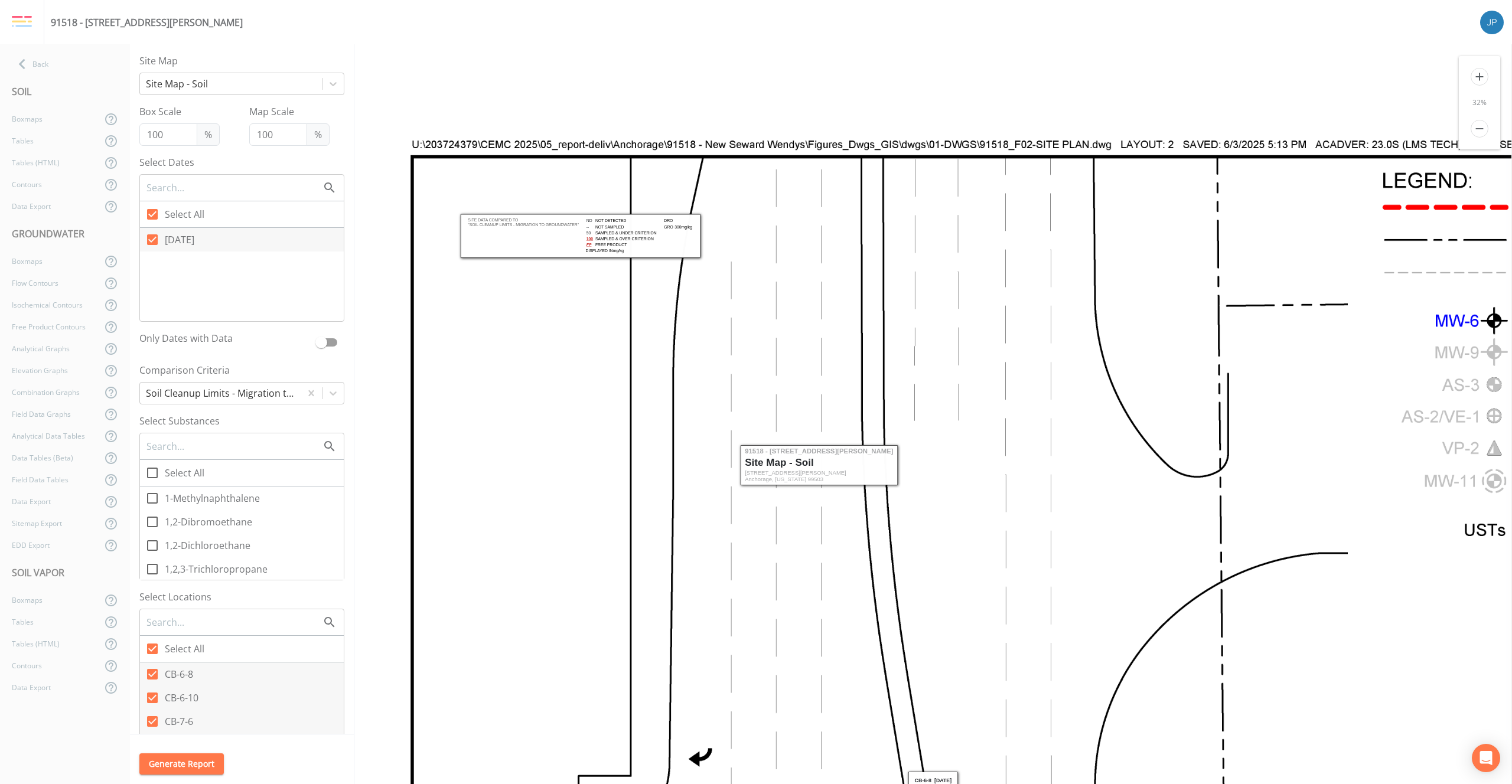
click at [1483, 73] on icon "add" at bounding box center [1480, 77] width 18 height 18
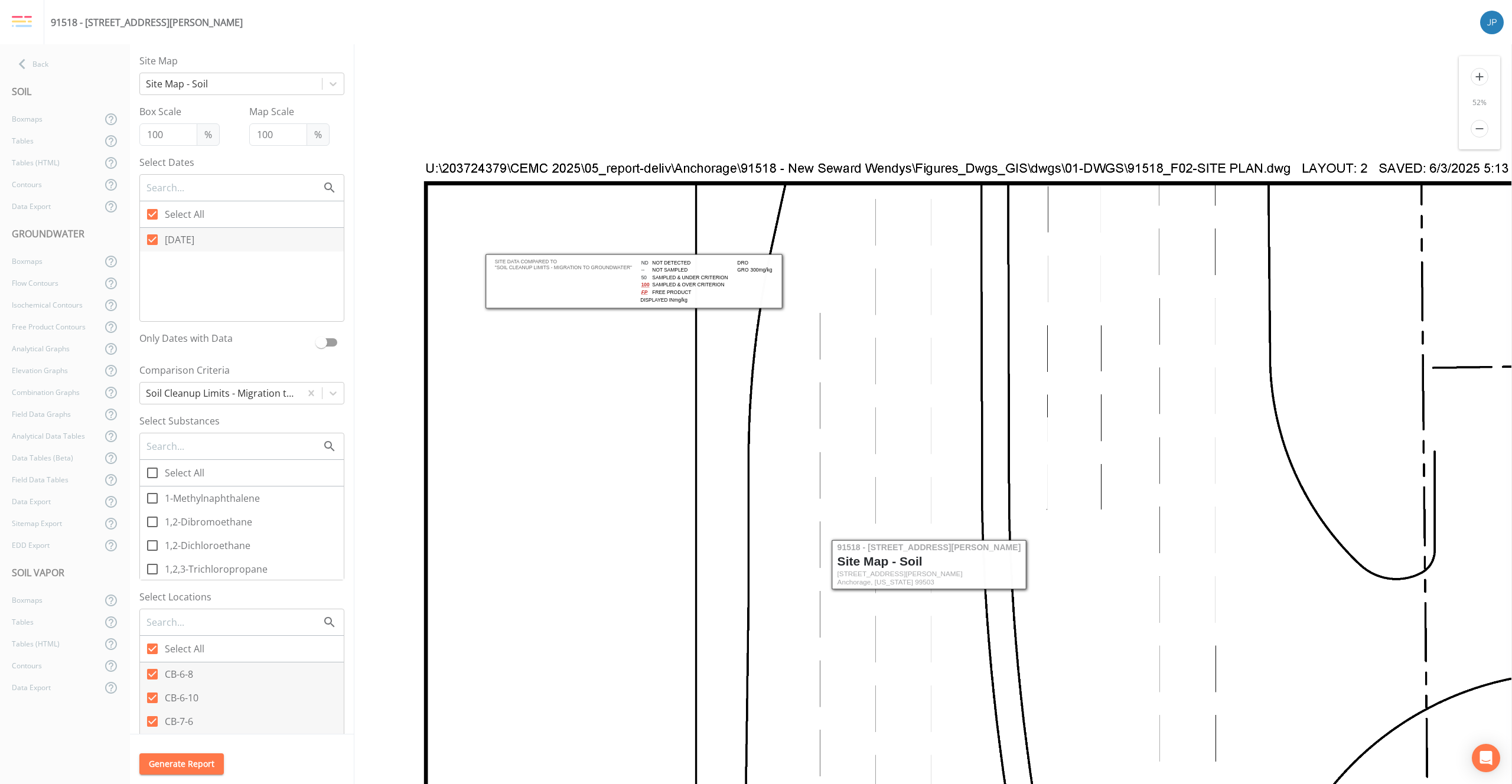
click at [1483, 73] on icon "add" at bounding box center [1480, 77] width 18 height 18
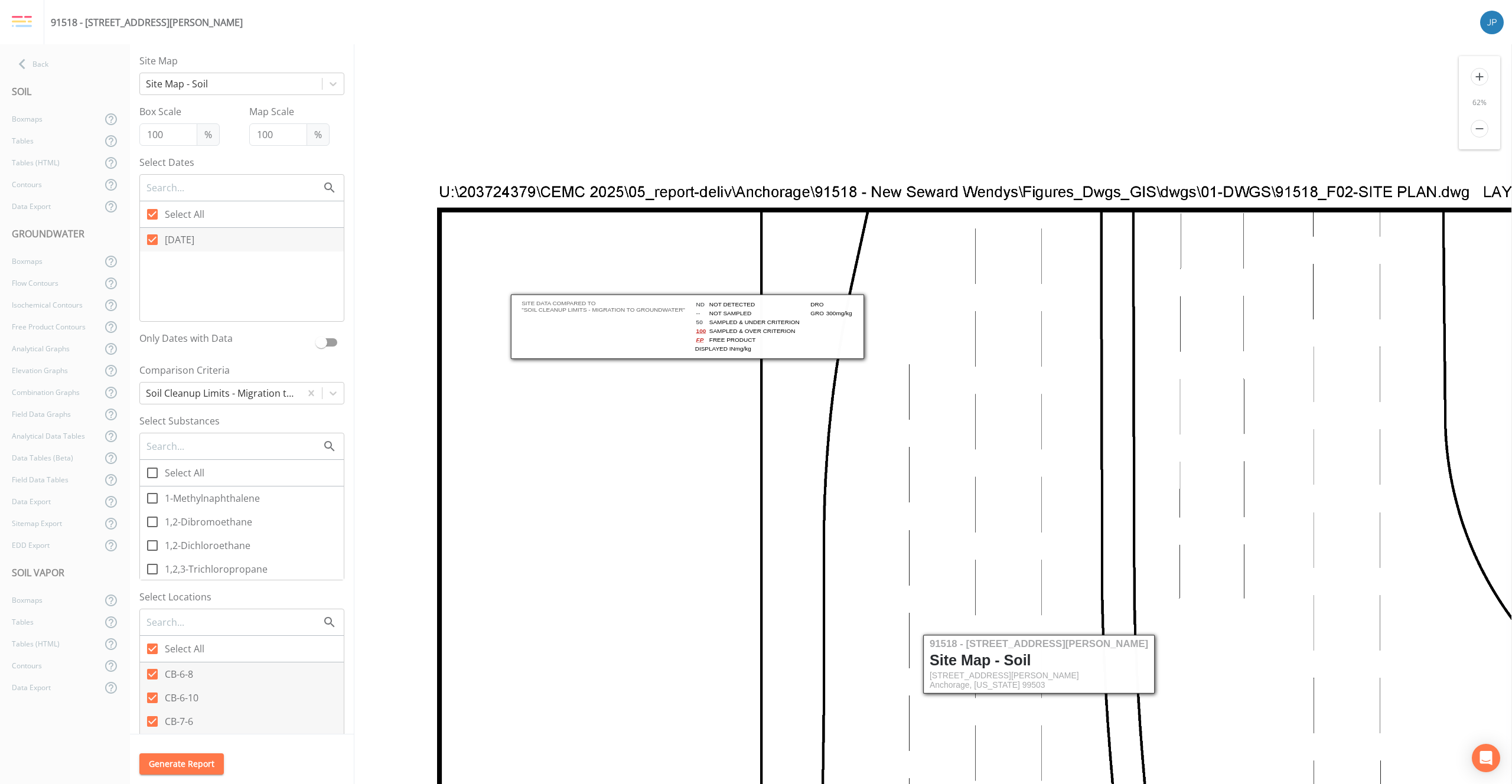
click at [1483, 73] on icon "add" at bounding box center [1480, 77] width 18 height 18
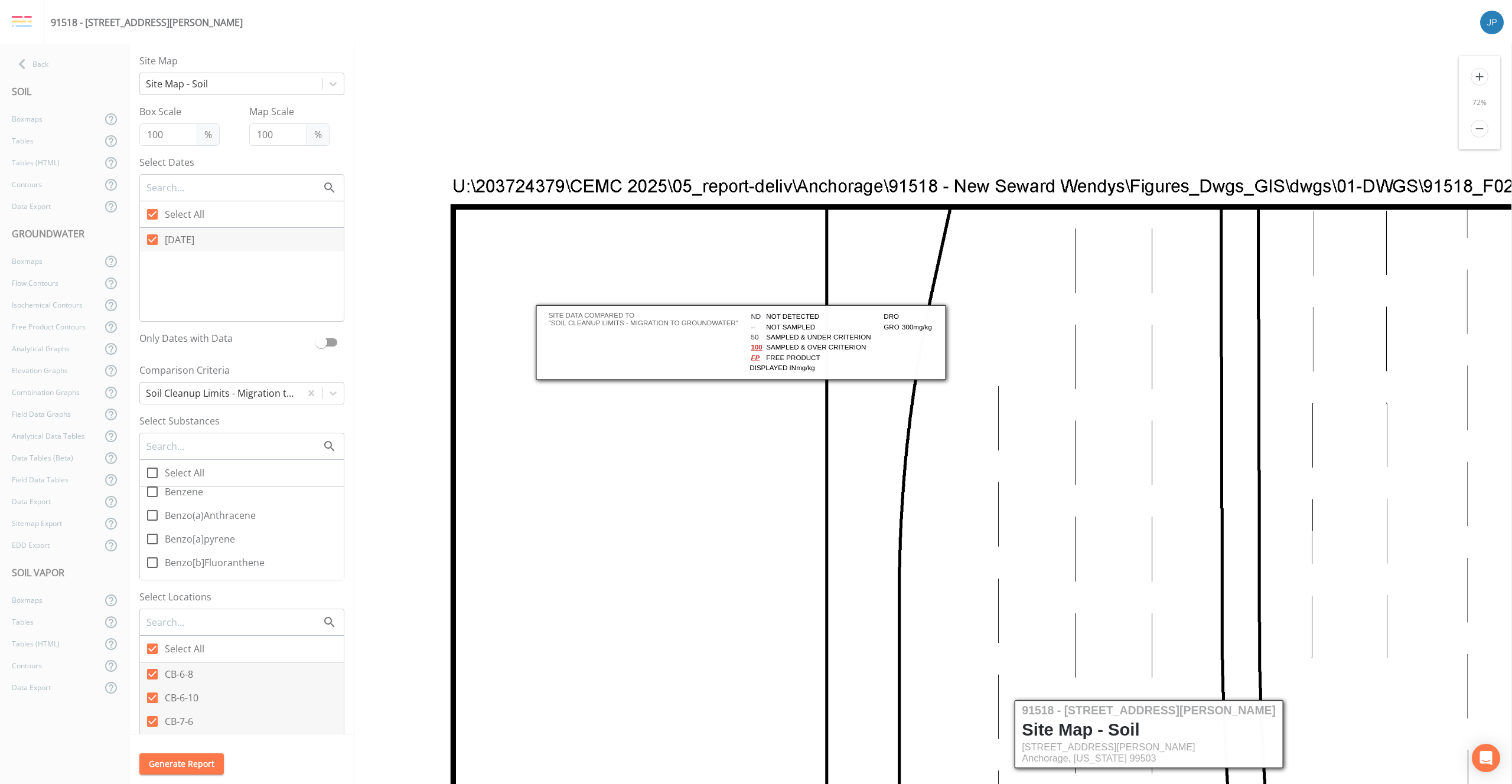
scroll to position [640, 0]
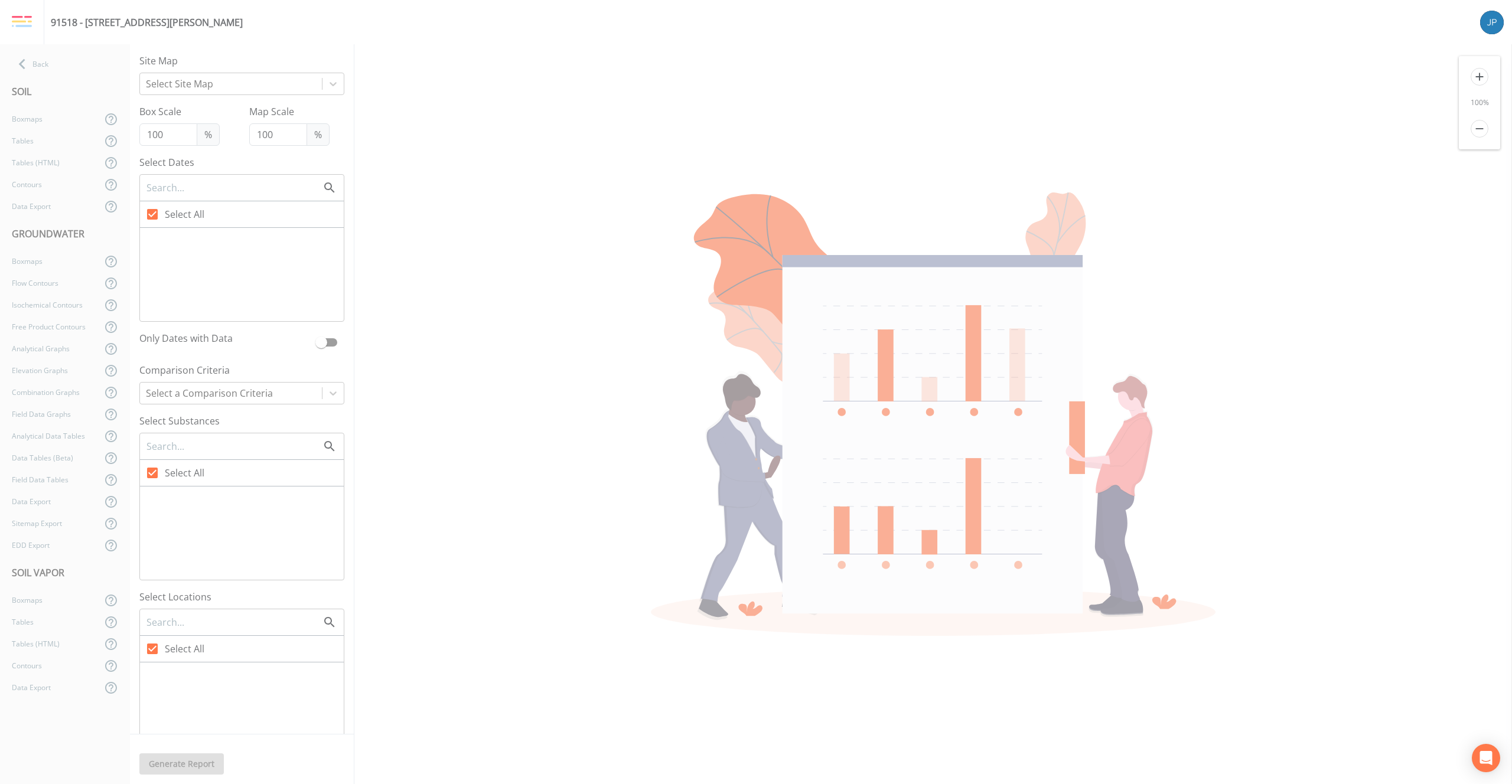
checkbox input "false"
checkbox input "true"
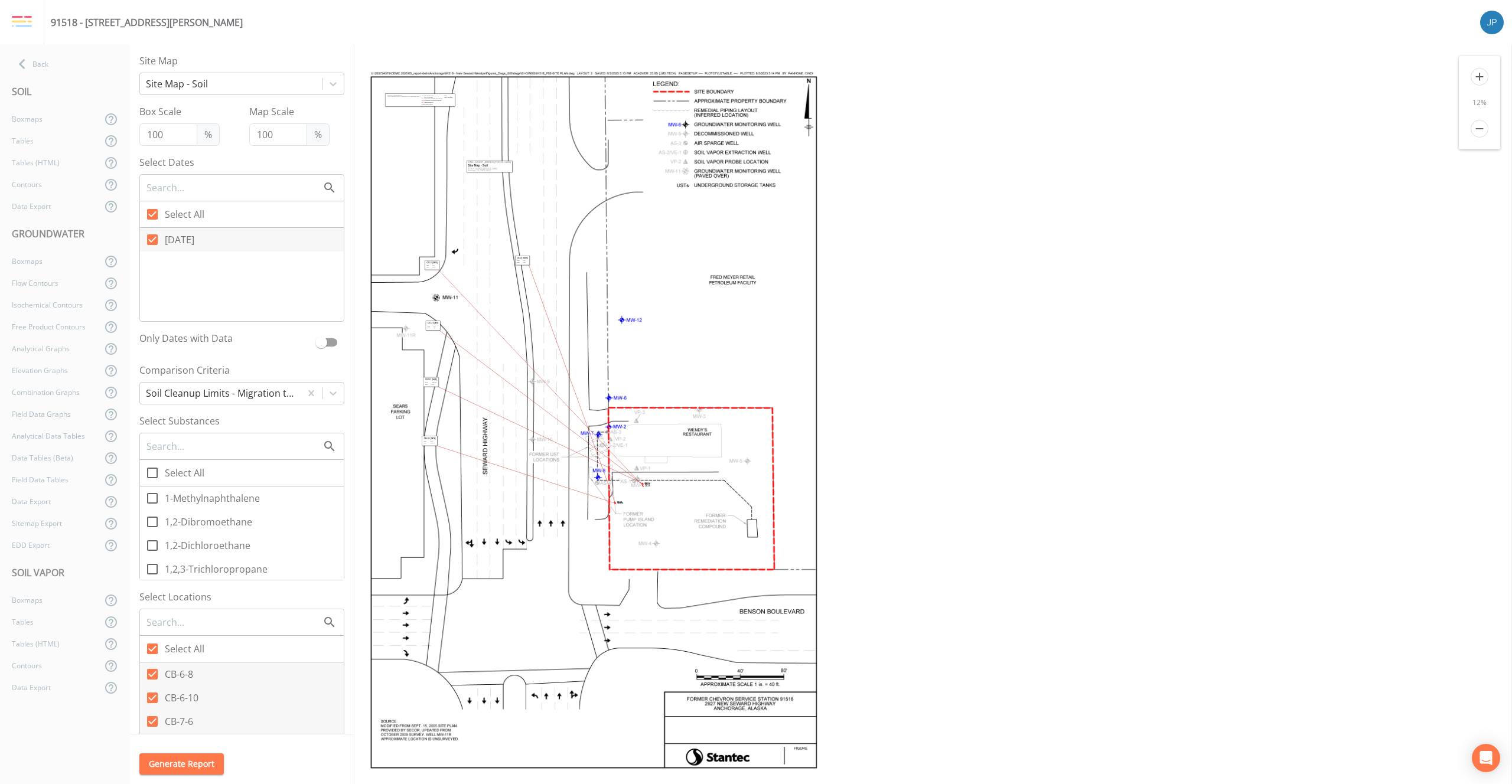
click at [1480, 80] on icon "add" at bounding box center [1480, 77] width 18 height 18
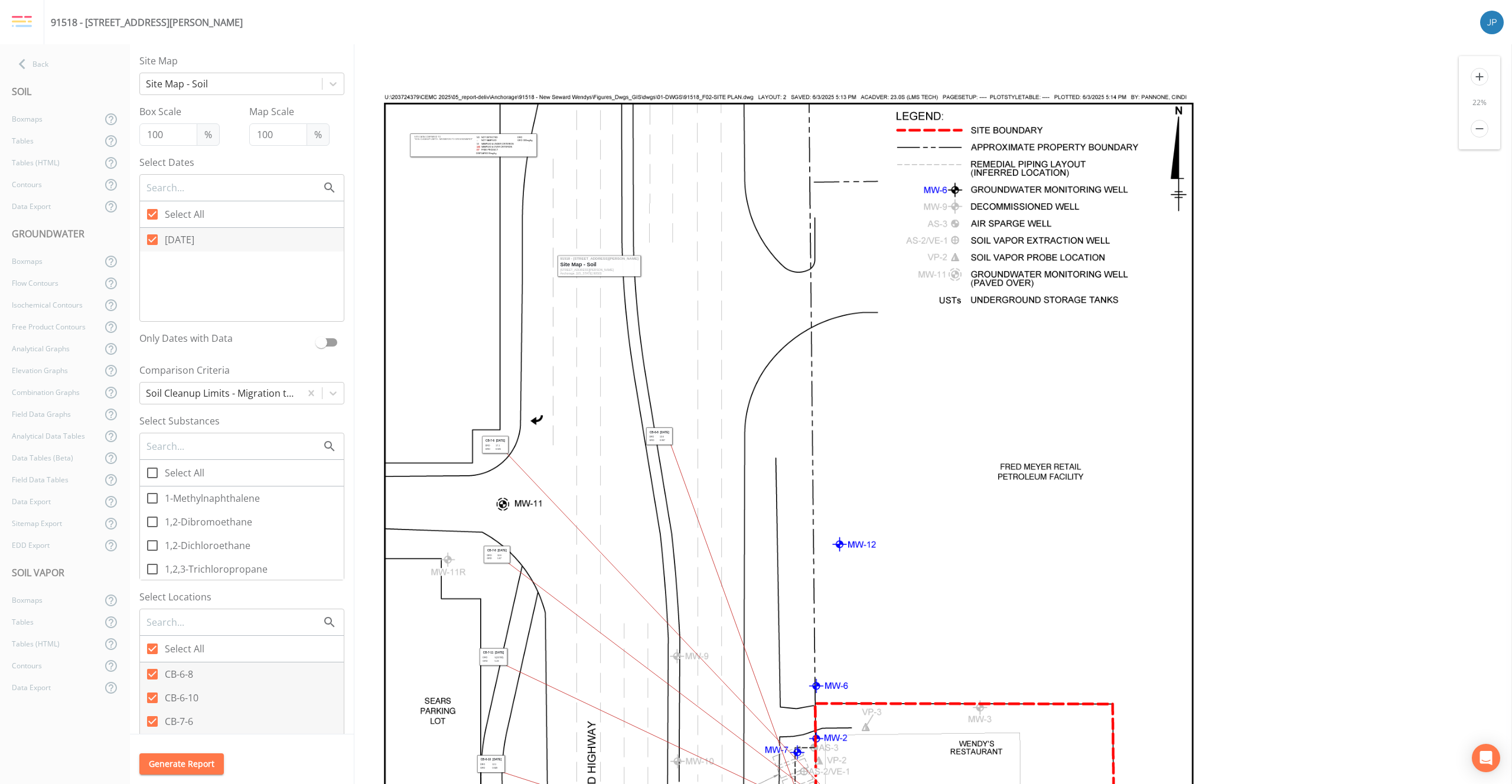
click at [1480, 80] on icon "add" at bounding box center [1480, 77] width 18 height 18
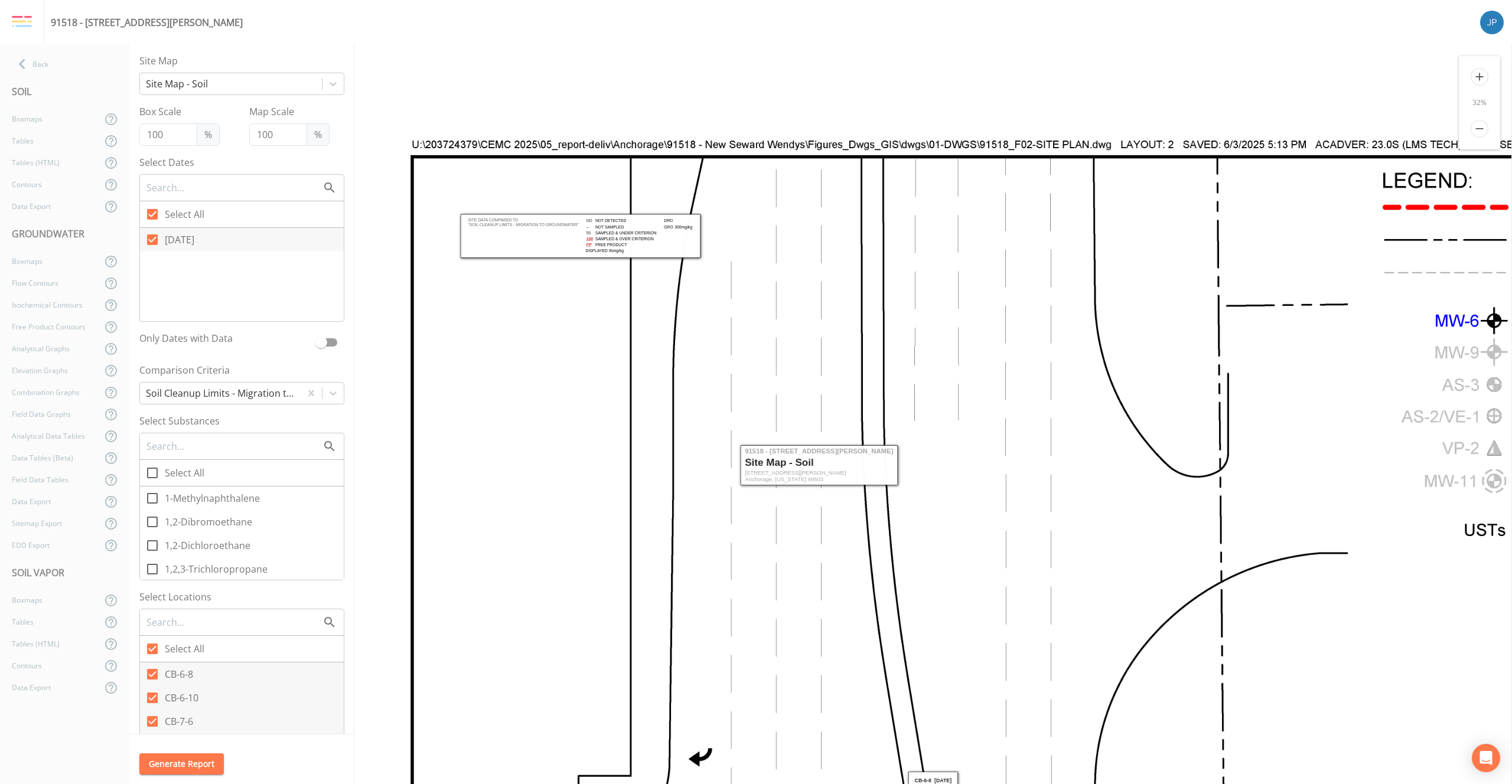
click at [1480, 80] on icon "add" at bounding box center [1480, 77] width 18 height 18
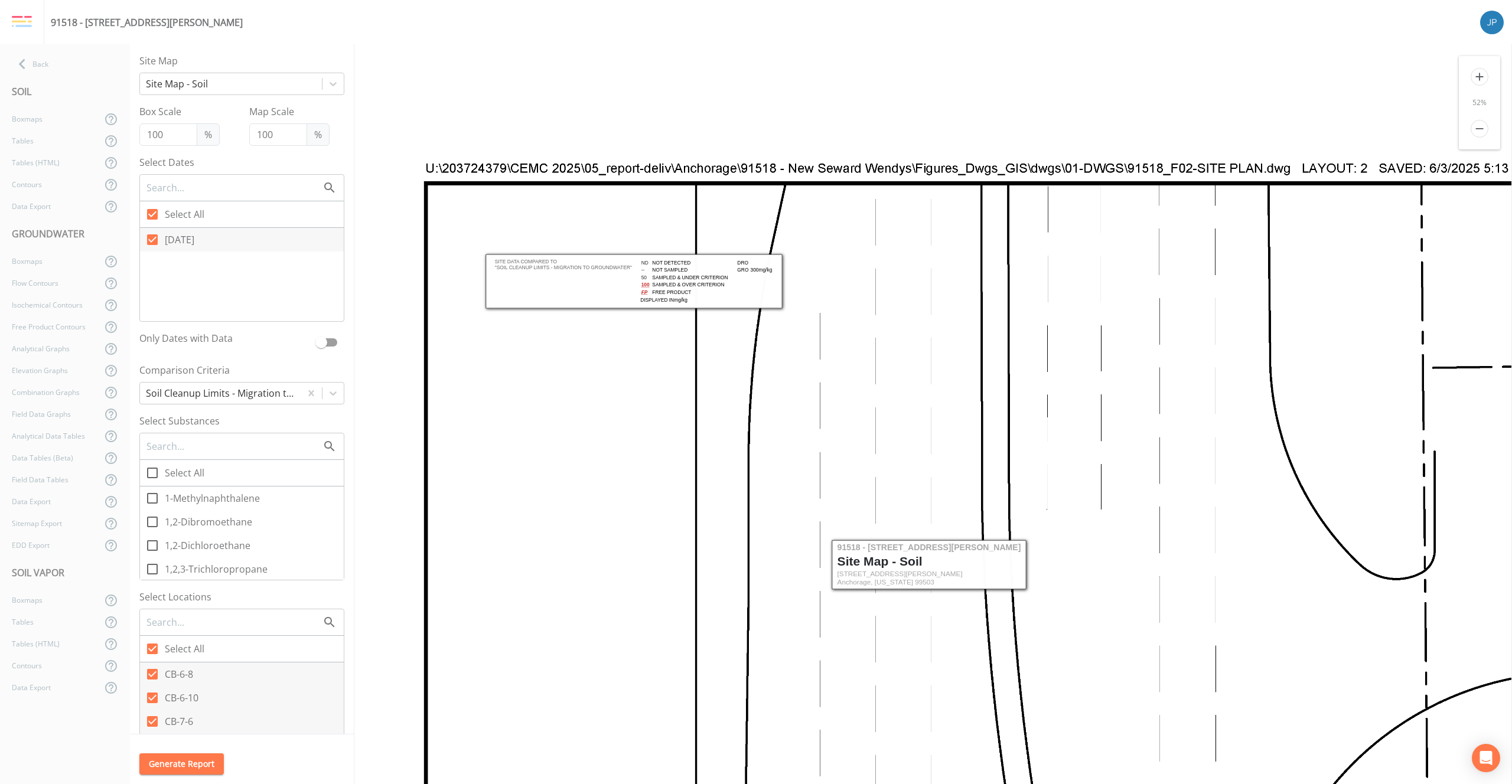
click at [1480, 80] on icon "add" at bounding box center [1480, 77] width 18 height 18
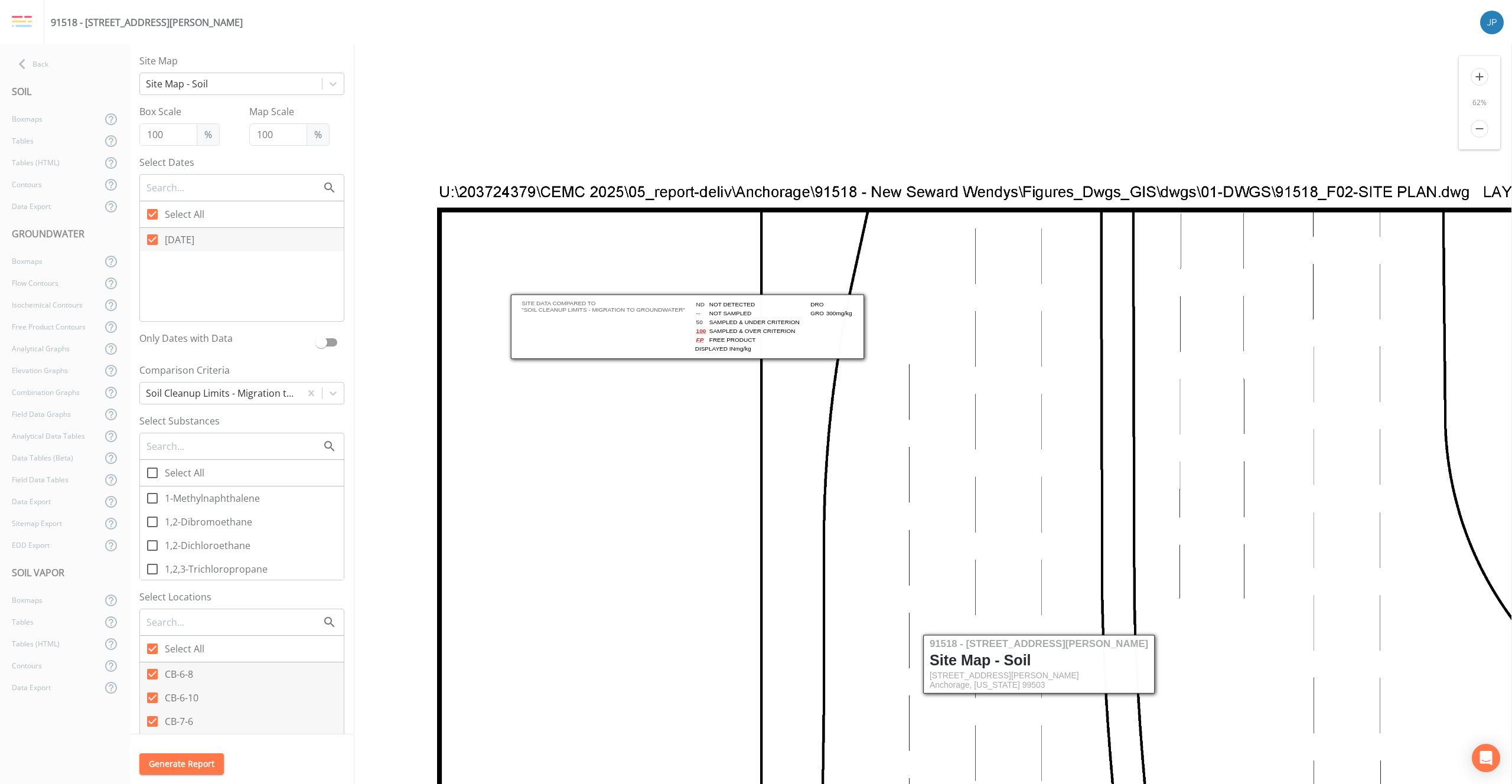
click at [1480, 80] on icon "add" at bounding box center [1480, 77] width 18 height 18
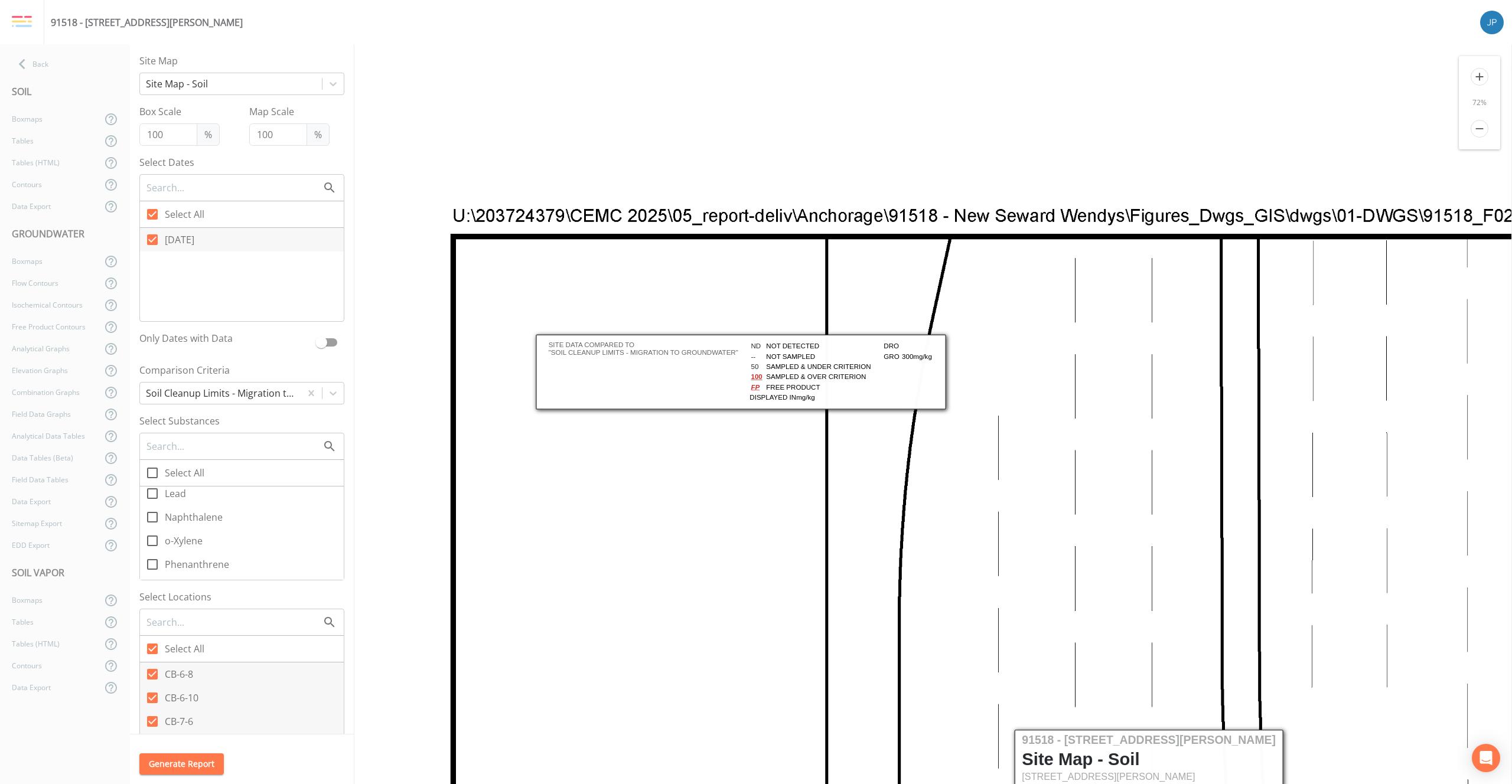
scroll to position [229, 0]
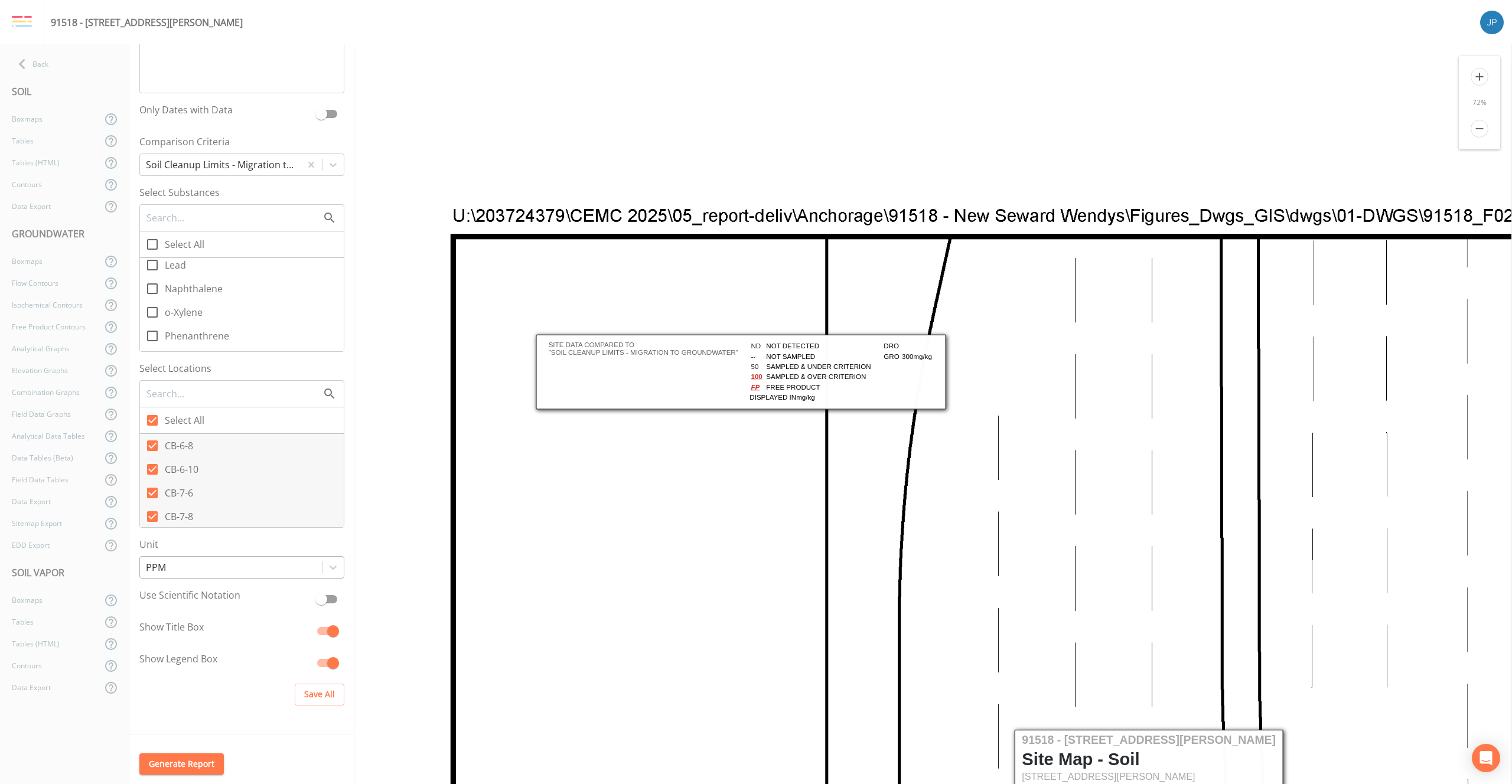
click at [237, 569] on div at bounding box center [231, 567] width 170 height 17
click at [237, 568] on div at bounding box center [231, 567] width 170 height 17
click at [159, 325] on icon at bounding box center [152, 323] width 14 height 14
click at [152, 323] on input "DRO" at bounding box center [146, 317] width 12 height 12
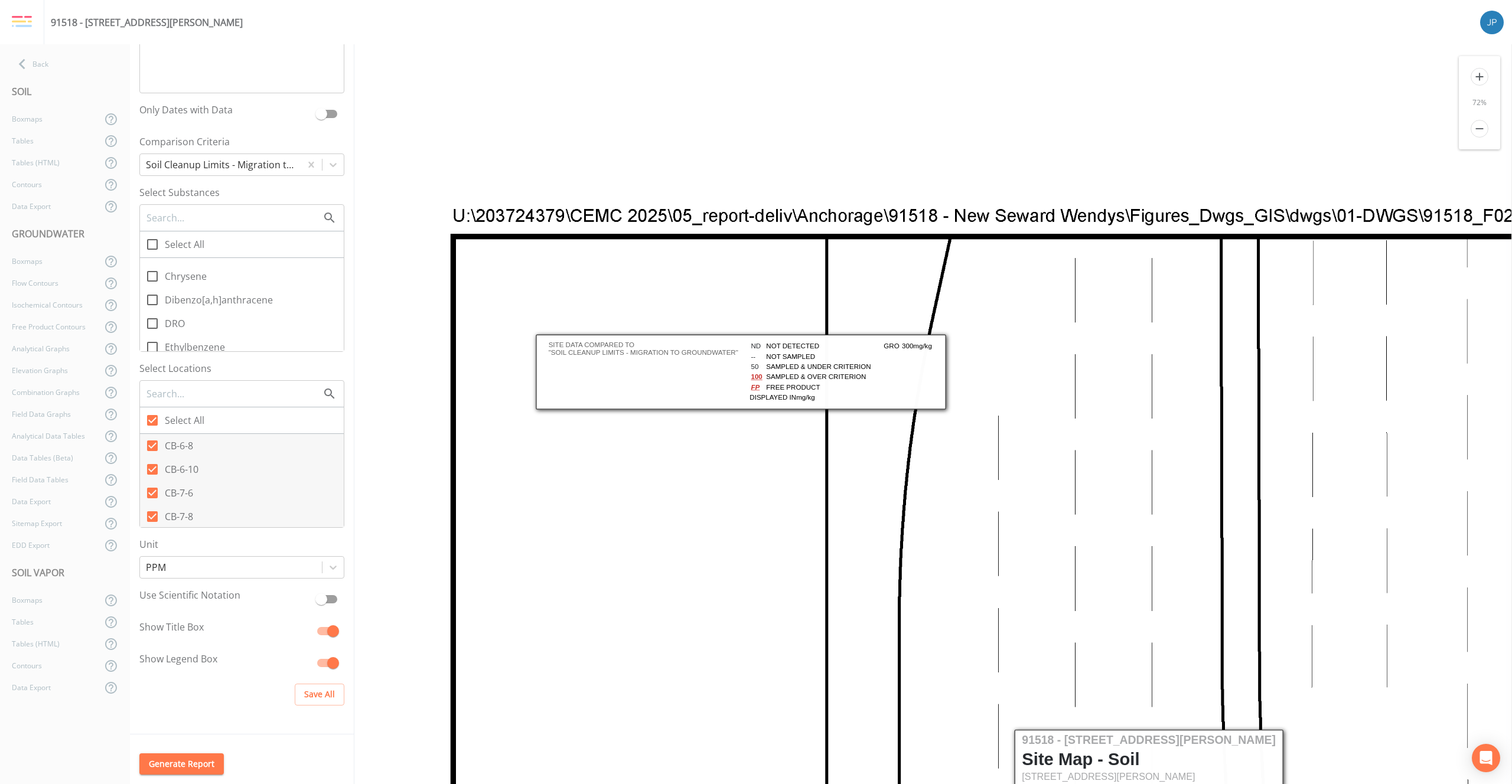
scroll to position [0, 0]
click at [155, 325] on icon at bounding box center [152, 323] width 14 height 14
click at [152, 323] on input "DRO" at bounding box center [146, 317] width 12 height 12
checkbox input "true"
click at [40, 58] on div "Back" at bounding box center [59, 64] width 118 height 22
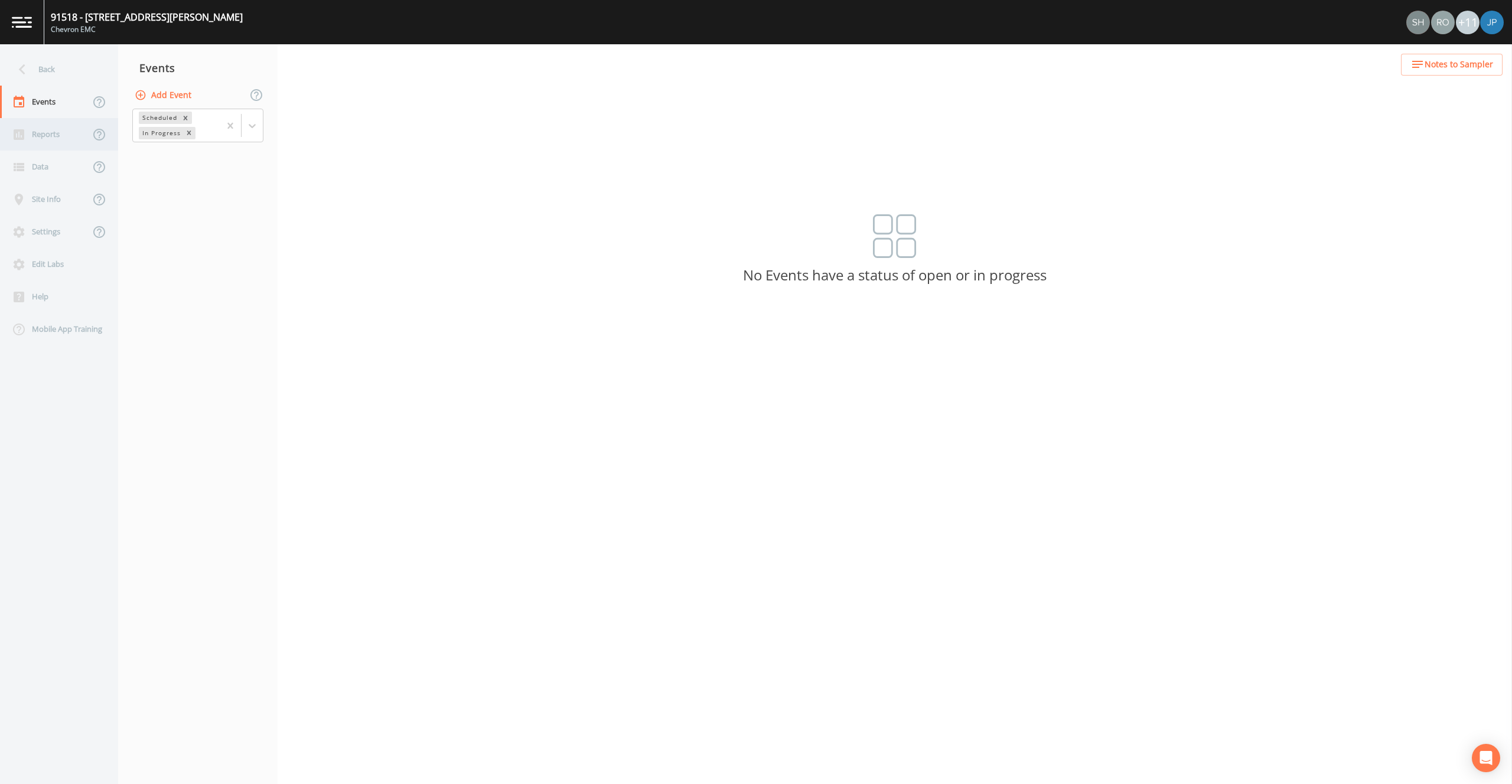
click at [52, 142] on div "Reports" at bounding box center [45, 134] width 90 height 33
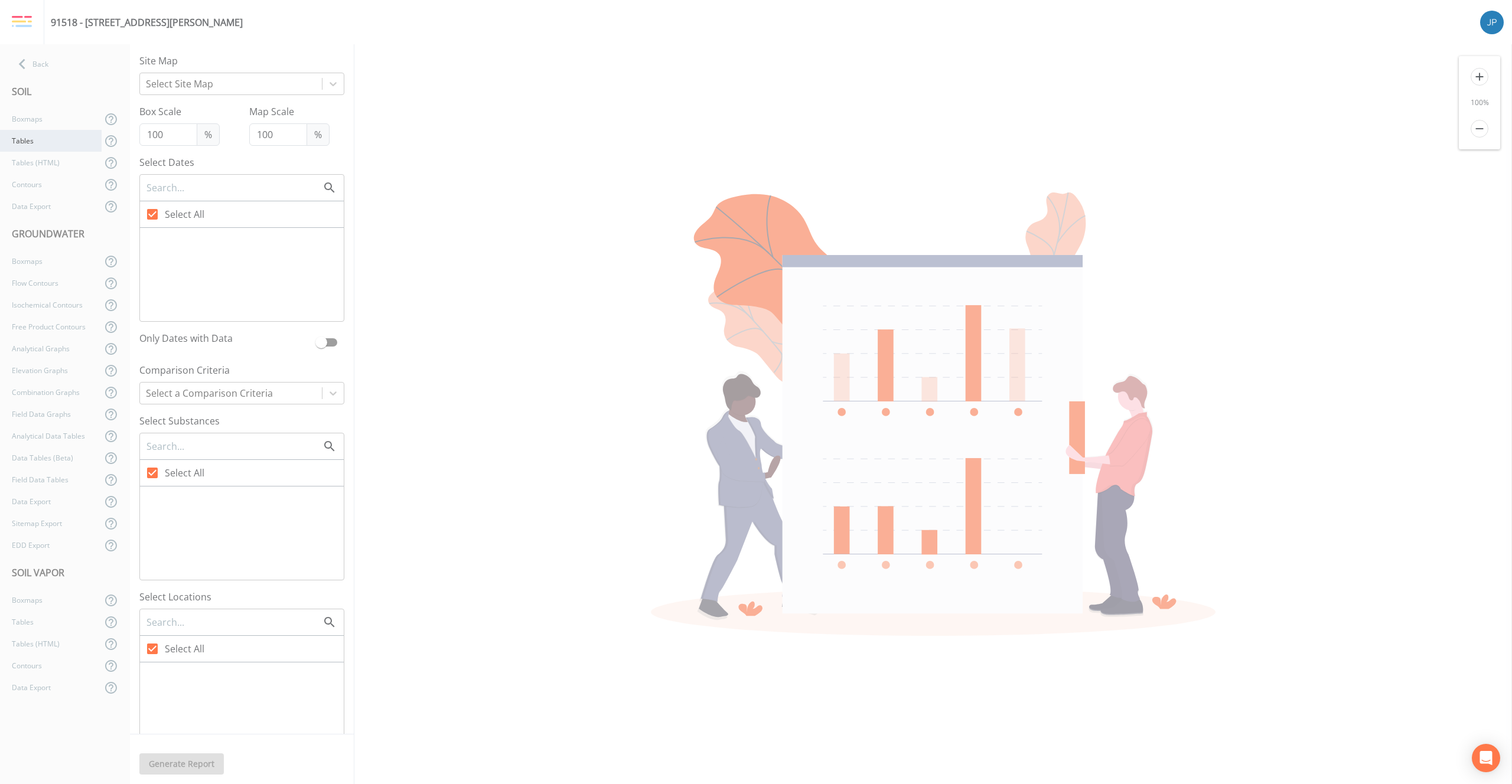
checkbox input "false"
click at [44, 116] on div "Boxmaps" at bounding box center [51, 119] width 102 height 22
checkbox input "true"
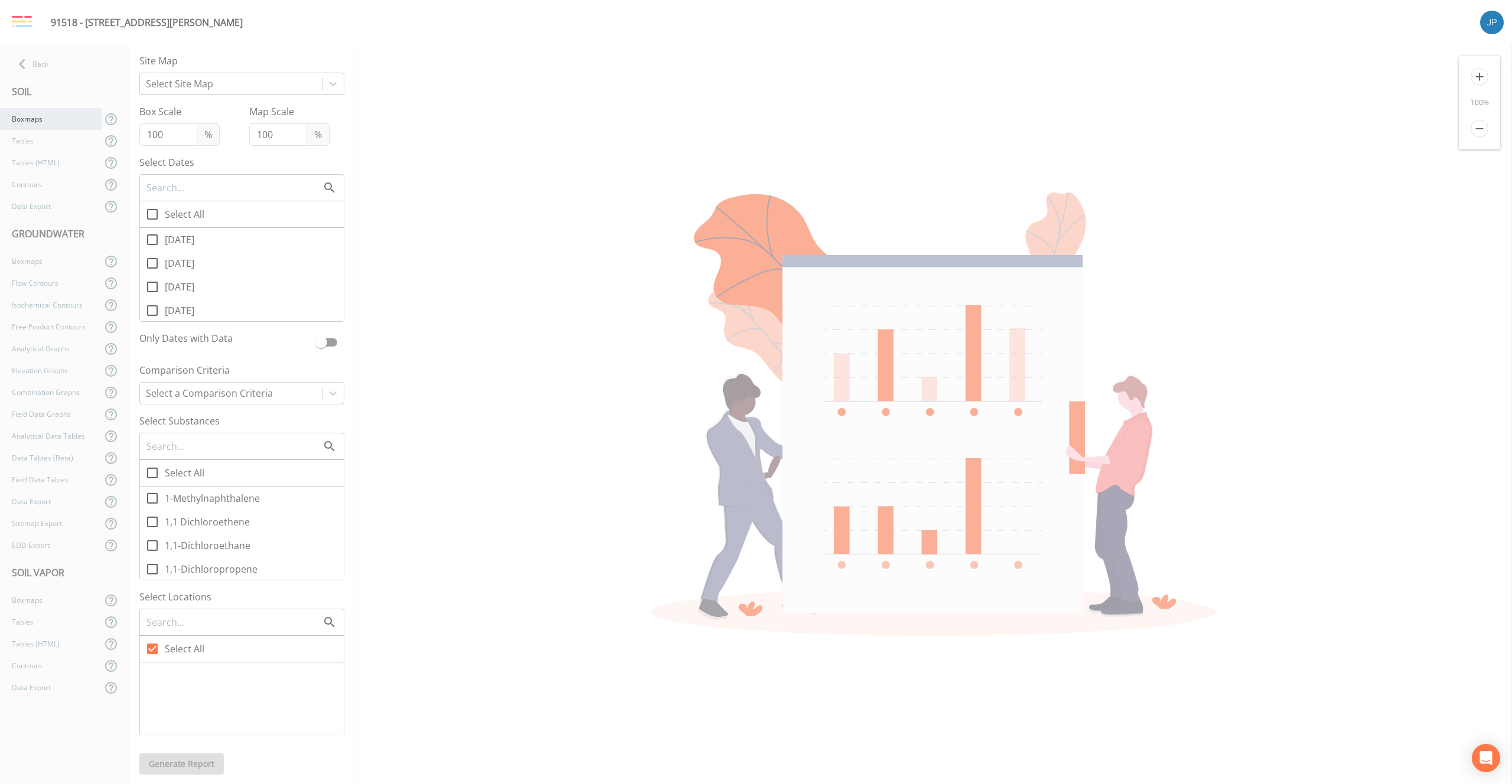
checkbox input "true"
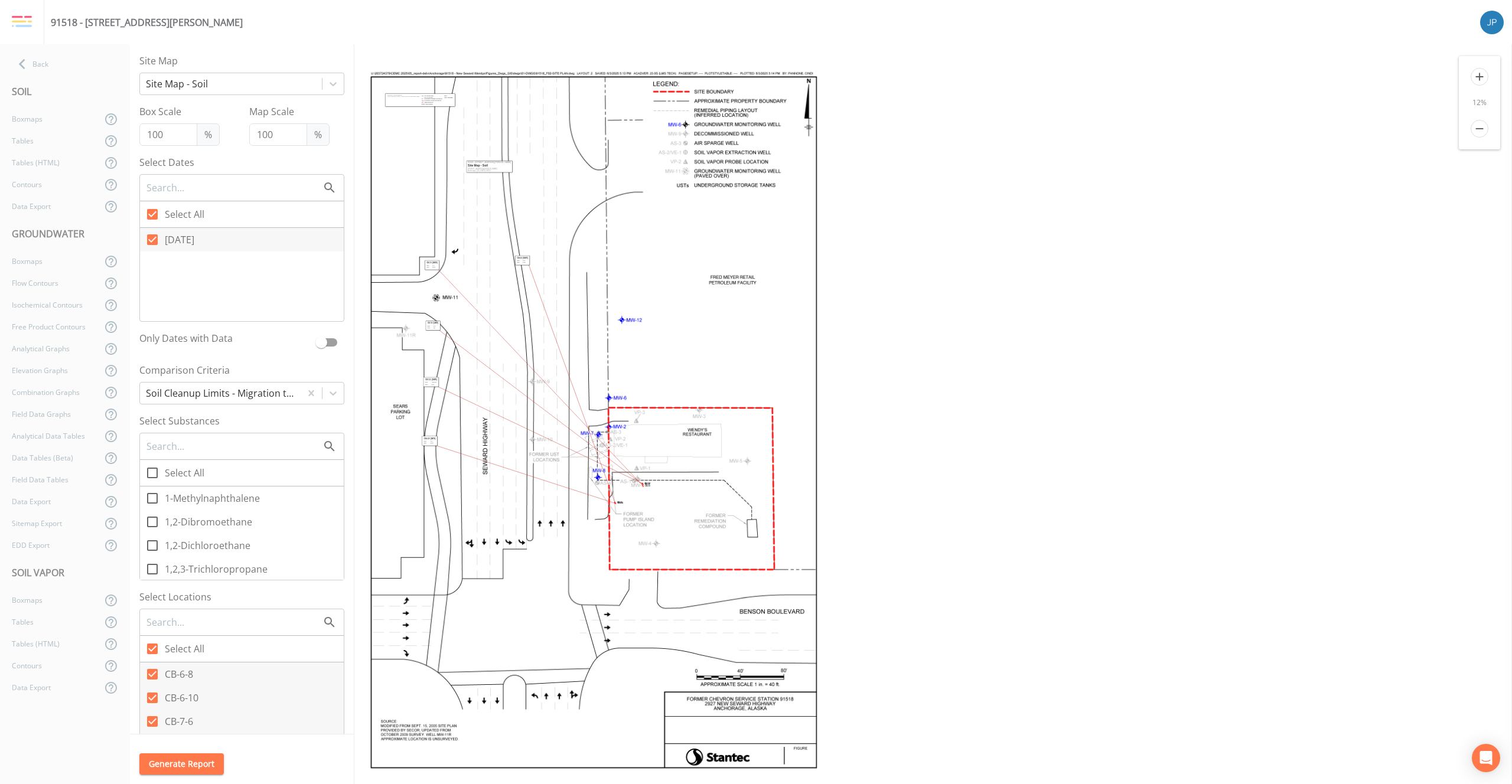
click at [1486, 75] on icon "add" at bounding box center [1480, 77] width 18 height 18
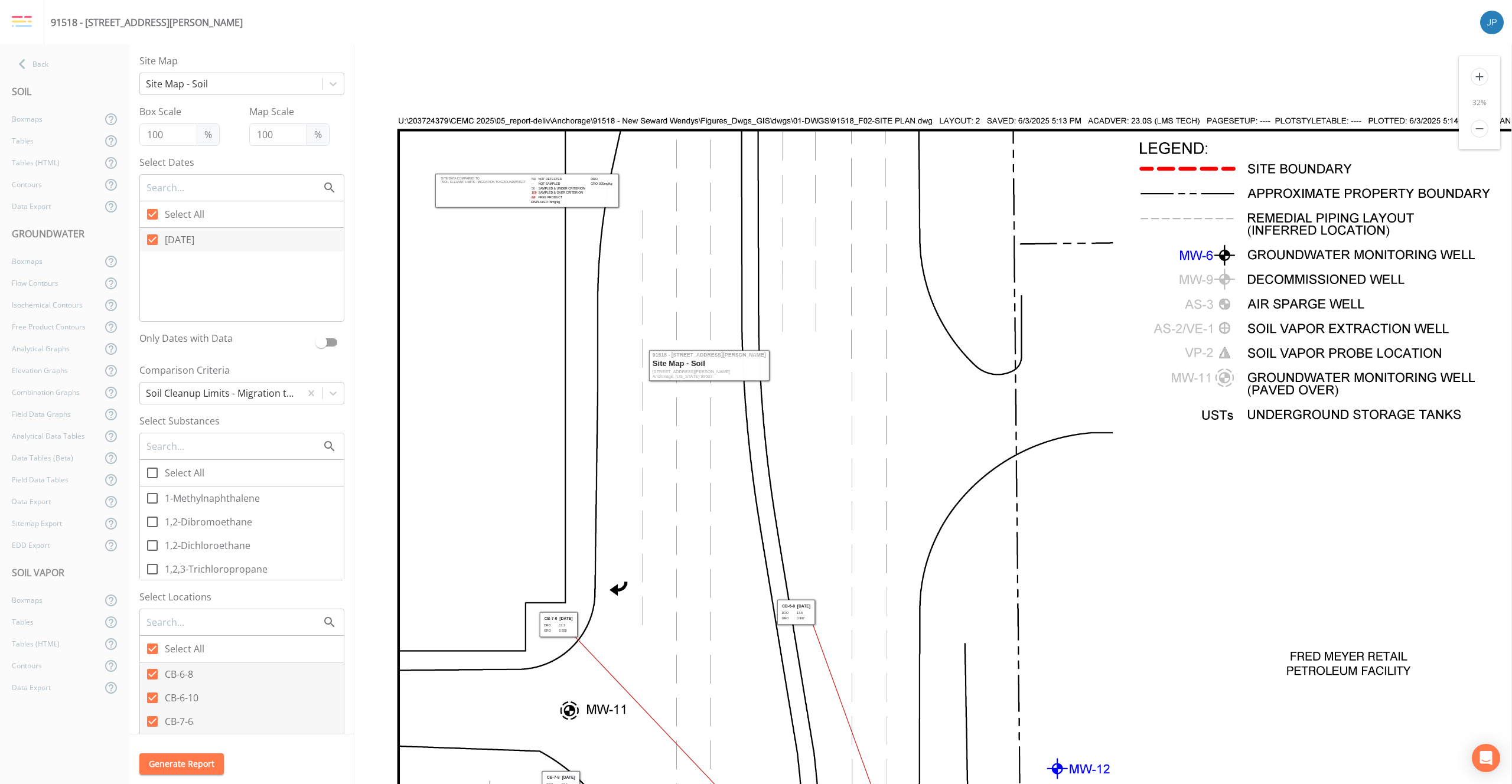
click at [1485, 75] on icon "add" at bounding box center [1480, 77] width 18 height 18
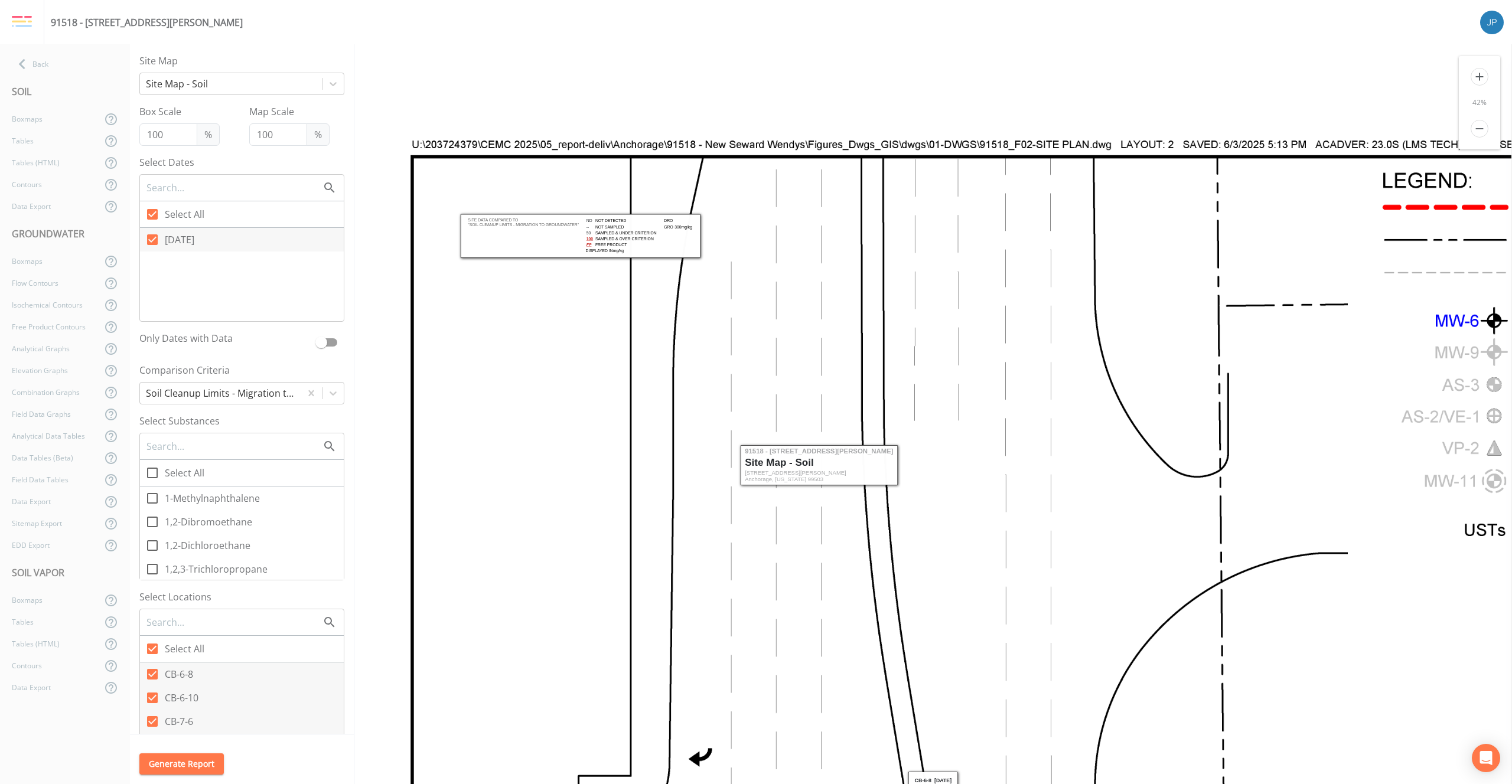
click at [1485, 75] on icon "add" at bounding box center [1480, 77] width 18 height 18
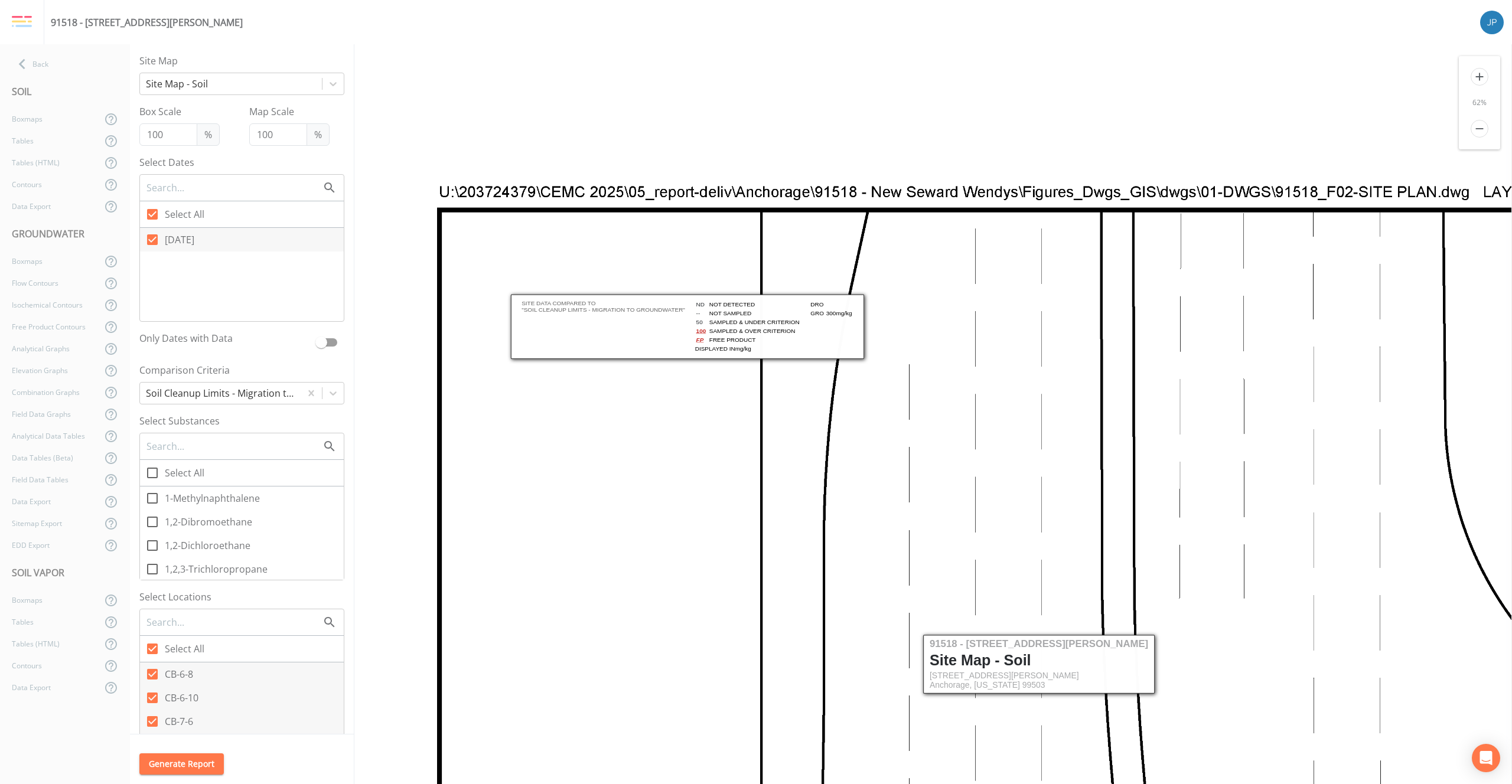
click at [1485, 75] on icon "add" at bounding box center [1480, 77] width 18 height 18
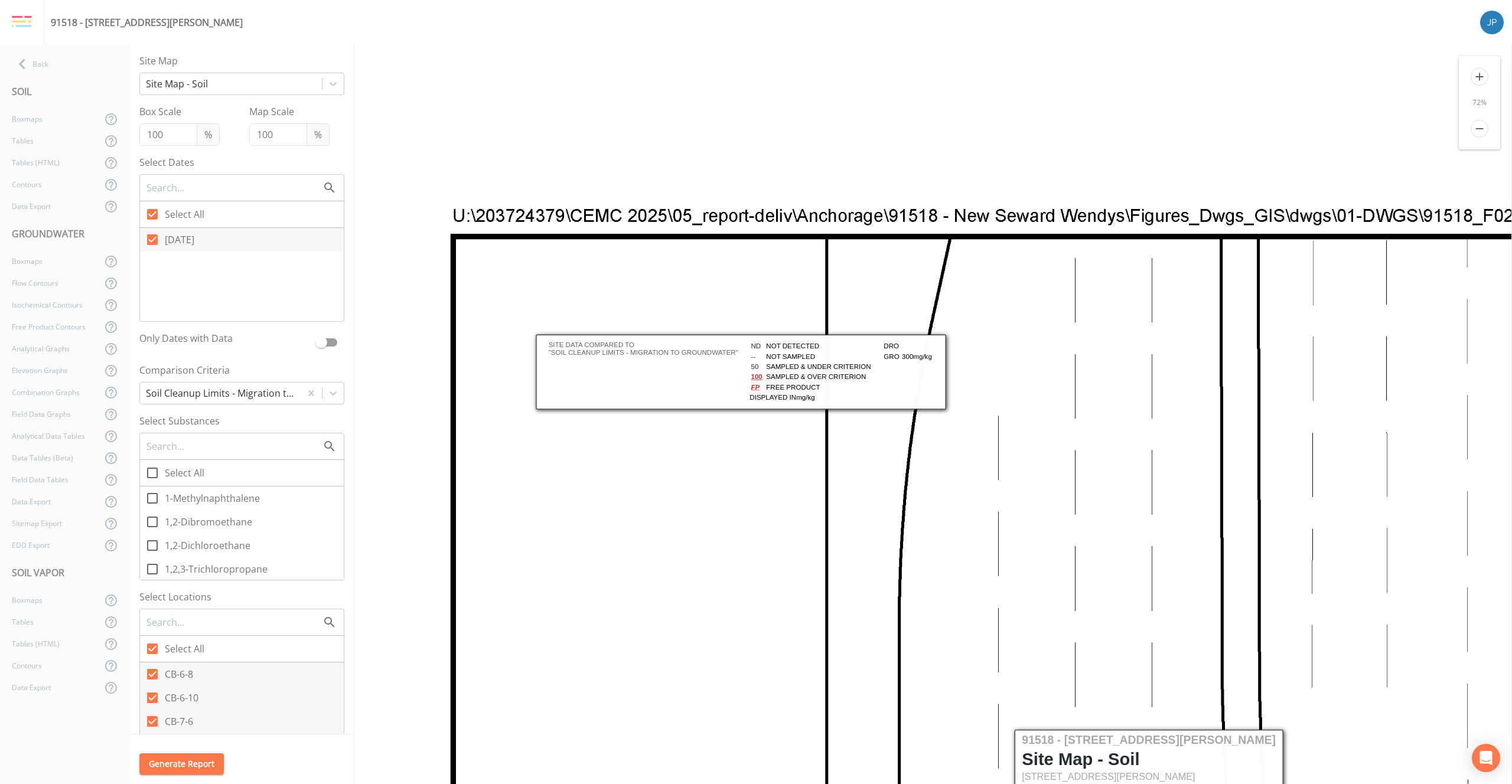
click at [1485, 75] on icon "add" at bounding box center [1480, 77] width 18 height 18
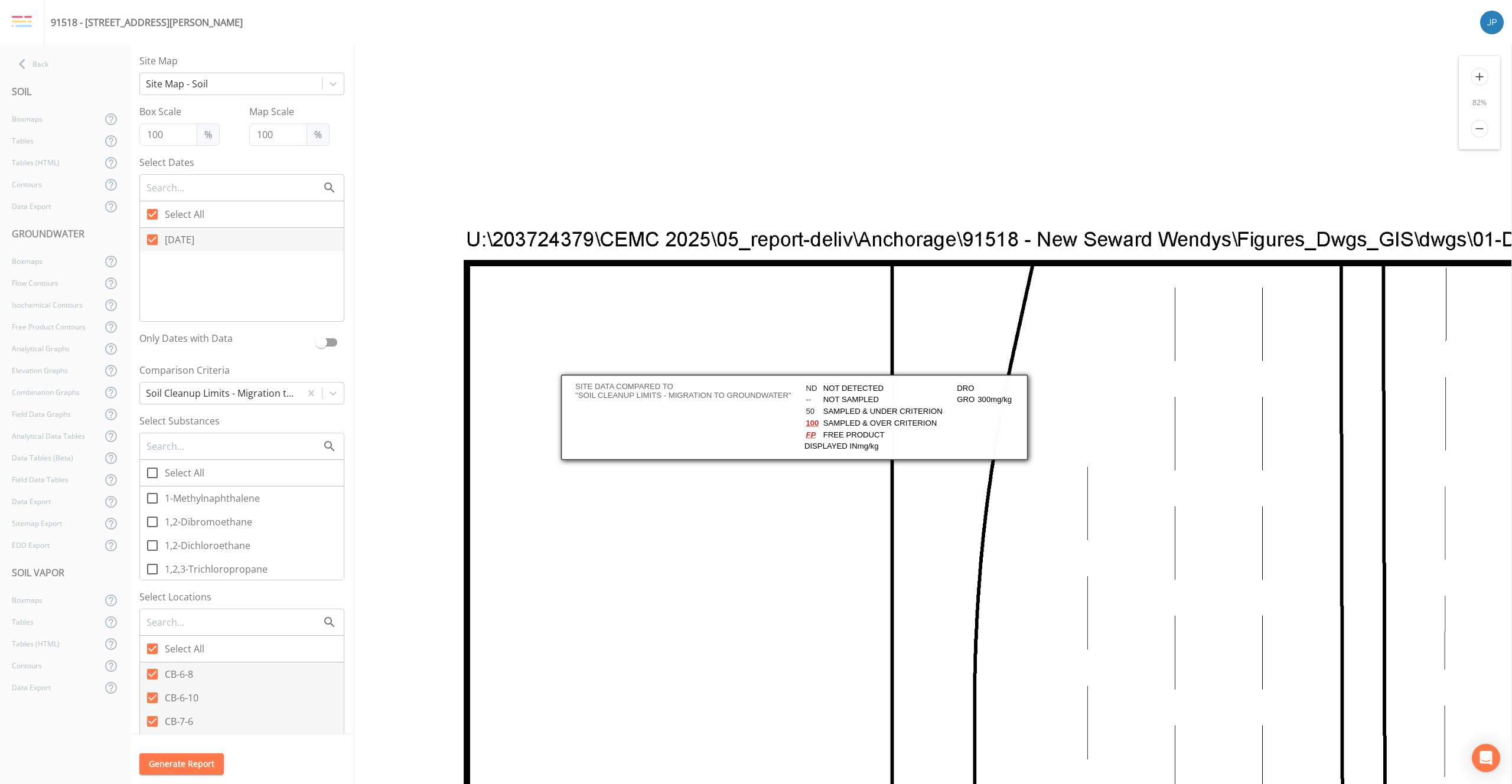
click at [58, 73] on div "Back" at bounding box center [59, 64] width 118 height 22
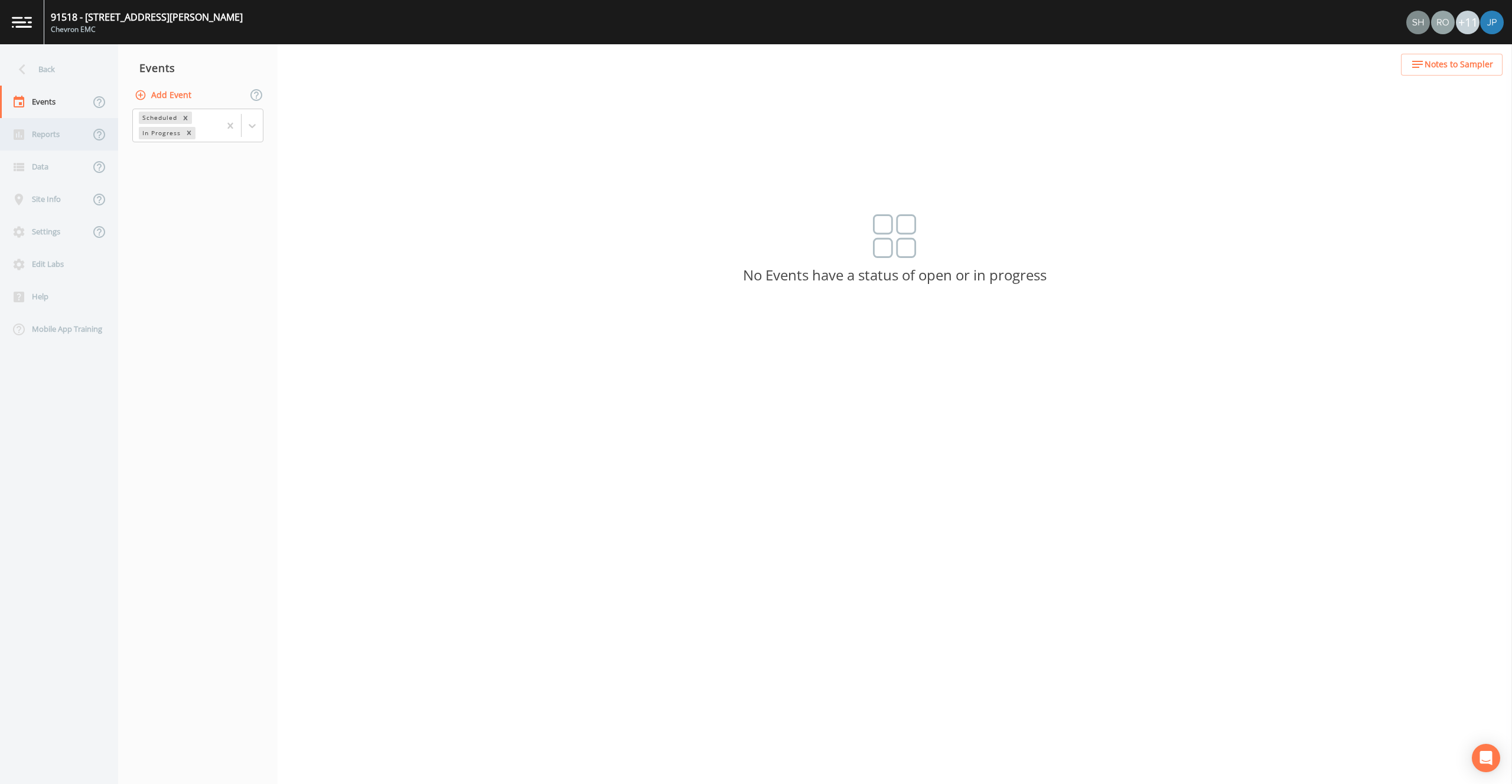
click at [54, 137] on div "Reports" at bounding box center [45, 134] width 90 height 33
